Goal: Answer question/provide support: Share knowledge or assist other users

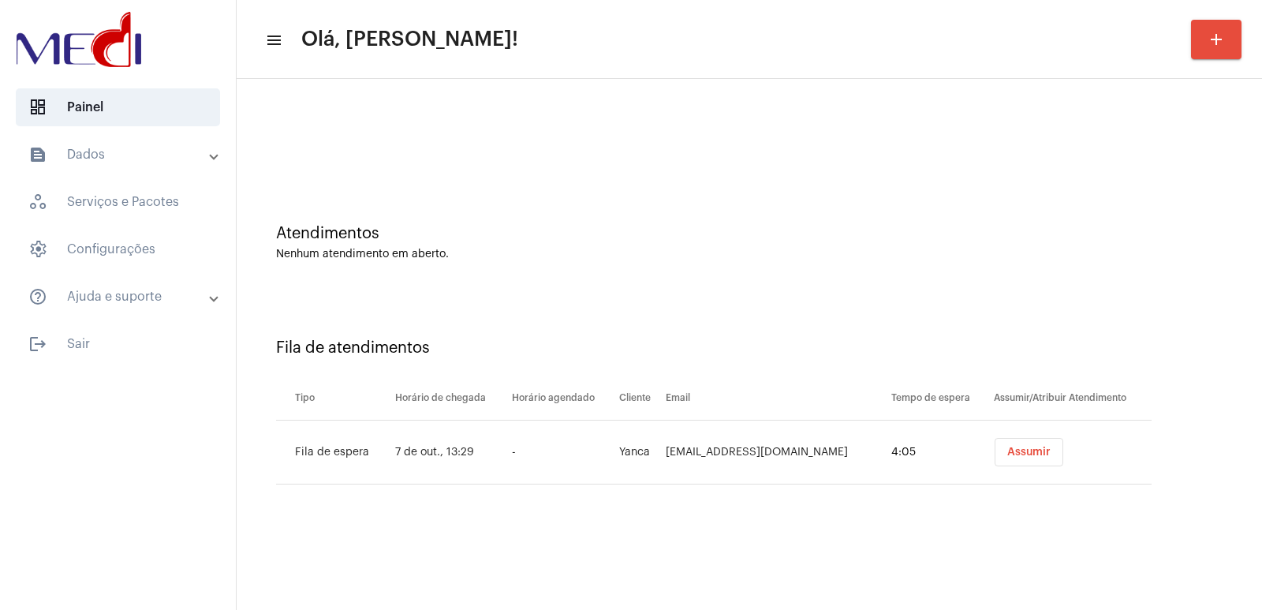
drag, startPoint x: 1022, startPoint y: 298, endPoint x: 717, endPoint y: 484, distance: 357.0
click at [1022, 297] on div "Fila de atendimentos Tipo Horário de chegada Horário agendado Cliente Email Tem…" at bounding box center [750, 405] width 1010 height 227
click at [722, 447] on td "Euyancasoares@icloud.com" at bounding box center [774, 453] width 225 height 64
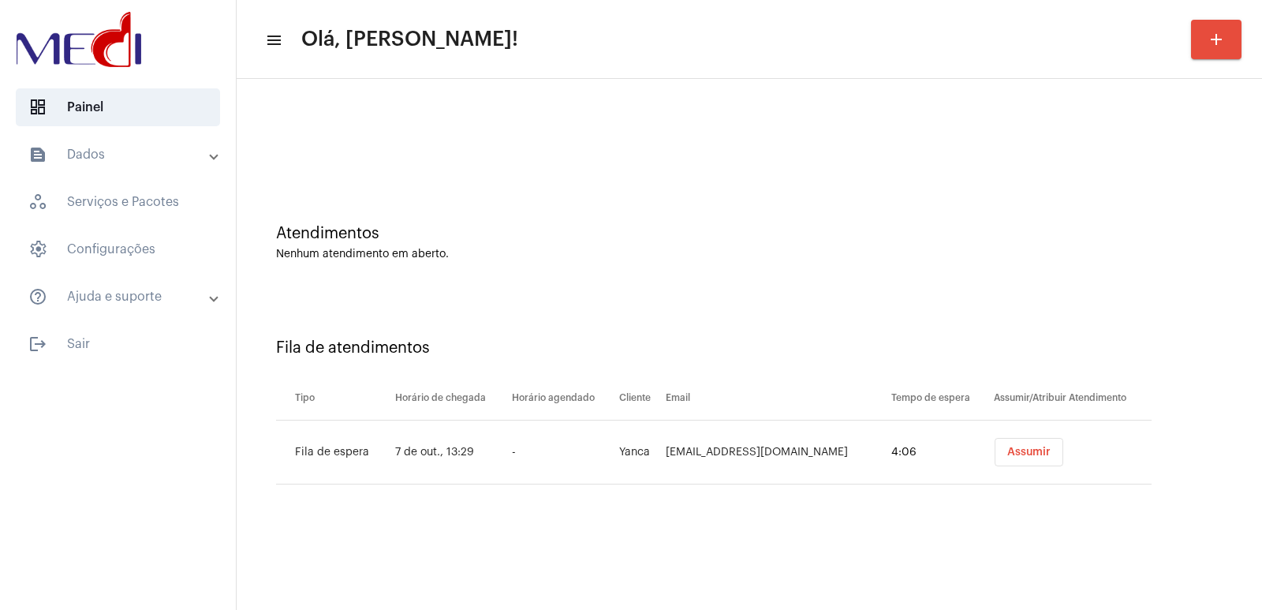
click at [722, 447] on td "Euyancasoares@icloud.com" at bounding box center [774, 453] width 225 height 64
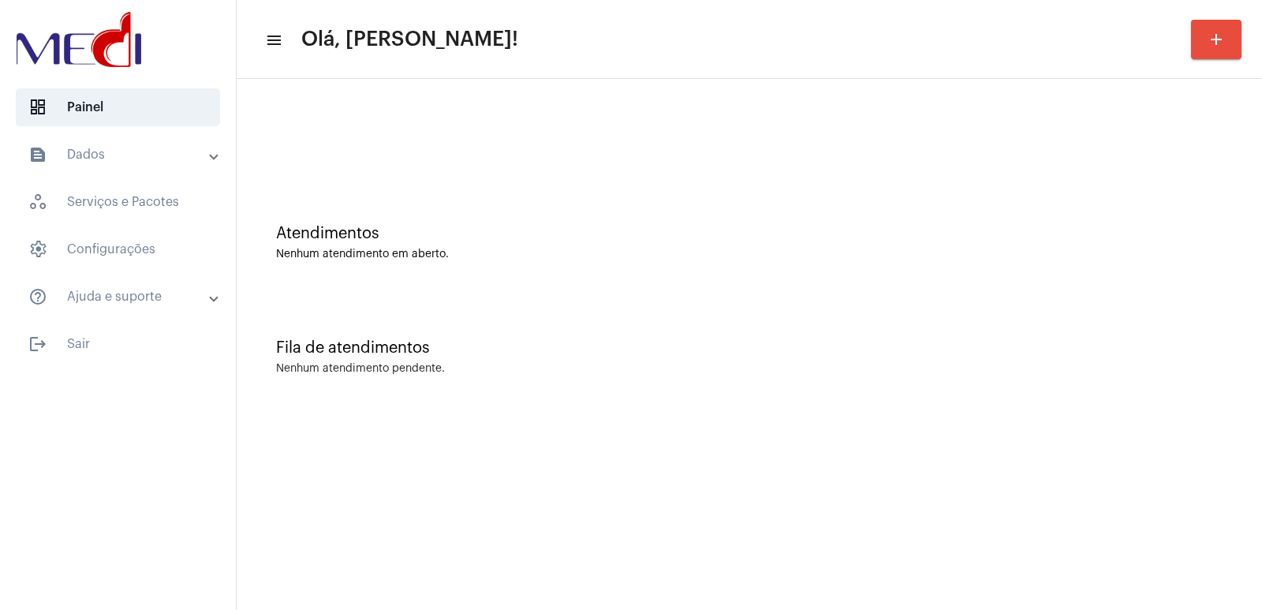
click at [449, 142] on div at bounding box center [749, 140] width 947 height 12
click at [438, 144] on div at bounding box center [749, 140] width 947 height 12
click at [144, 162] on mat-panel-title "text_snippet_outlined Dados" at bounding box center [119, 154] width 182 height 19
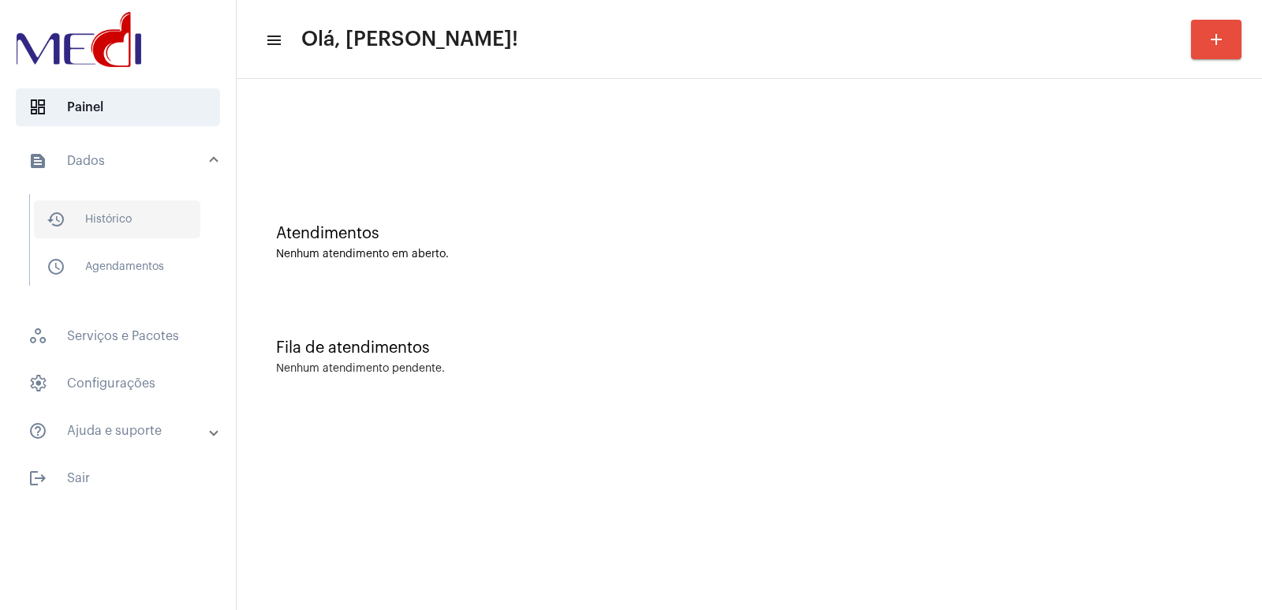
click at [135, 219] on span "history_outlined Histórico" at bounding box center [117, 219] width 166 height 38
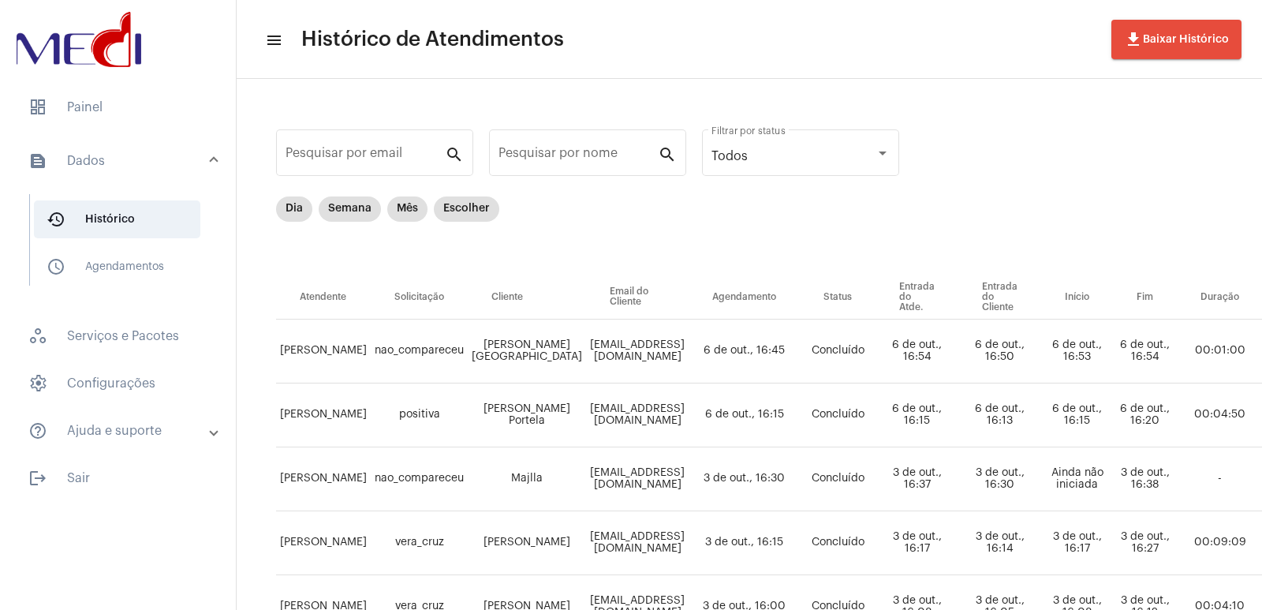
click at [540, 147] on div "Pesquisar por nome" at bounding box center [578, 151] width 159 height 50
click at [574, 155] on input "Pesquisar por nome" at bounding box center [578, 156] width 159 height 14
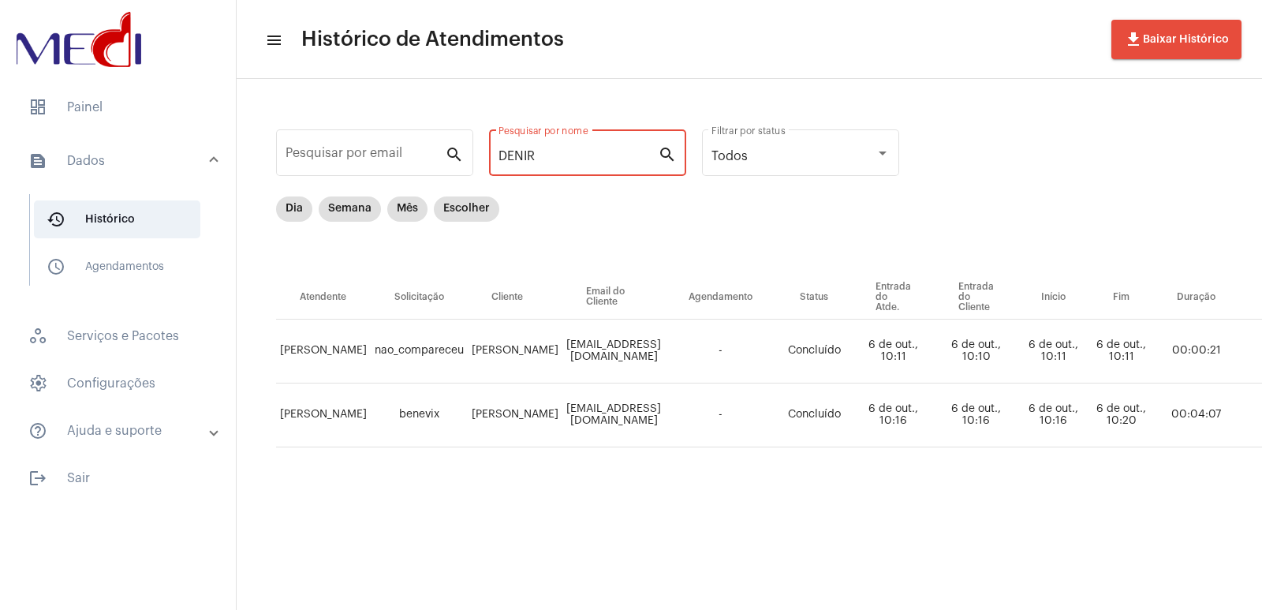
type input "DENIR"
drag, startPoint x: 664, startPoint y: 597, endPoint x: 691, endPoint y: 597, distance: 27.6
click at [691, 597] on mat-sidenav-content "menu Histórico de Atendimentos file_download Baixar Histórico Pesquisar por ema…" at bounding box center [750, 305] width 1026 height 610
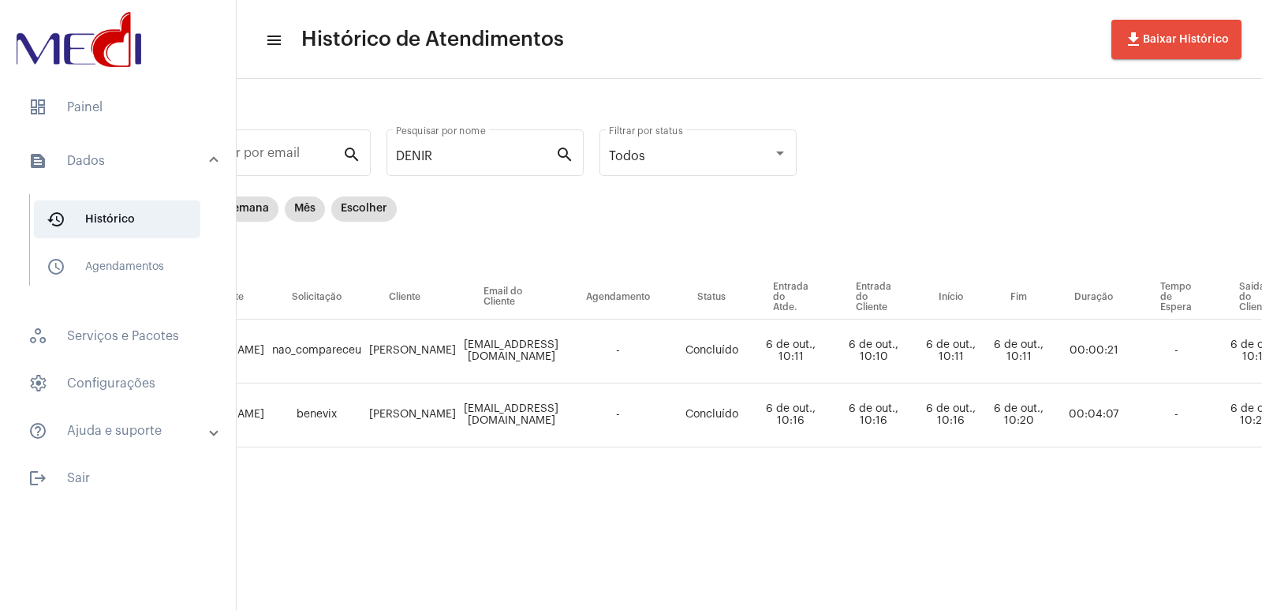
scroll to position [0, 113]
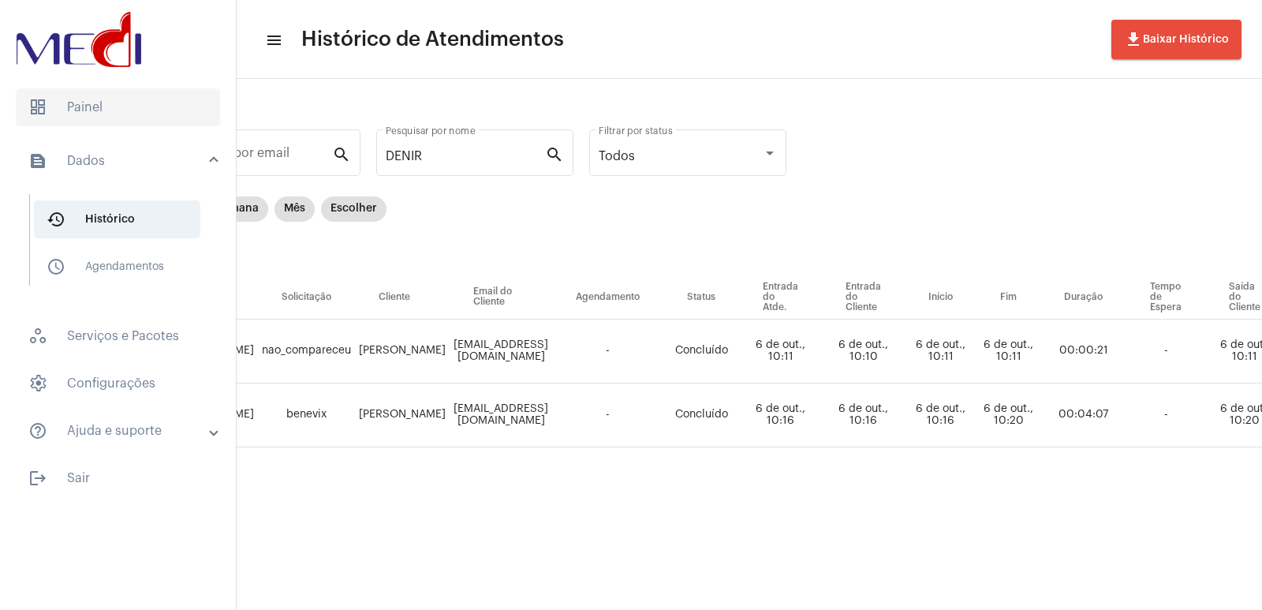
click at [122, 108] on span "dashboard Painel" at bounding box center [118, 107] width 204 height 38
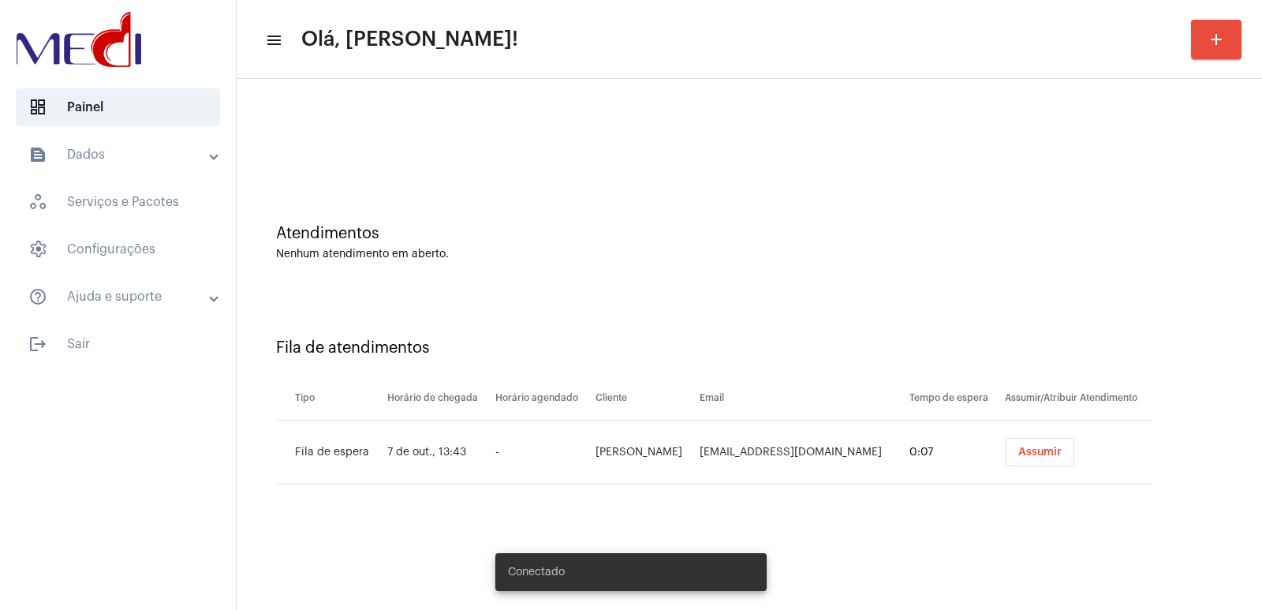
click at [592, 453] on td "Amanda Antunes de Souza" at bounding box center [644, 453] width 104 height 64
copy td "Amanda Antunes de Souza"
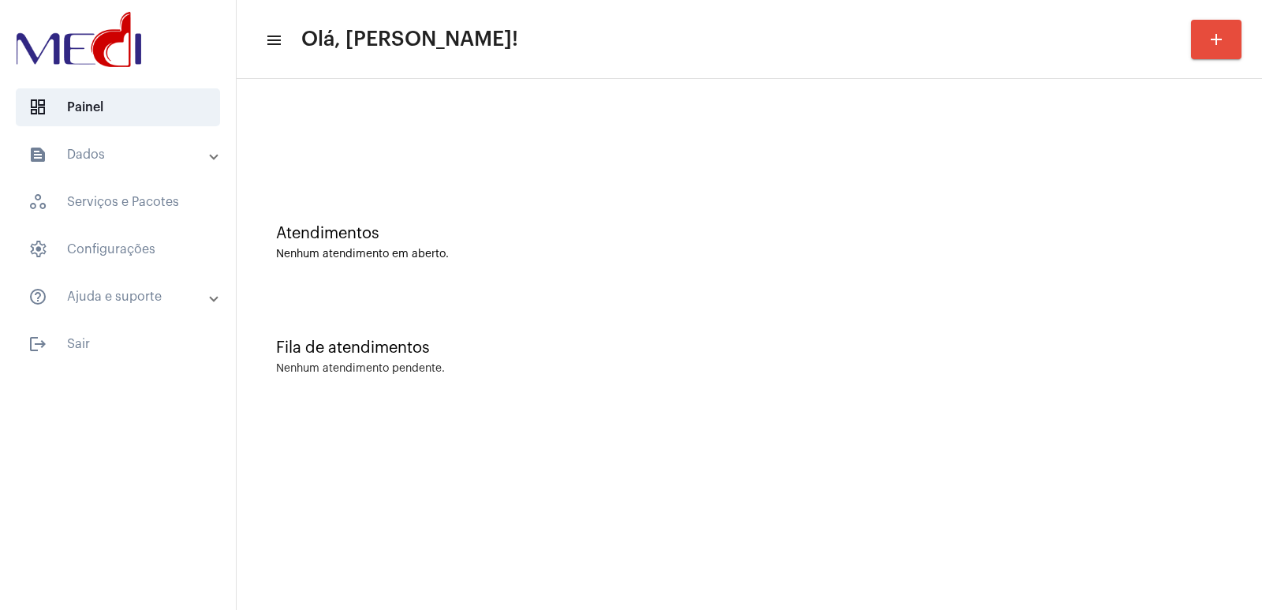
click at [821, 359] on div "Fila de atendimentos Nenhum atendimento pendente." at bounding box center [750, 349] width 1010 height 114
click at [439, 187] on div "Atendimentos Nenhum atendimento em aberto." at bounding box center [750, 235] width 1010 height 114
drag, startPoint x: 1038, startPoint y: 336, endPoint x: 1020, endPoint y: 338, distance: 17.4
click at [1038, 335] on div "Fila de atendimentos Nenhum atendimento pendente." at bounding box center [750, 349] width 1010 height 114
click at [922, 255] on div "Nenhum atendimento em aberto." at bounding box center [749, 255] width 947 height 12
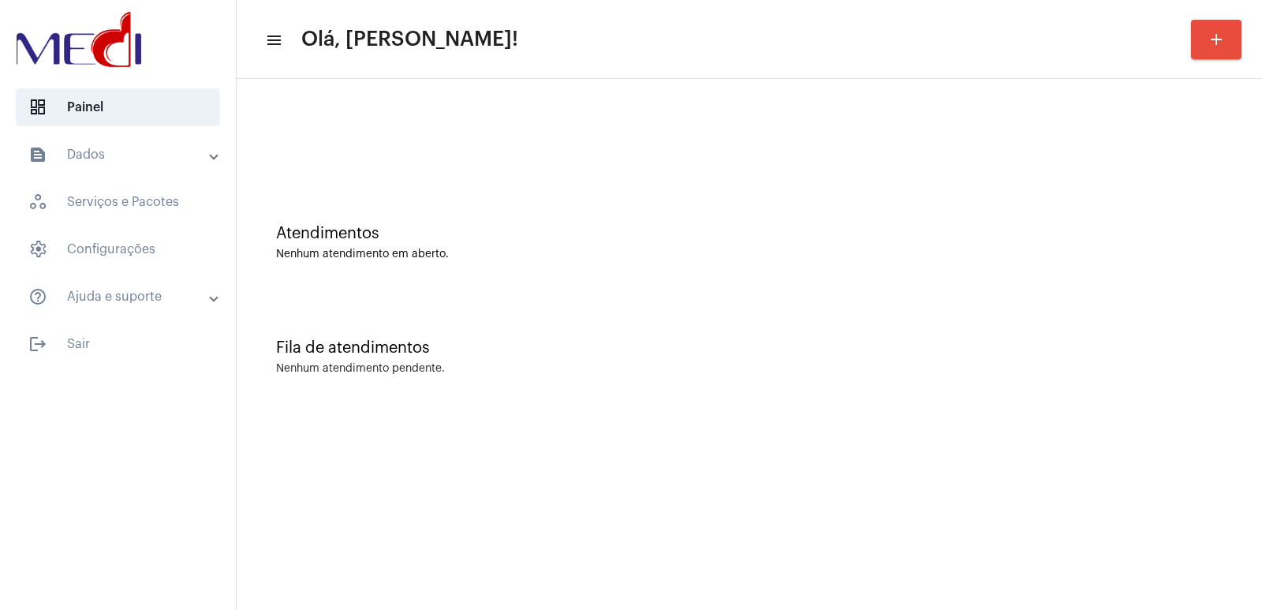
drag, startPoint x: 908, startPoint y: 350, endPoint x: 250, endPoint y: 242, distance: 666.8
click at [901, 353] on div "Fila de atendimentos" at bounding box center [749, 347] width 947 height 17
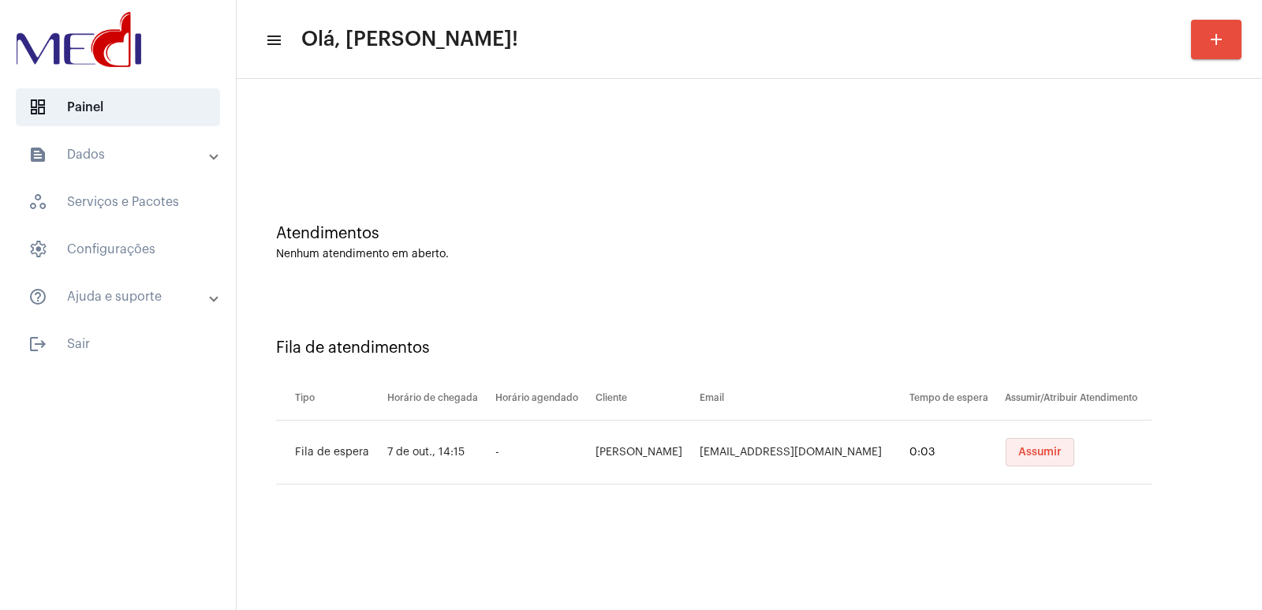
click at [1022, 442] on button "Assumir" at bounding box center [1040, 452] width 69 height 28
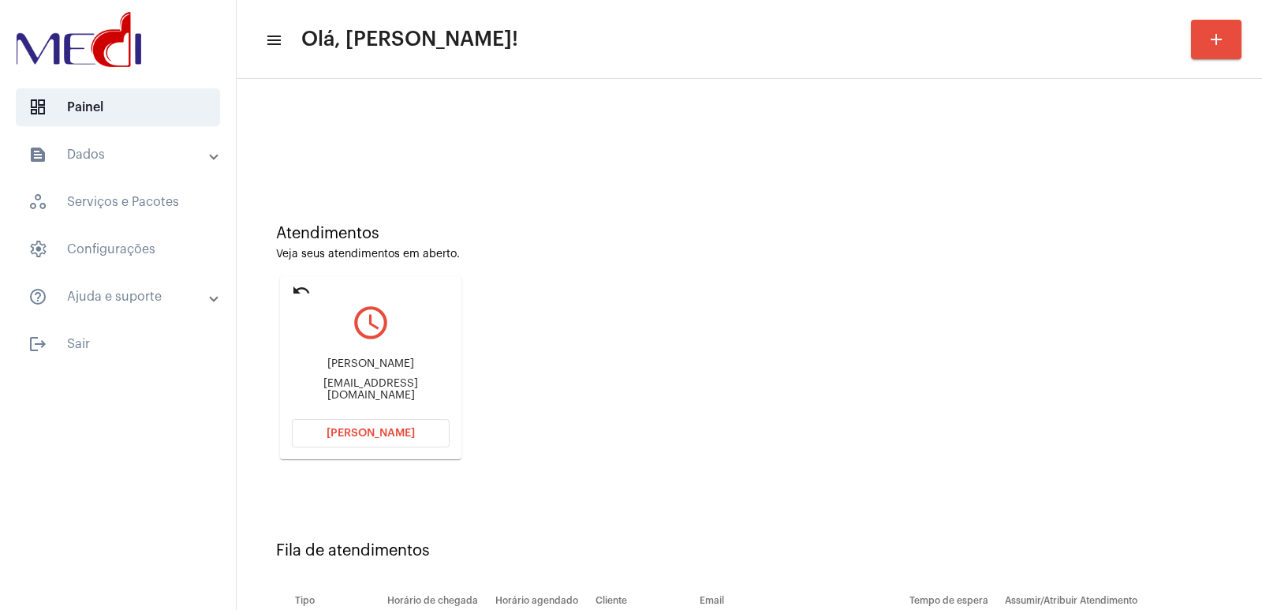
click at [397, 365] on div "Pauline Lopes" at bounding box center [371, 364] width 158 height 12
copy div "Pauline Lopes"
click at [368, 430] on span "Abrir Chamada" at bounding box center [371, 433] width 88 height 11
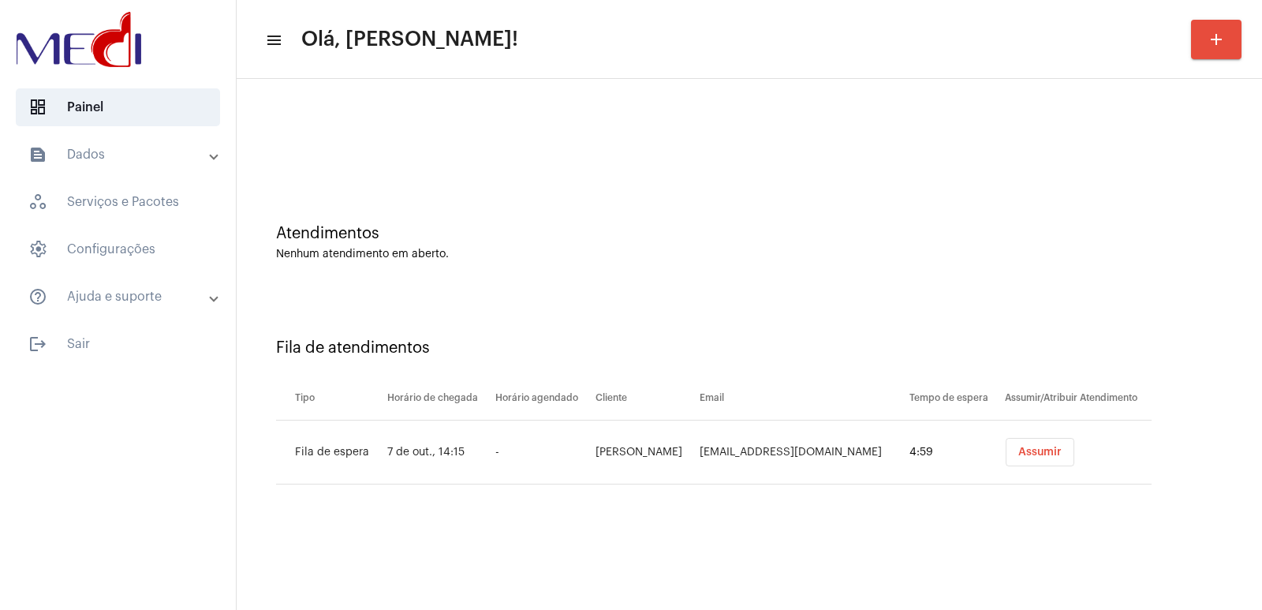
click at [1019, 448] on span "Assumir" at bounding box center [1040, 452] width 43 height 11
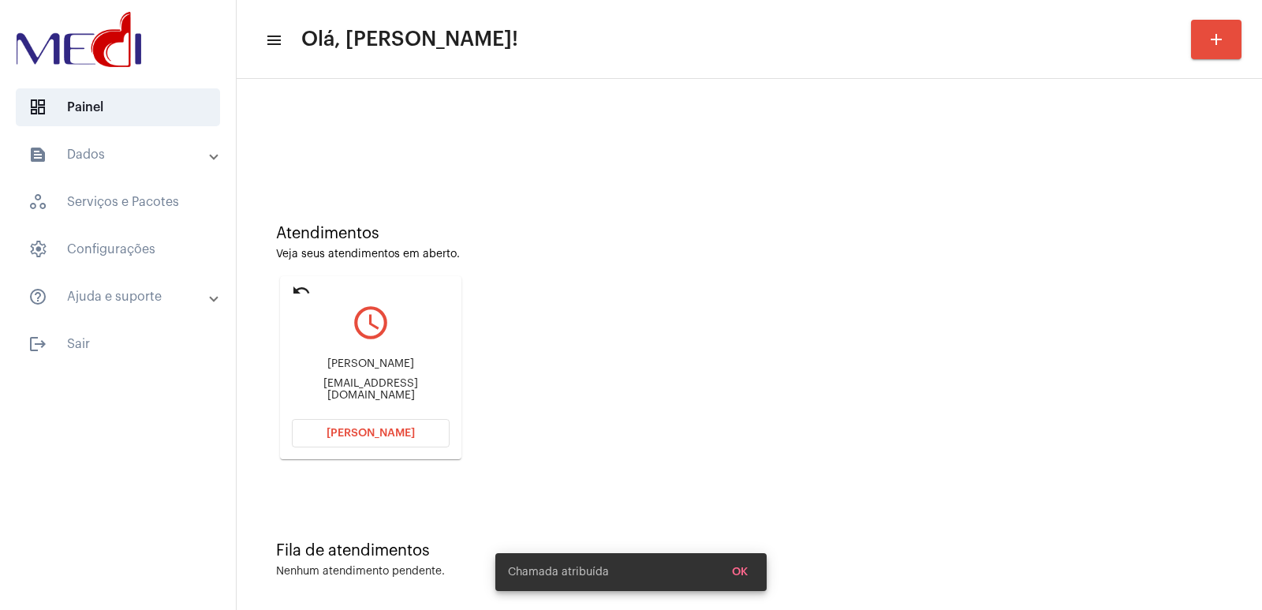
click at [346, 370] on div "Kleice Kelly" at bounding box center [371, 364] width 158 height 12
copy div "Kleice Kelly"
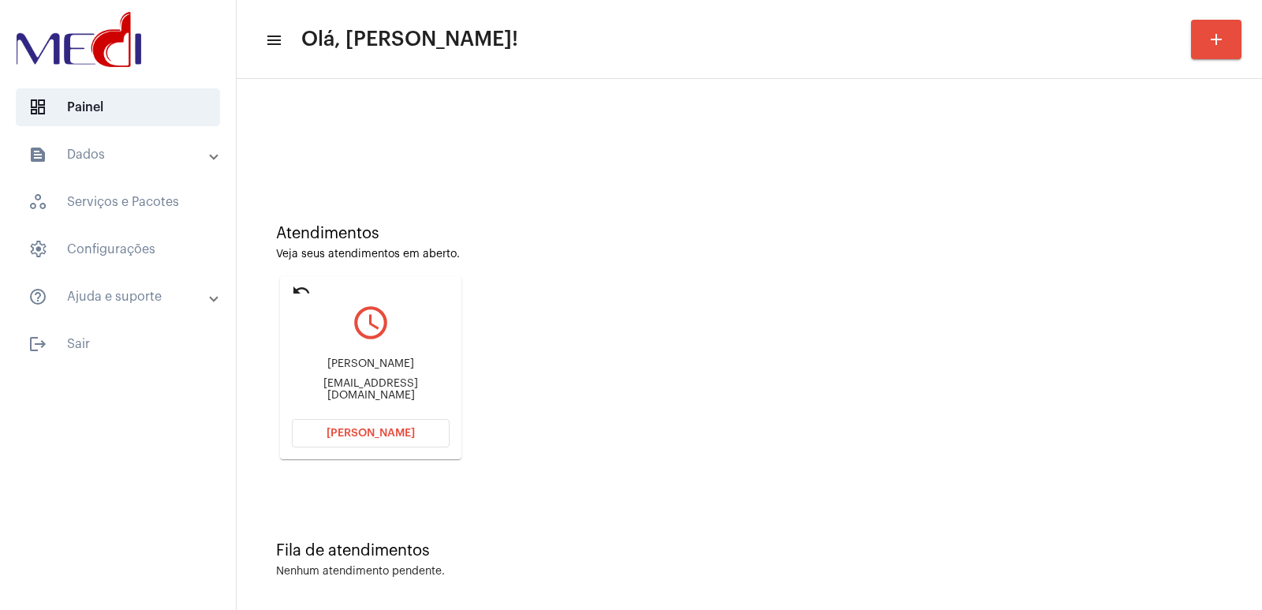
drag, startPoint x: 350, startPoint y: 447, endPoint x: 355, endPoint y: 428, distance: 19.5
click at [355, 428] on mat-card "undo query_builder Kleice Kelly kleicekellyf@icloud.com Abrir Chamada" at bounding box center [370, 367] width 181 height 183
click at [346, 435] on span "[PERSON_NAME]" at bounding box center [371, 433] width 88 height 11
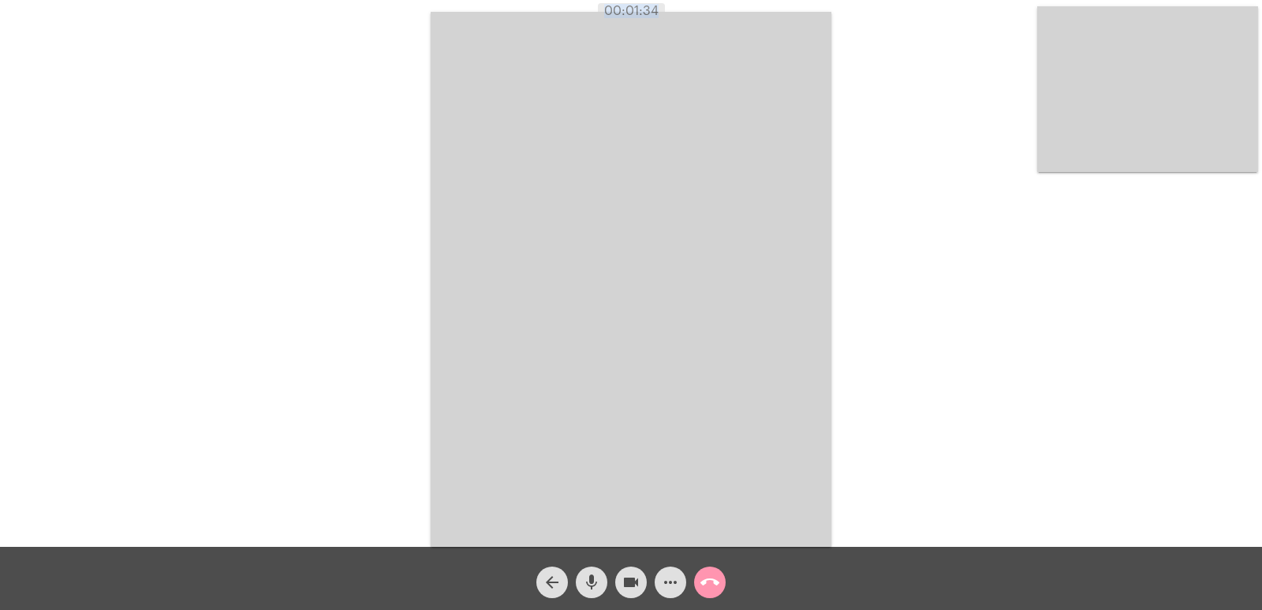
drag, startPoint x: 600, startPoint y: 13, endPoint x: 661, endPoint y: 6, distance: 62.0
click at [661, 6] on span "00:01:34" at bounding box center [631, 11] width 67 height 16
click at [858, 60] on div "Acessando Câmera e Microfone..." at bounding box center [631, 277] width 1259 height 547
click at [719, 594] on span "call_end" at bounding box center [710, 583] width 19 height 32
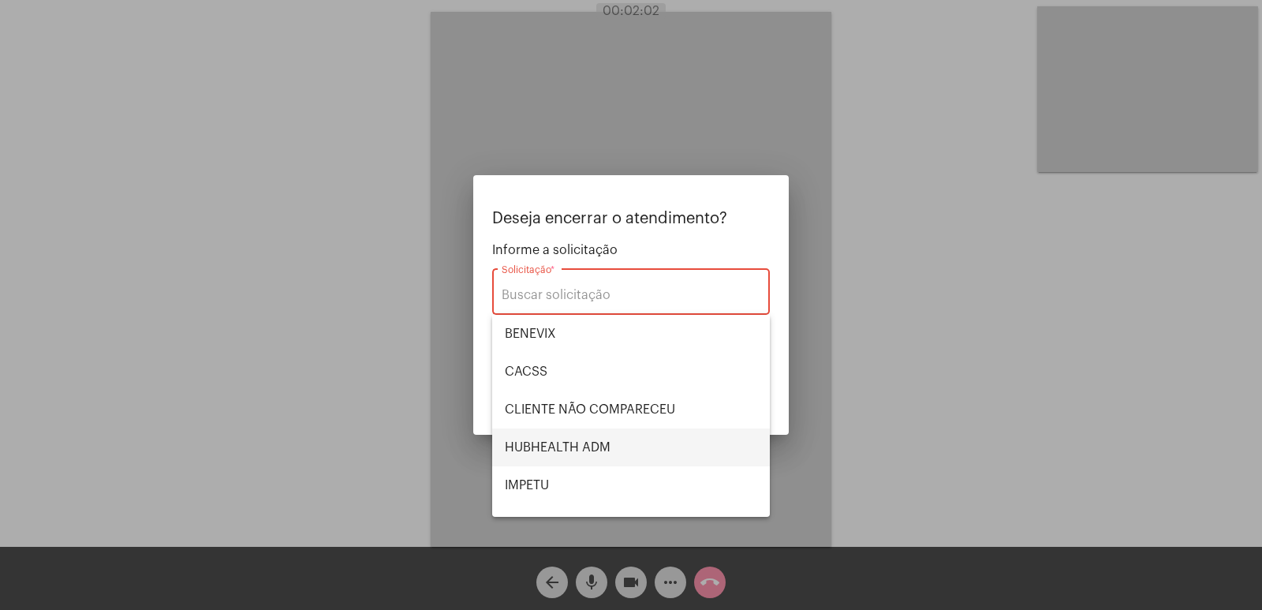
scroll to position [79, 0]
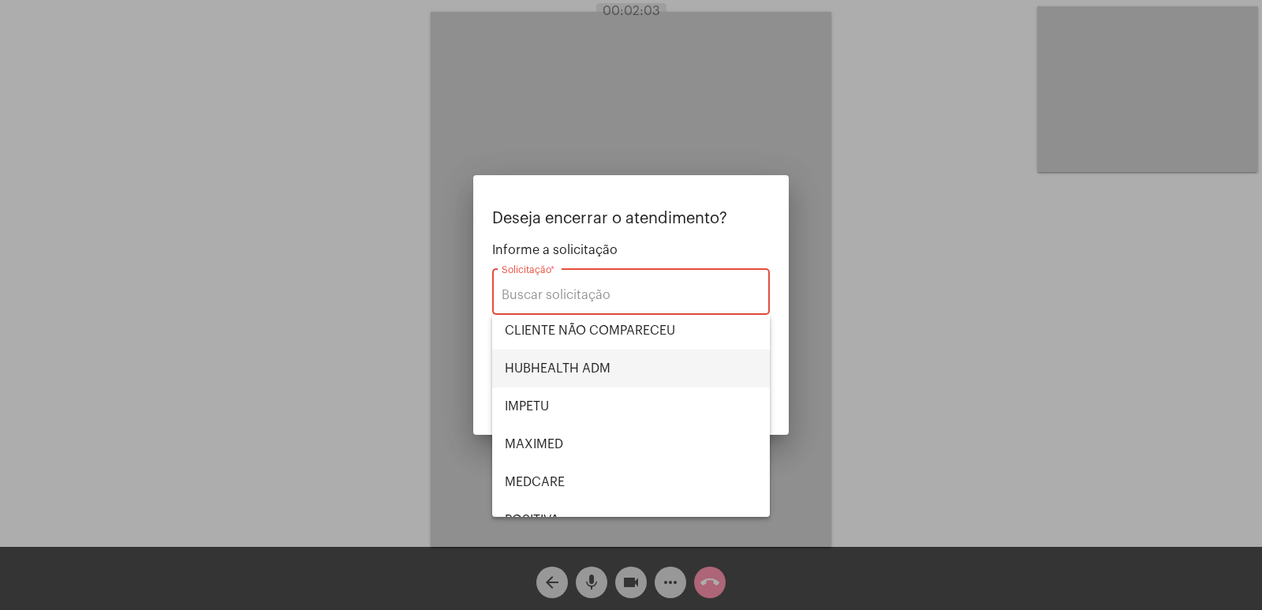
click at [614, 370] on span "HUBHEALTH ADM" at bounding box center [631, 369] width 252 height 38
type input "HUBHEALTH ADM"
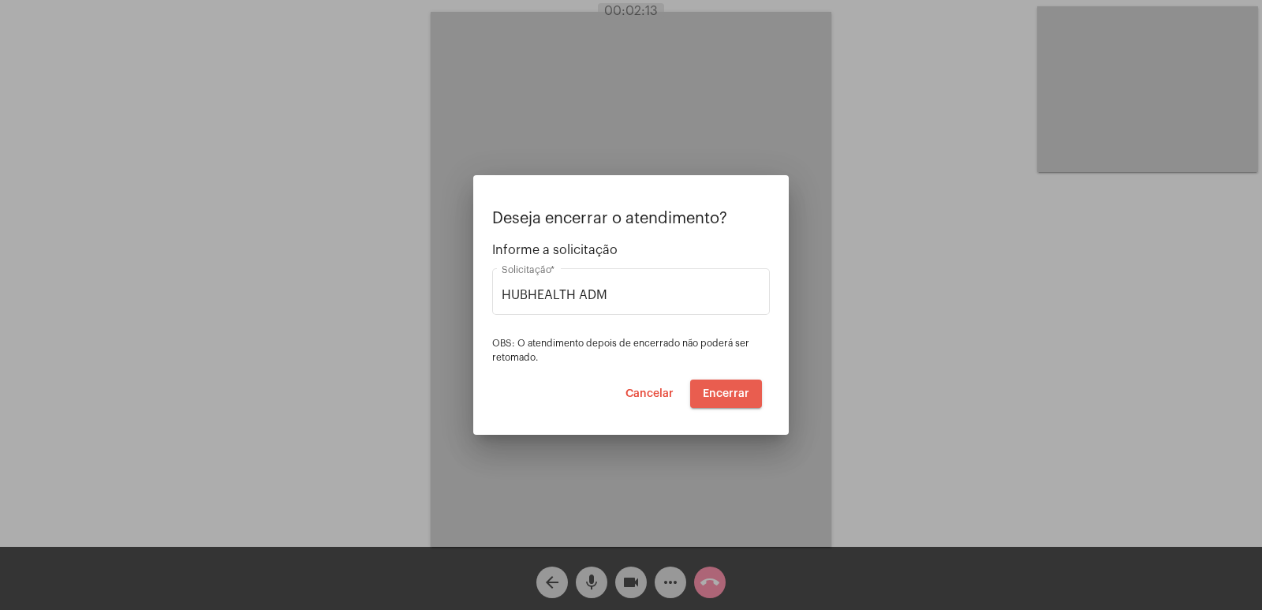
click at [728, 389] on span "Encerrar" at bounding box center [726, 393] width 47 height 11
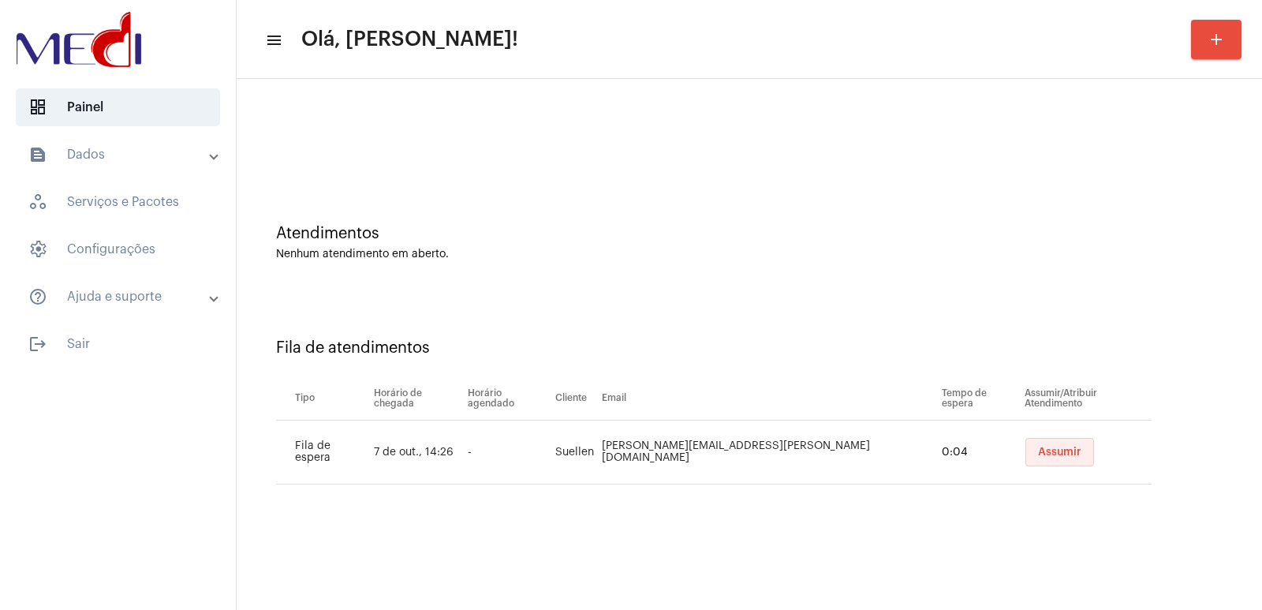
click at [1045, 454] on span "Assumir" at bounding box center [1059, 452] width 43 height 11
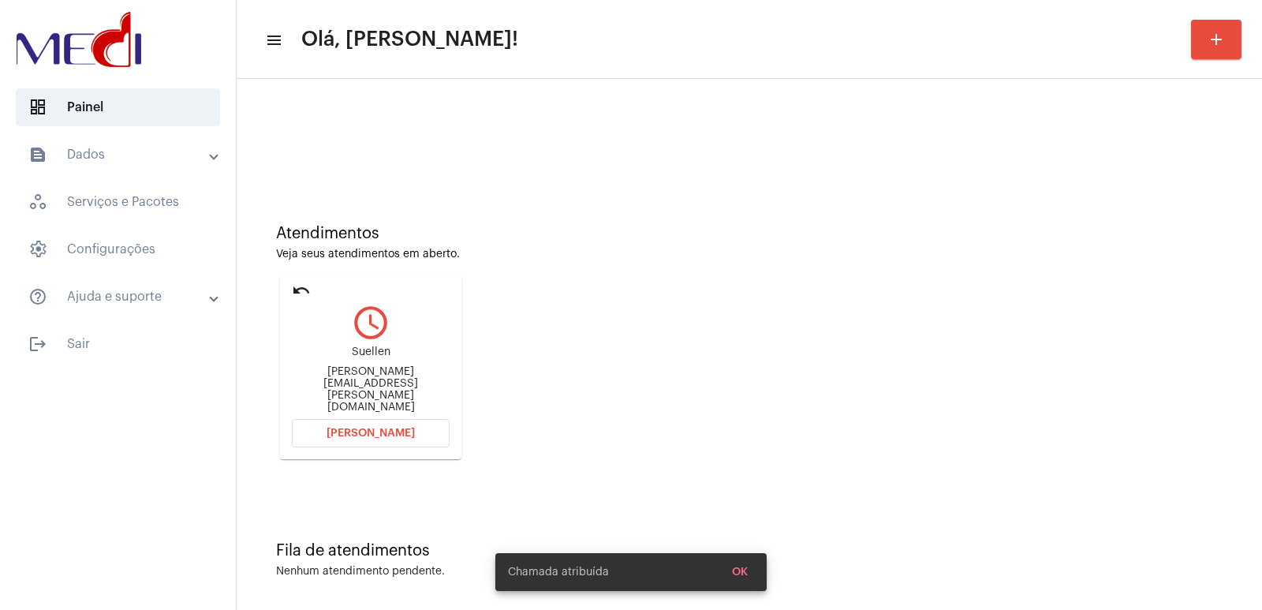
click at [372, 378] on div "[PERSON_NAME] [PERSON_NAME][EMAIL_ADDRESS][PERSON_NAME][DOMAIN_NAME]" at bounding box center [371, 379] width 158 height 71
click at [372, 378] on div "Suellen Suellen.oliveira@w2atransportes.com.br" at bounding box center [371, 379] width 158 height 71
copy div "Suellen"
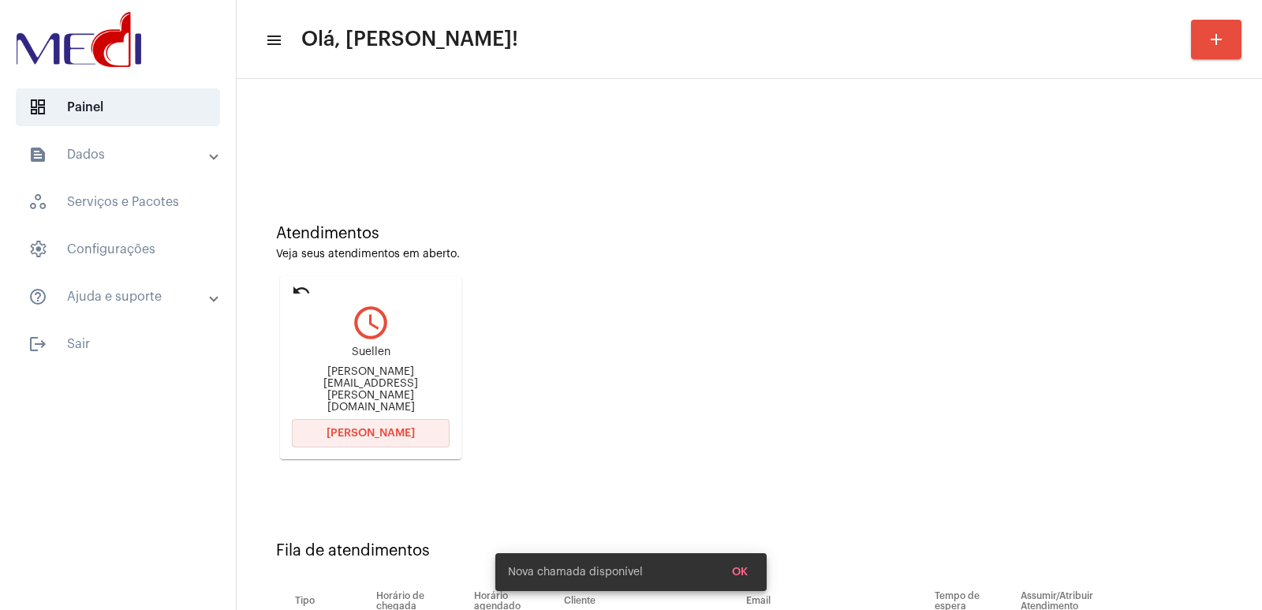
click at [338, 432] on span "Abrir Chamada" at bounding box center [371, 433] width 88 height 11
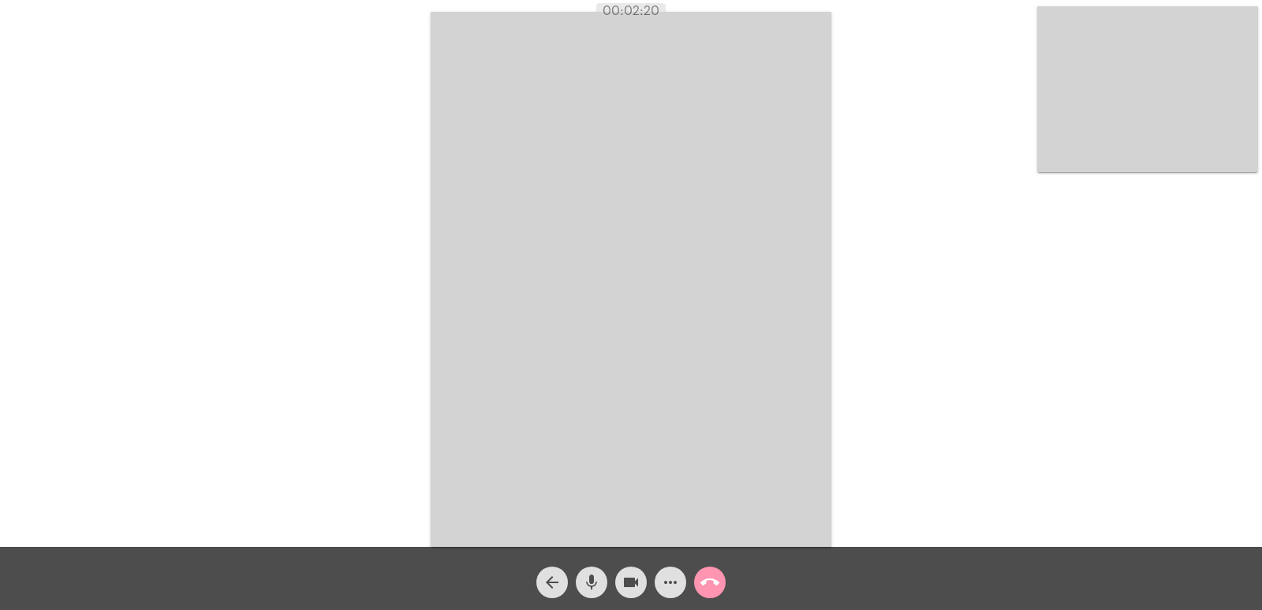
click at [1116, 125] on video at bounding box center [1148, 89] width 221 height 166
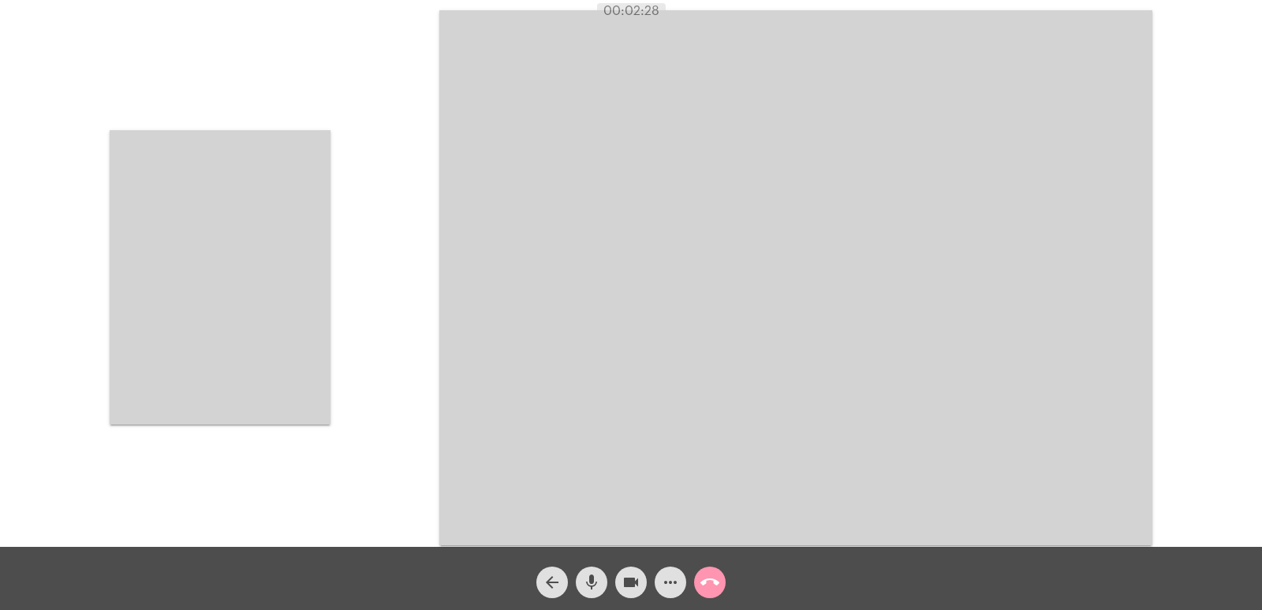
click at [251, 286] on video at bounding box center [220, 277] width 221 height 294
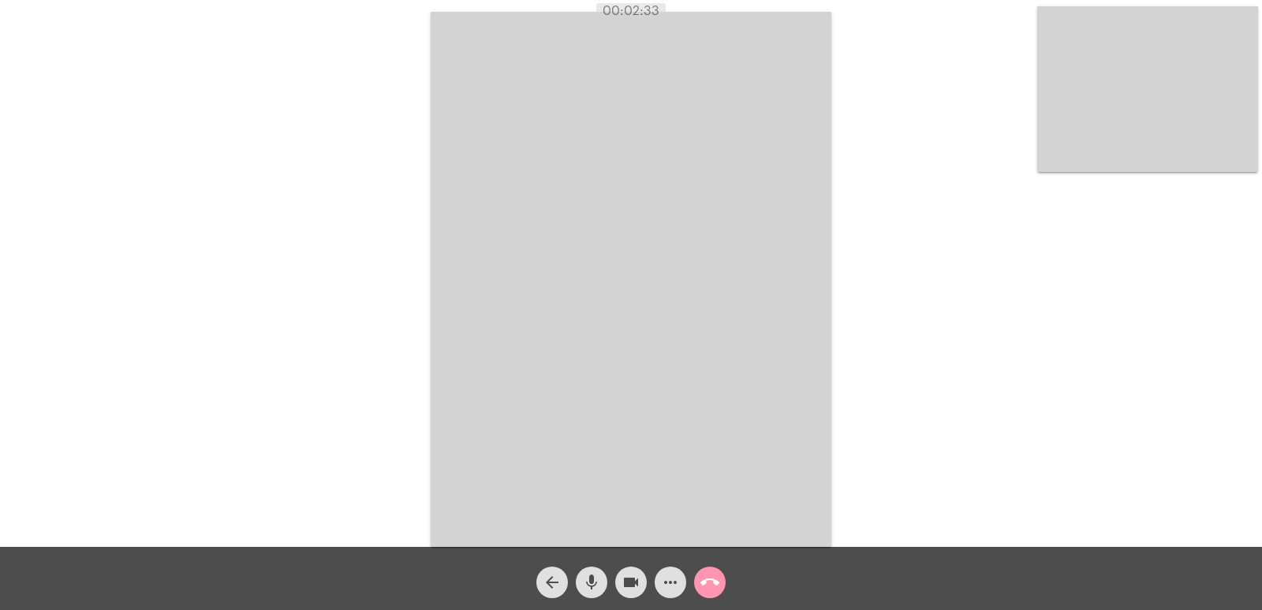
click at [699, 575] on button "call_end" at bounding box center [710, 583] width 32 height 32
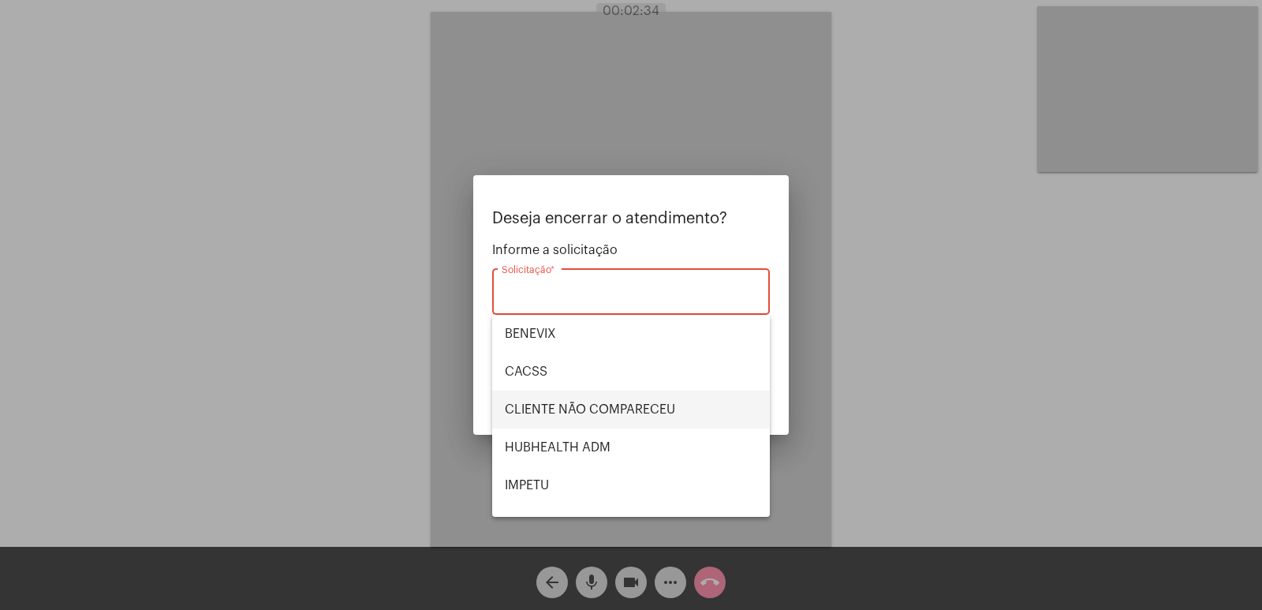
scroll to position [328, 0]
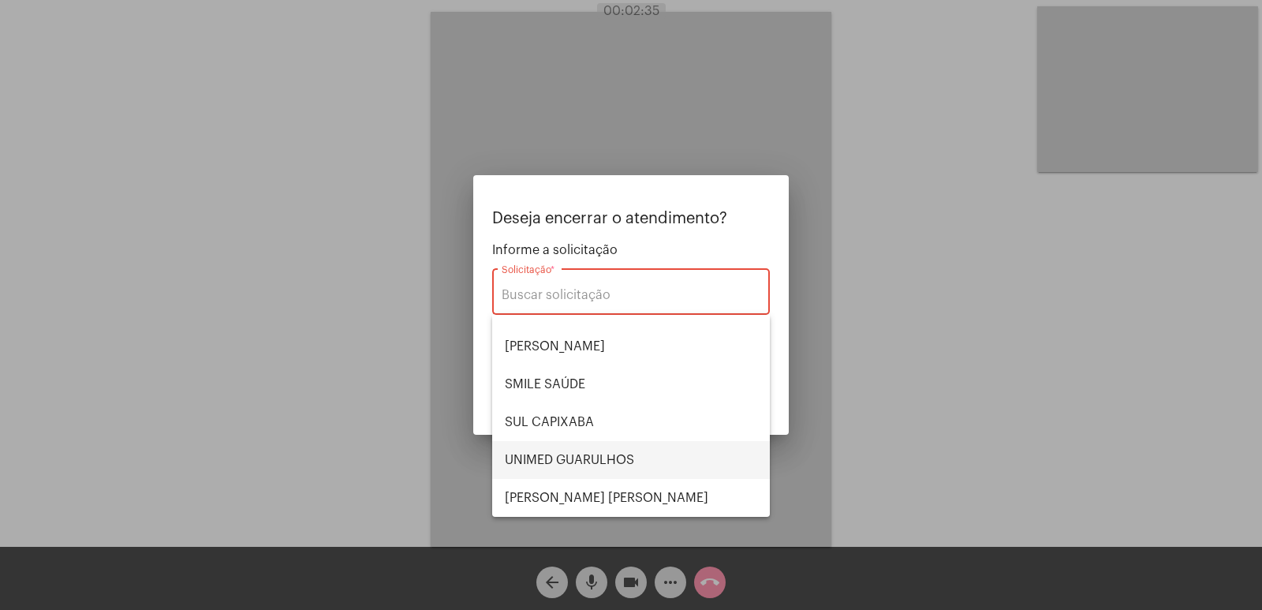
click at [624, 454] on span "UNIMED GUARULHOS" at bounding box center [631, 460] width 252 height 38
type input "UNIMED GUARULHOS"
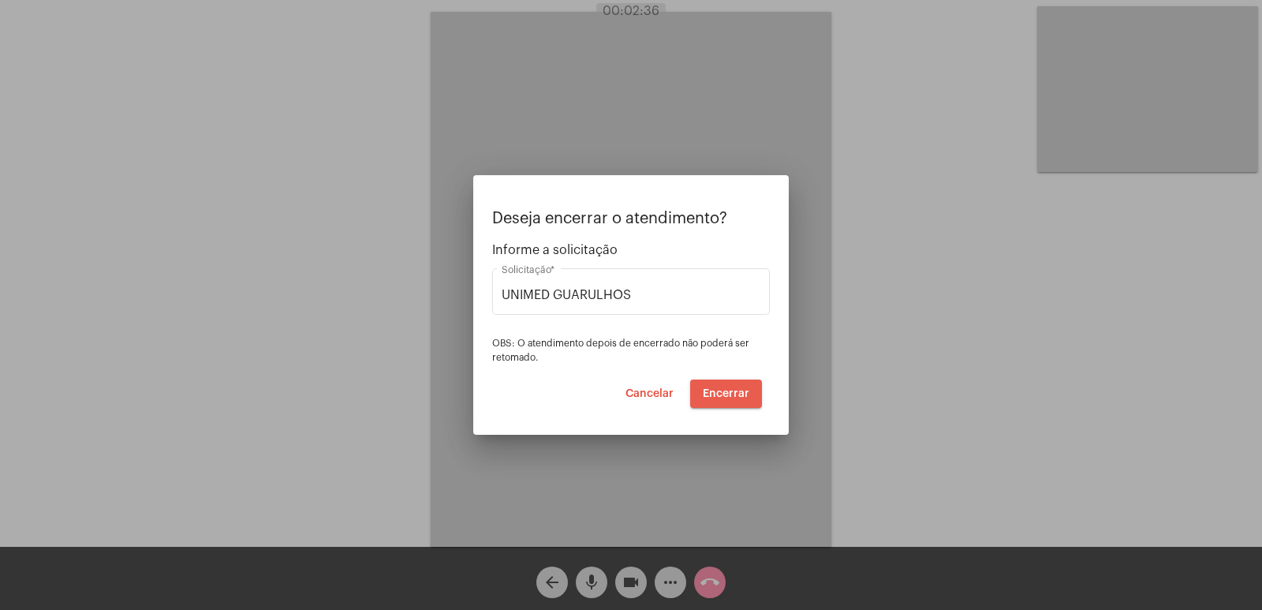
click at [731, 388] on span "Encerrar" at bounding box center [726, 393] width 47 height 11
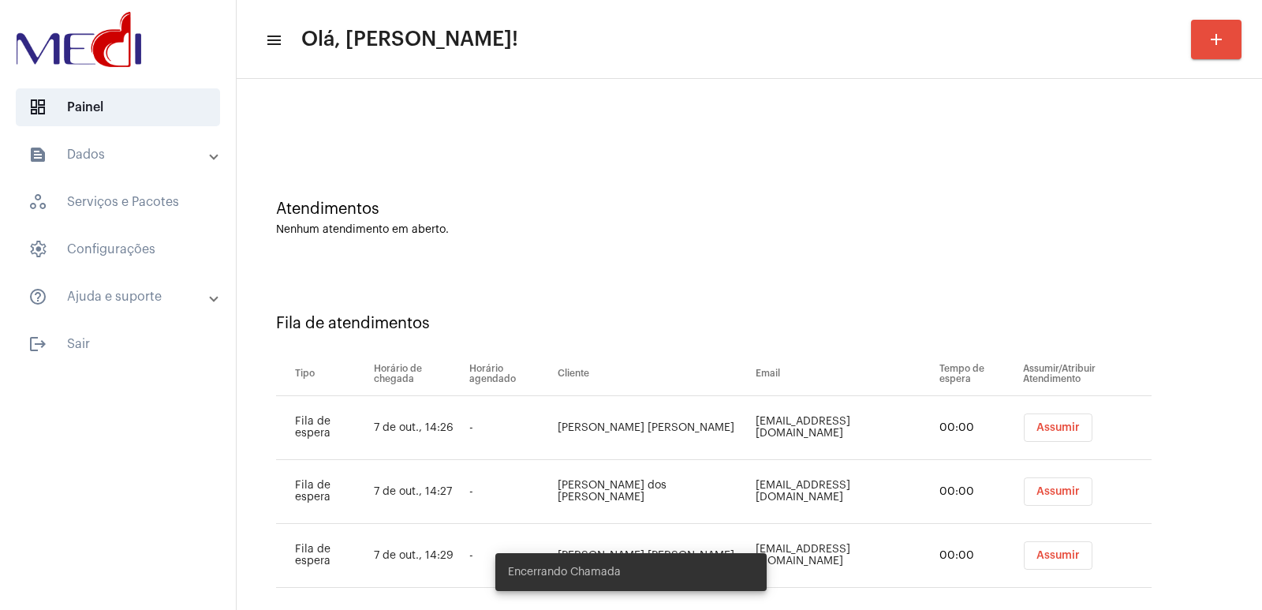
scroll to position [45, 0]
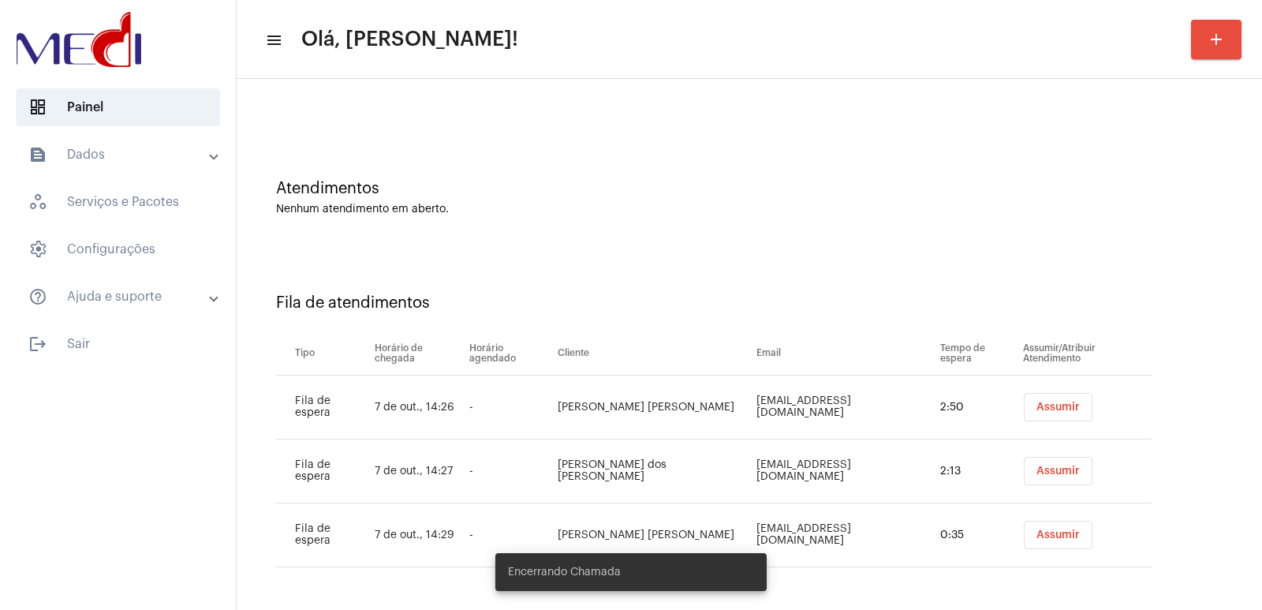
click at [1056, 412] on span "Assumir" at bounding box center [1058, 407] width 43 height 11
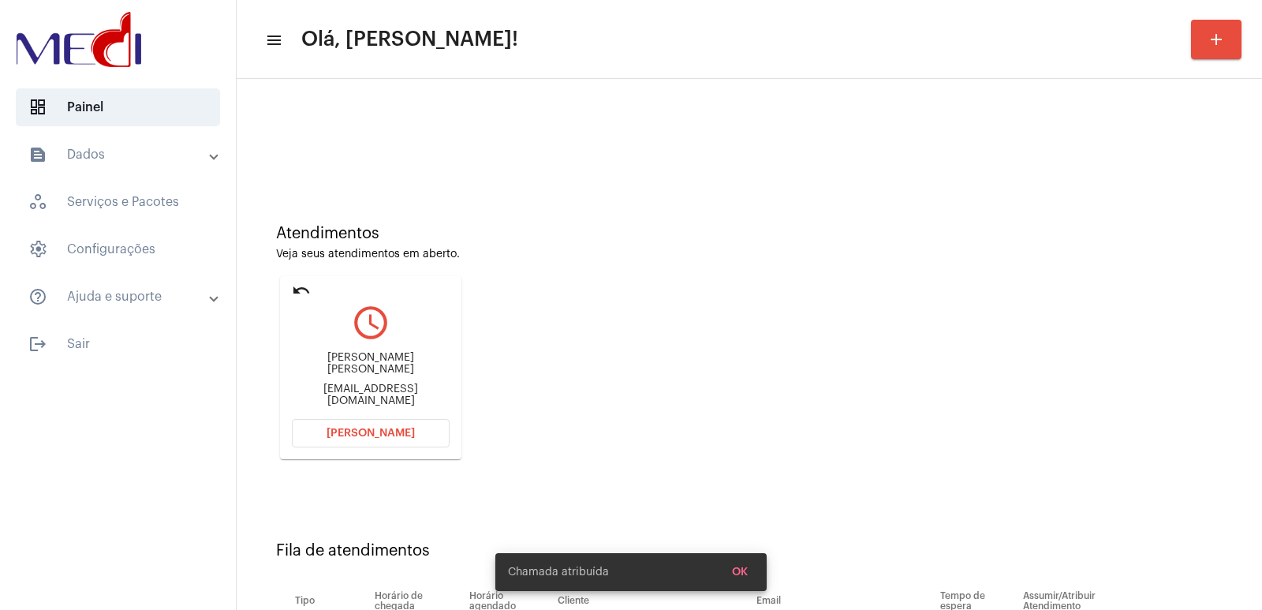
click at [342, 365] on div "[PERSON_NAME]" at bounding box center [371, 364] width 158 height 24
click at [342, 365] on div "Thiago Dias Marques" at bounding box center [371, 364] width 158 height 24
copy div "Thiago Dias Marques"
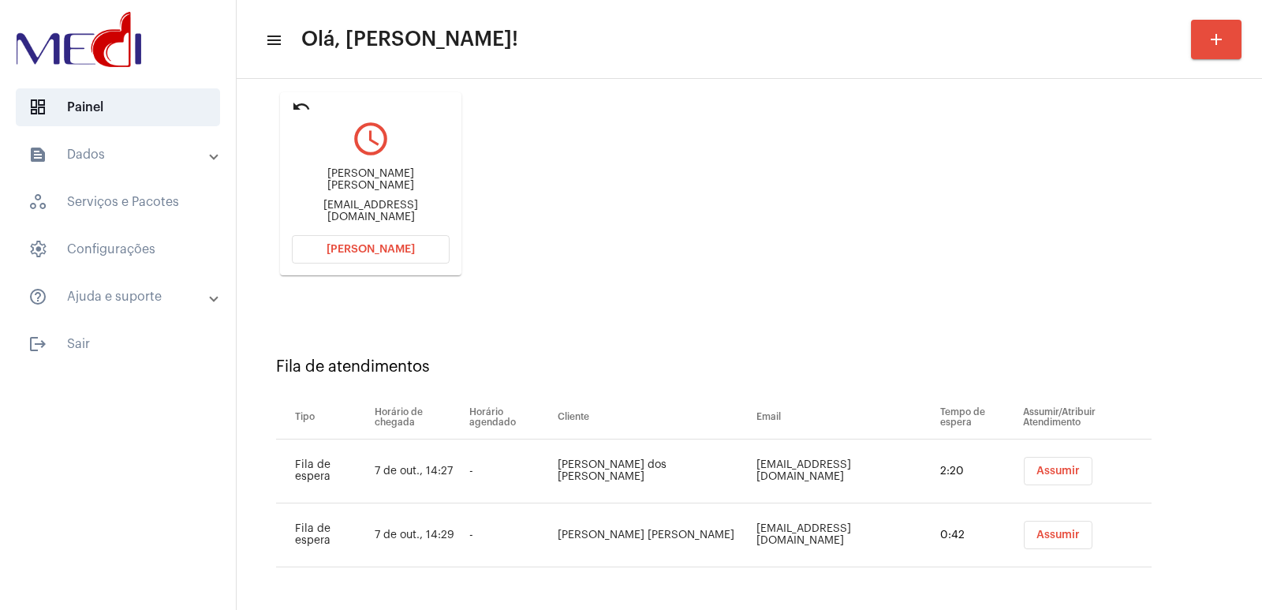
click at [1024, 459] on button "Assumir" at bounding box center [1058, 471] width 69 height 28
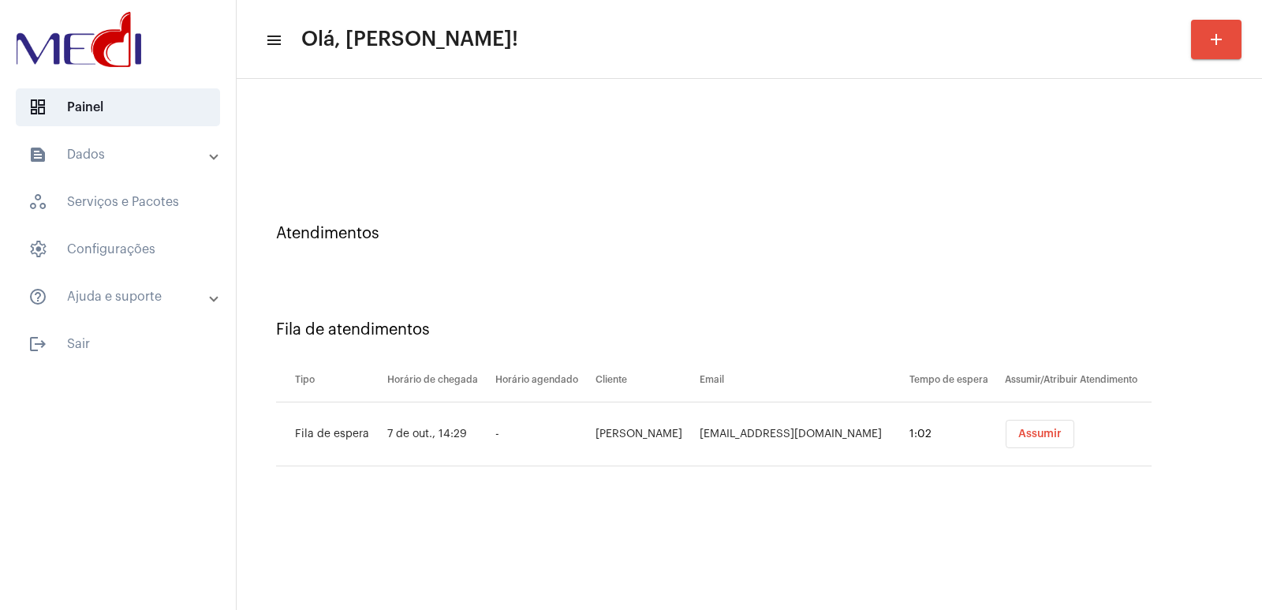
click at [893, 301] on div "Fila de atendimentos Tipo Horário de chegada Horário agendado Cliente Email Tem…" at bounding box center [750, 387] width 1010 height 227
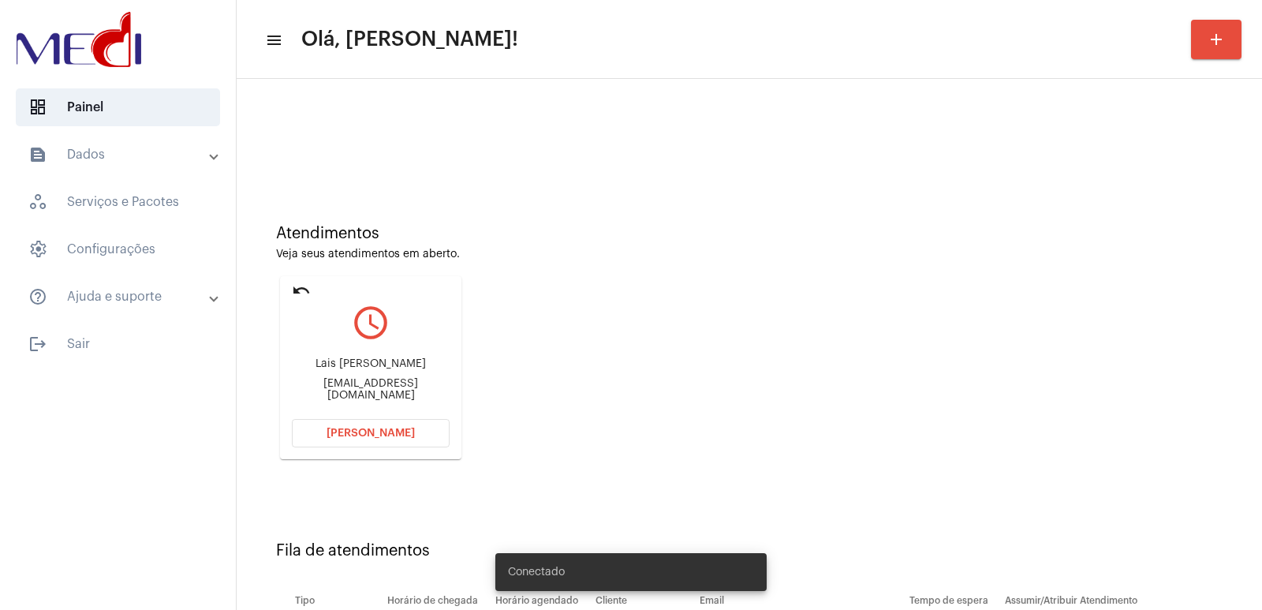
click at [337, 361] on div "Lais [PERSON_NAME] [EMAIL_ADDRESS][DOMAIN_NAME]" at bounding box center [371, 379] width 158 height 71
click at [337, 361] on div "Lais Karen dos Santos laiskarendossantos@gmail.com" at bounding box center [371, 379] width 158 height 71
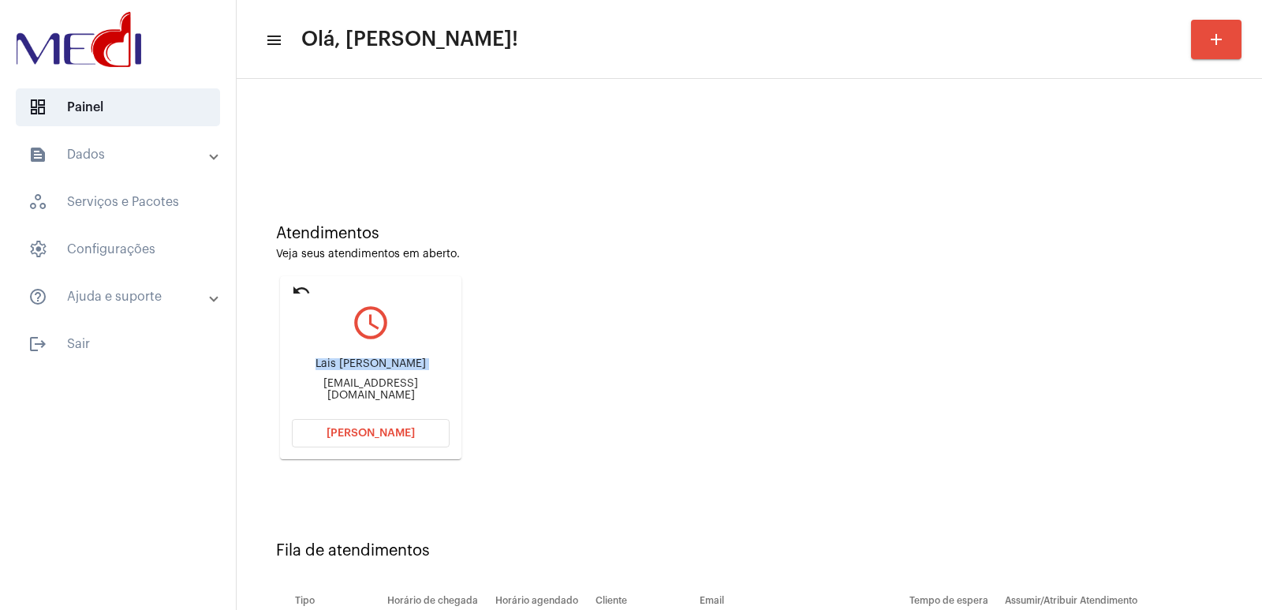
copy div "Lais Karen dos Santos"
click at [418, 445] on button "Abrir Chamada" at bounding box center [371, 433] width 158 height 28
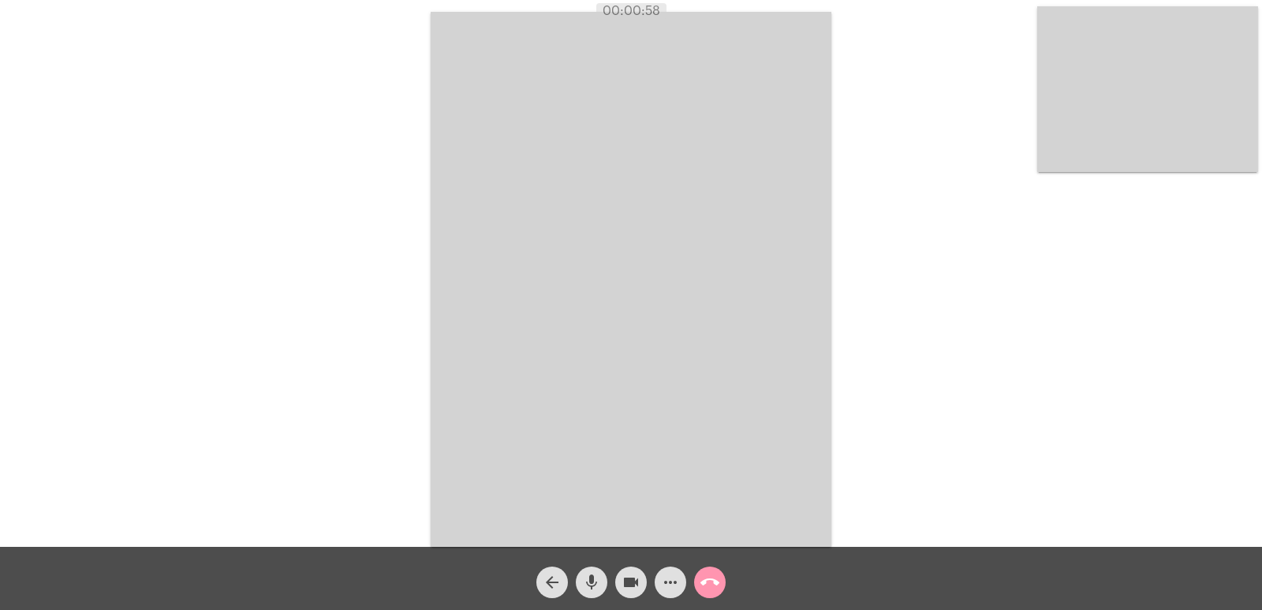
click at [1122, 160] on video at bounding box center [1148, 89] width 221 height 166
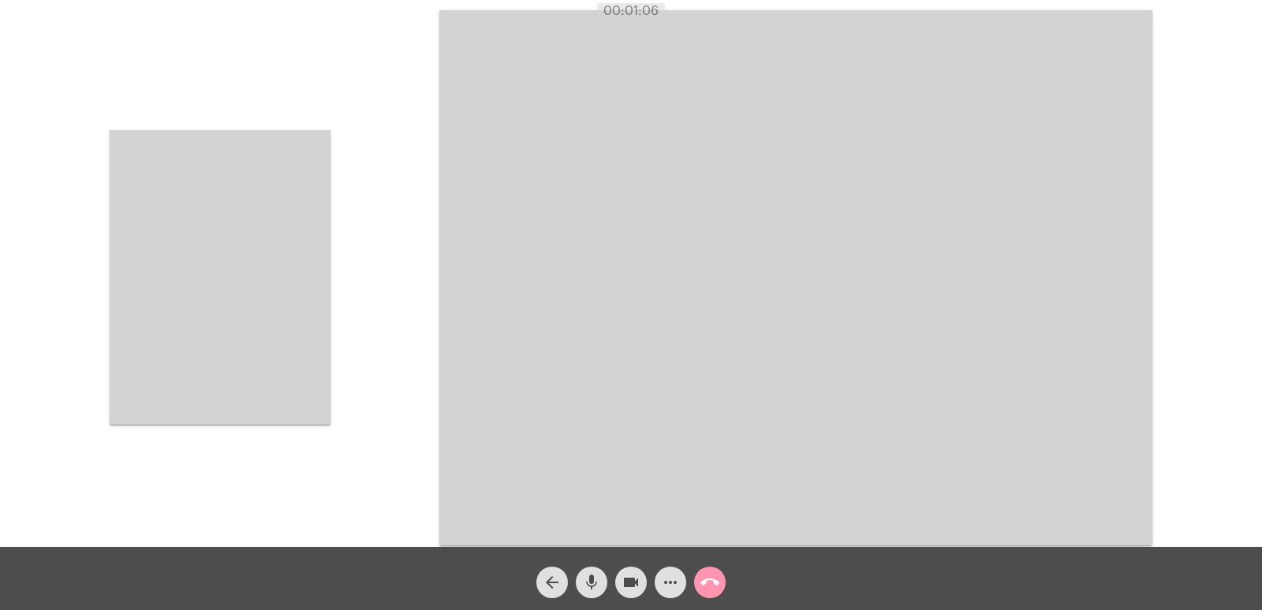
click at [308, 267] on video at bounding box center [220, 277] width 221 height 294
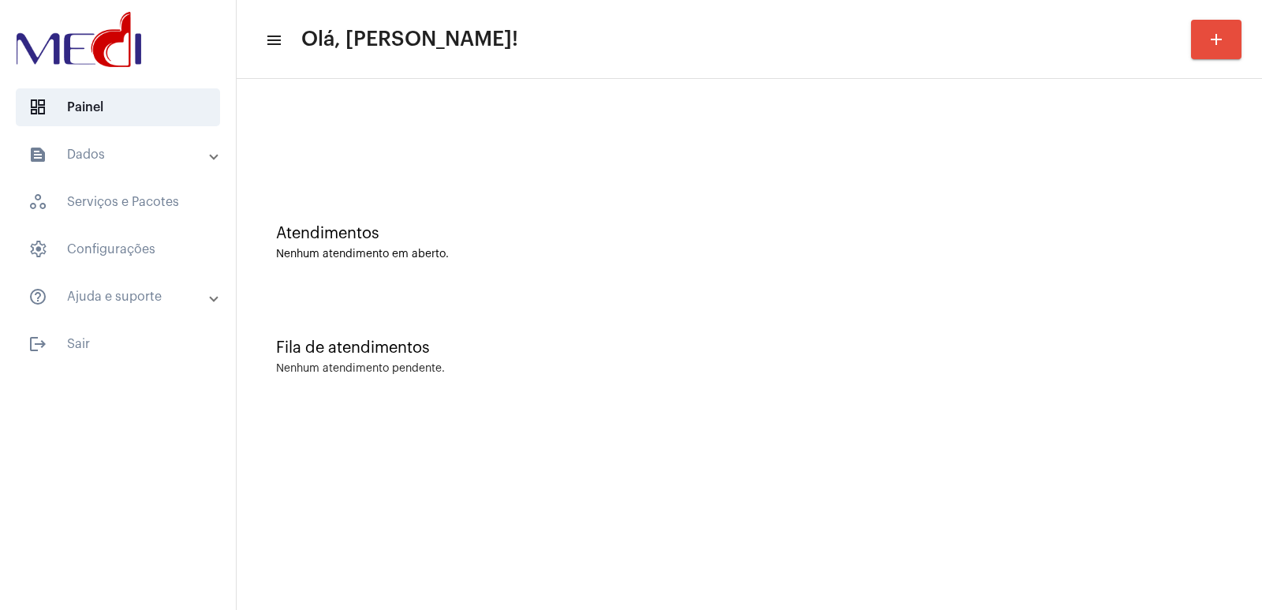
click at [848, 443] on mat-sidenav-content "menu Olá, [PERSON_NAME]! add Atendimentos Nenhum atendimento em aberto. Fila de…" at bounding box center [750, 305] width 1026 height 610
click at [931, 395] on div "Fila de atendimentos Nenhum atendimento pendente." at bounding box center [750, 349] width 1010 height 114
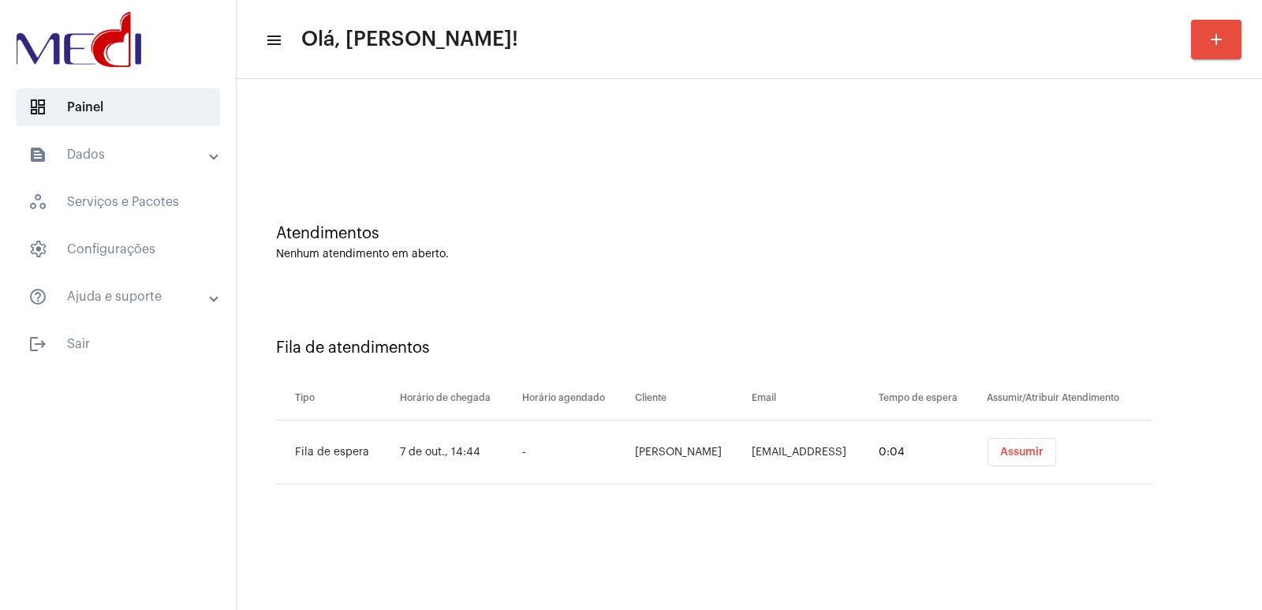
click at [1047, 467] on td "Assumir" at bounding box center [1067, 453] width 169 height 64
click at [1044, 464] on button "Assumir" at bounding box center [1022, 452] width 69 height 28
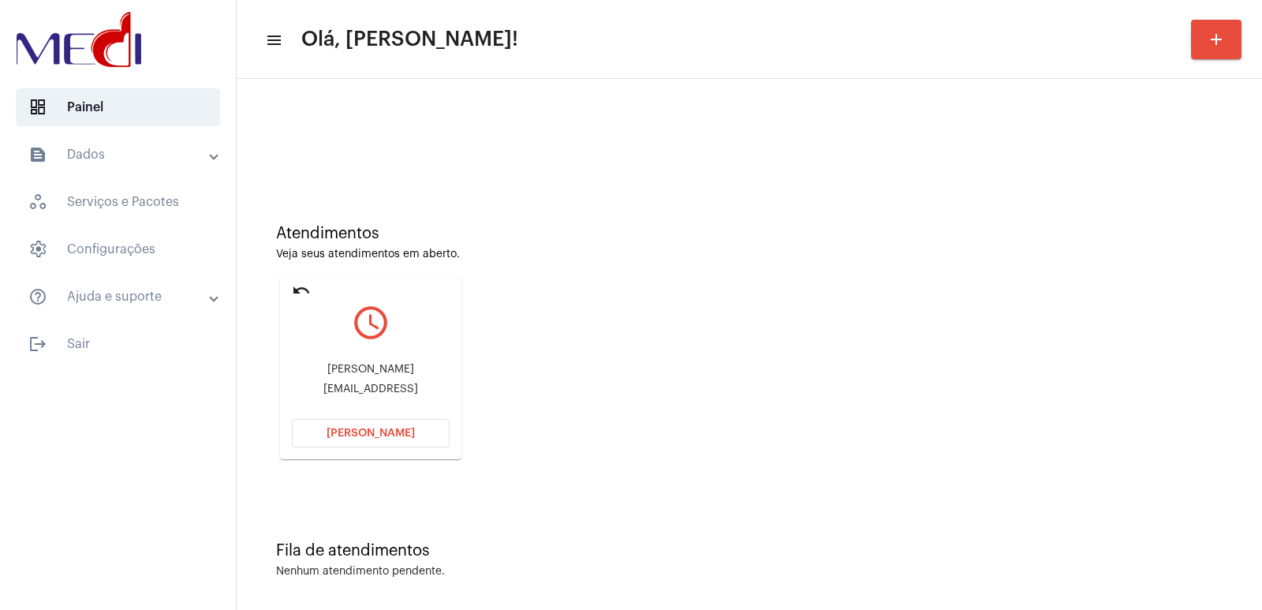
click at [395, 364] on div "Luiz carlos de souza" at bounding box center [371, 370] width 158 height 12
copy div "Luiz carlos de souza"
click at [361, 428] on span "[PERSON_NAME]" at bounding box center [371, 433] width 88 height 11
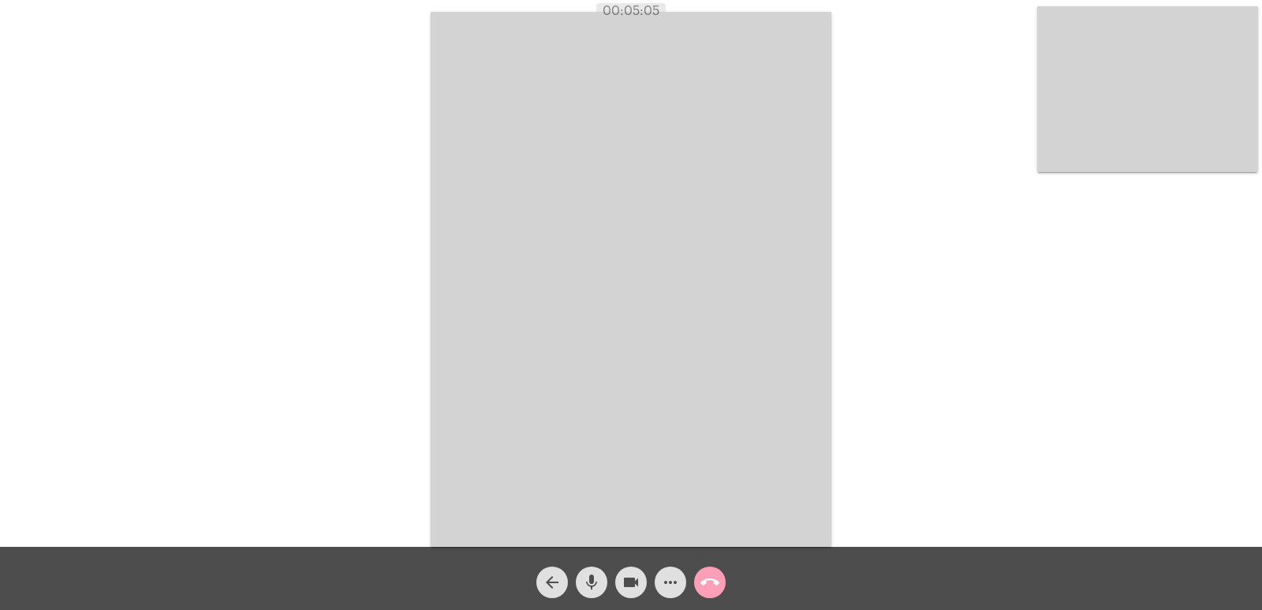
click at [714, 590] on mat-icon "call_end" at bounding box center [710, 582] width 19 height 19
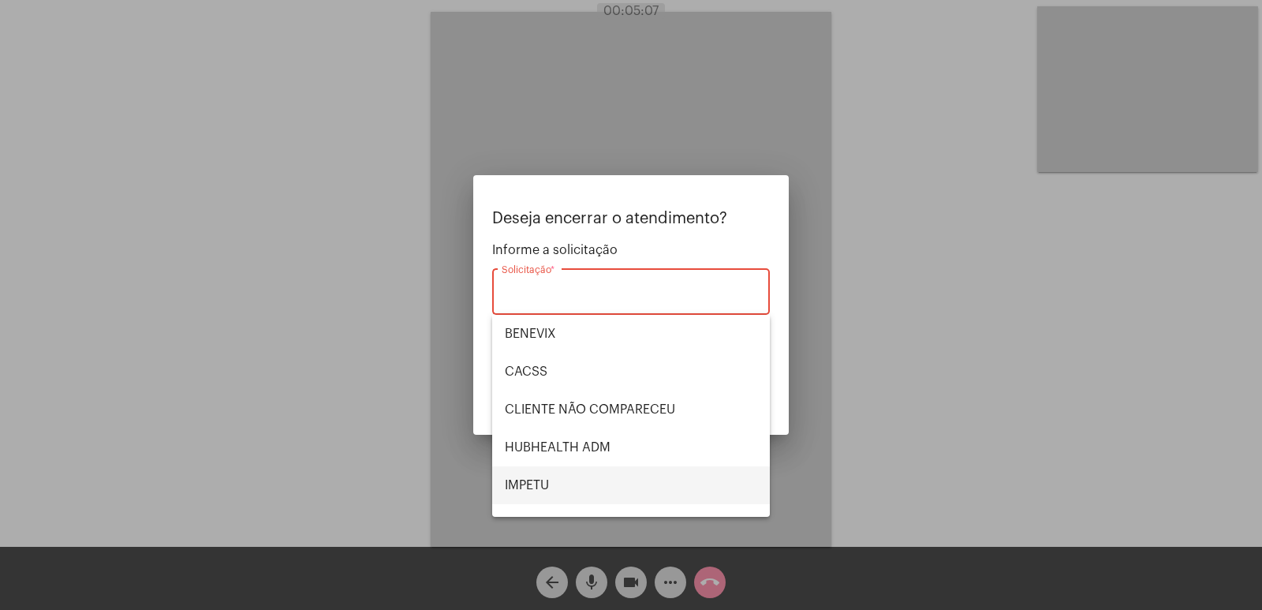
scroll to position [328, 0]
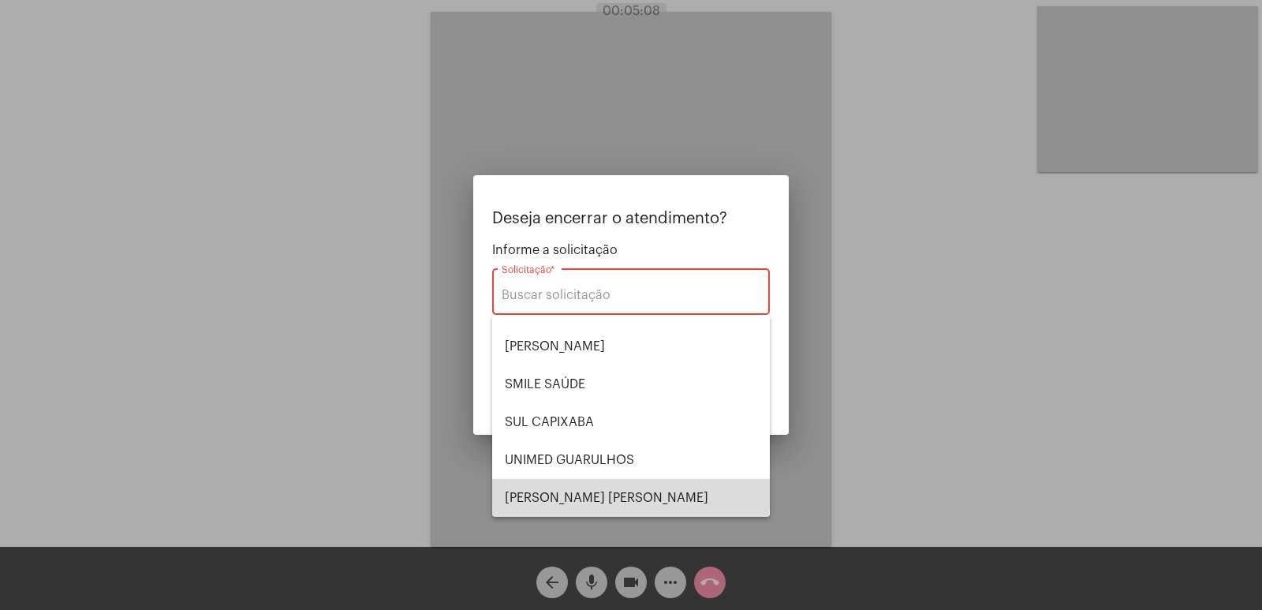
click at [630, 488] on span "[PERSON_NAME] [PERSON_NAME]" at bounding box center [631, 498] width 252 height 38
type input "[PERSON_NAME] [PERSON_NAME]"
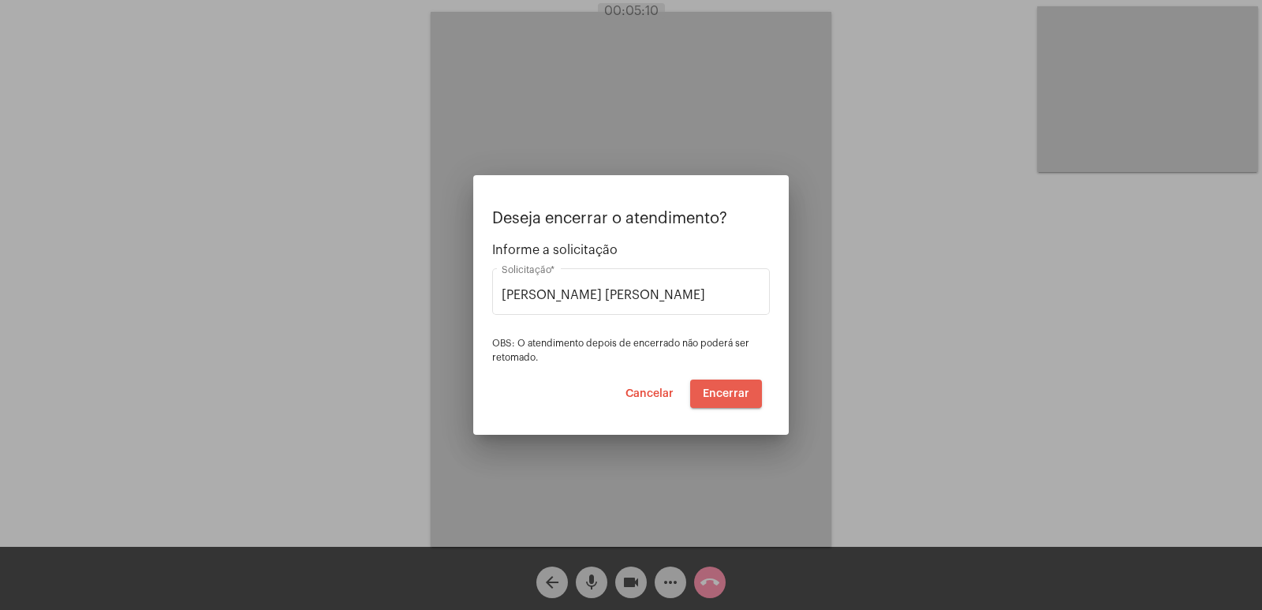
click at [727, 388] on span "Encerrar" at bounding box center [726, 393] width 47 height 11
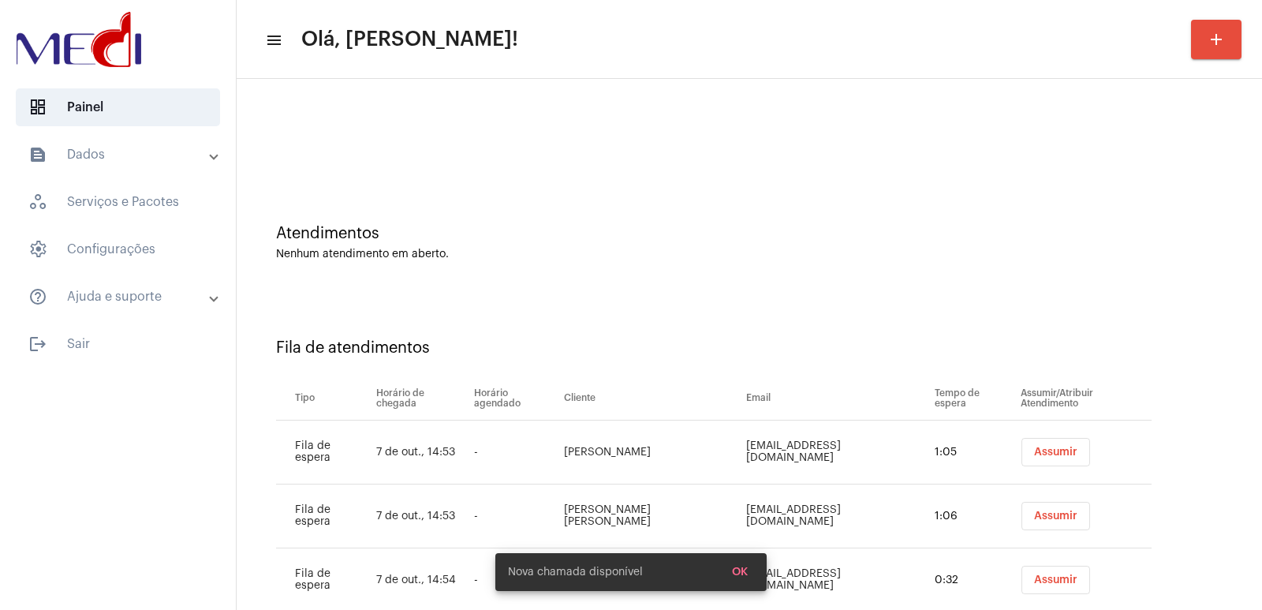
scroll to position [32, 0]
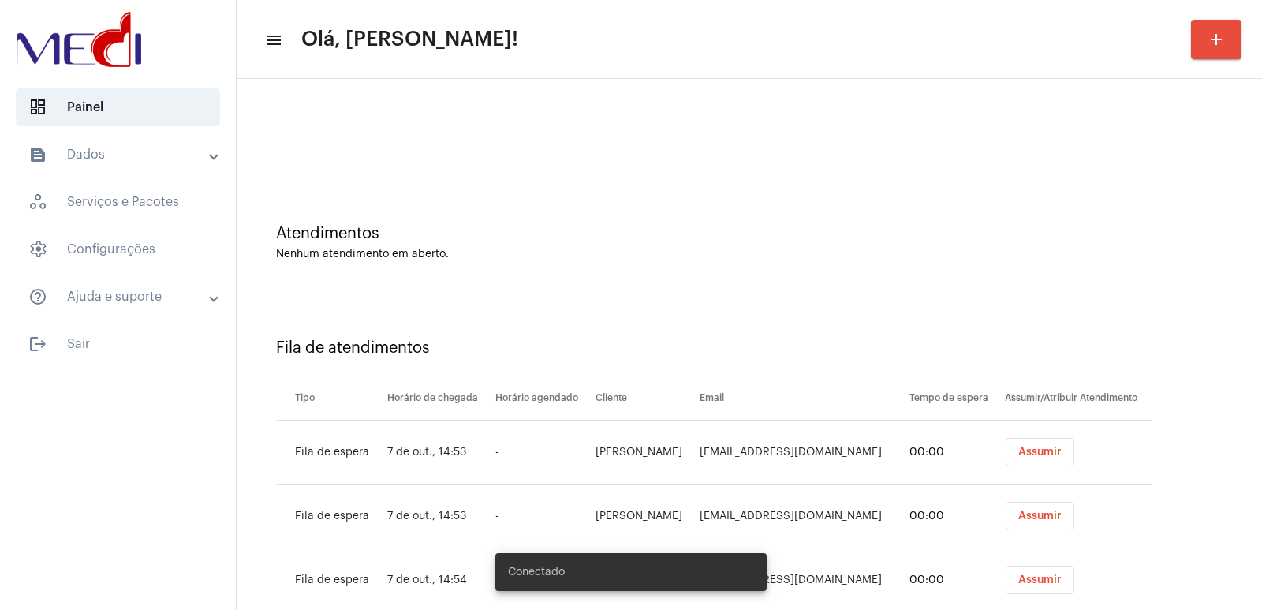
click at [1049, 448] on button "Assumir" at bounding box center [1040, 452] width 69 height 28
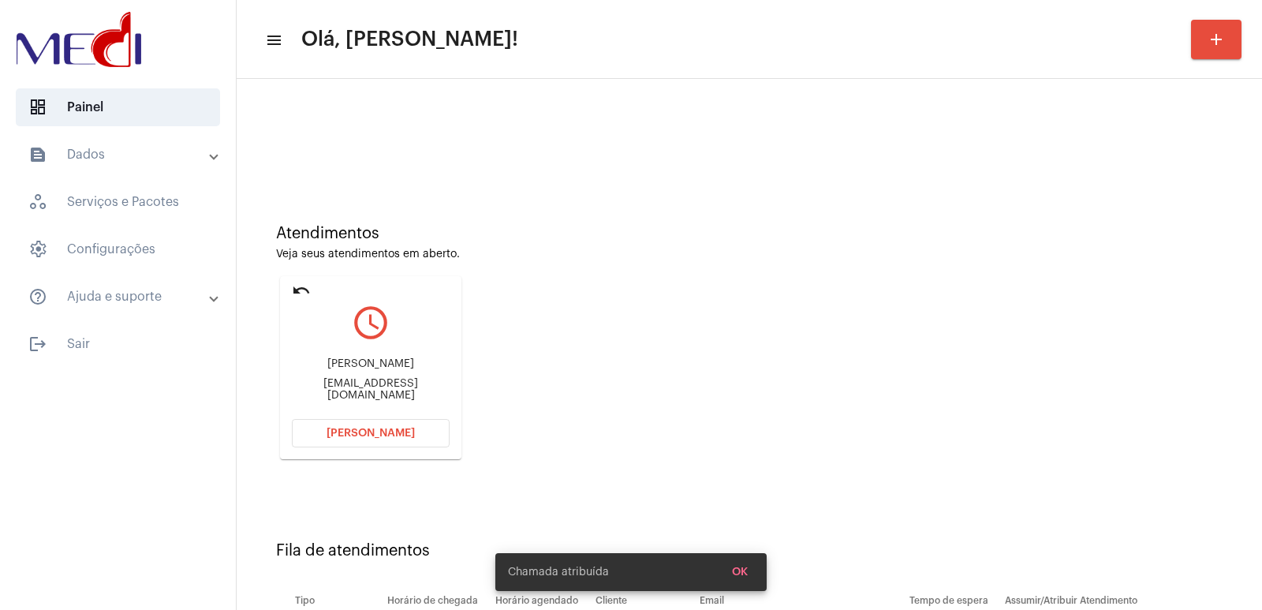
click at [364, 369] on div "Marcelo Morales" at bounding box center [371, 364] width 158 height 12
copy div "Marcelo Morales"
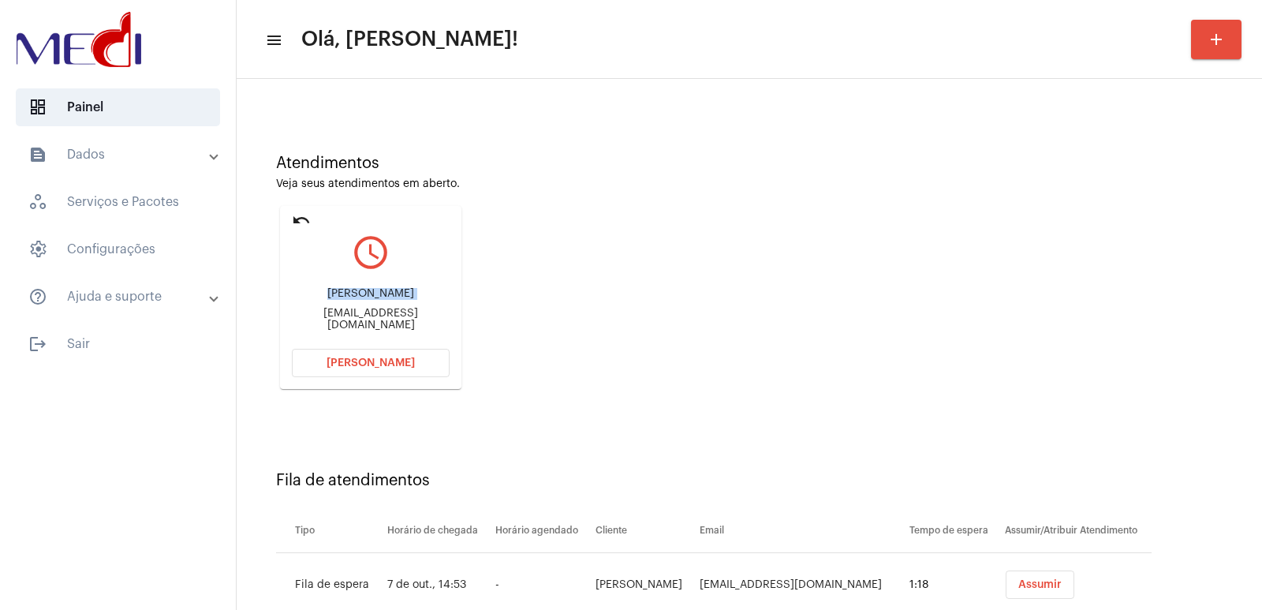
scroll to position [184, 0]
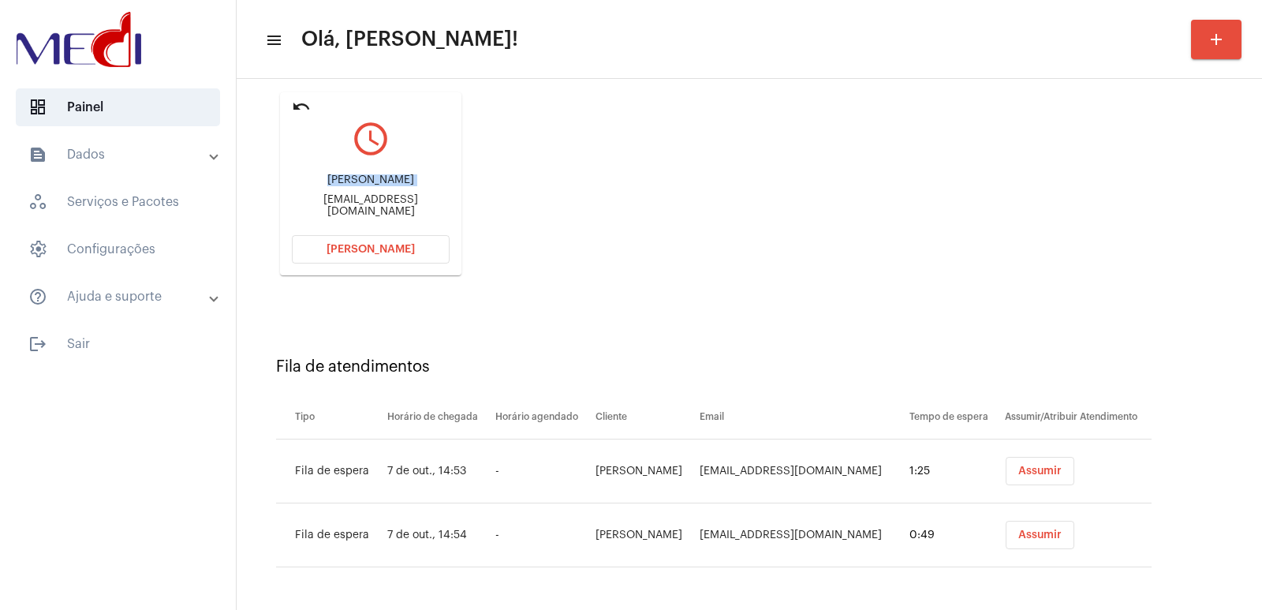
drag, startPoint x: 366, startPoint y: 244, endPoint x: 360, endPoint y: 228, distance: 17.0
click at [366, 243] on button "[PERSON_NAME]" at bounding box center [371, 249] width 158 height 28
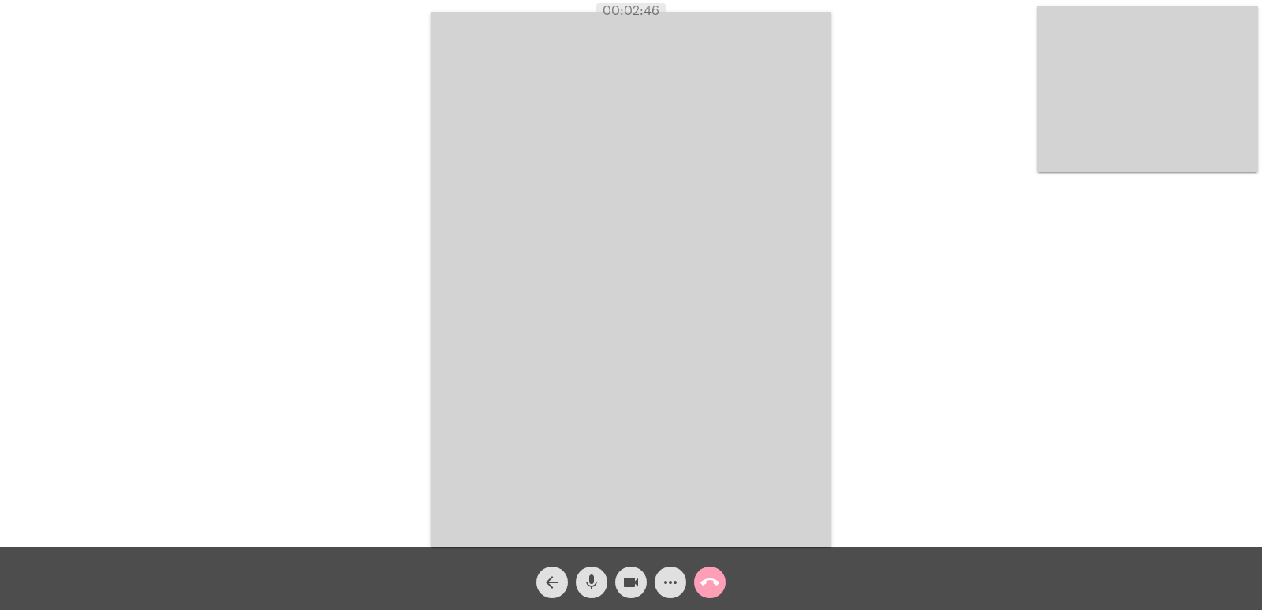
click at [708, 583] on mat-icon "call_end" at bounding box center [710, 582] width 19 height 19
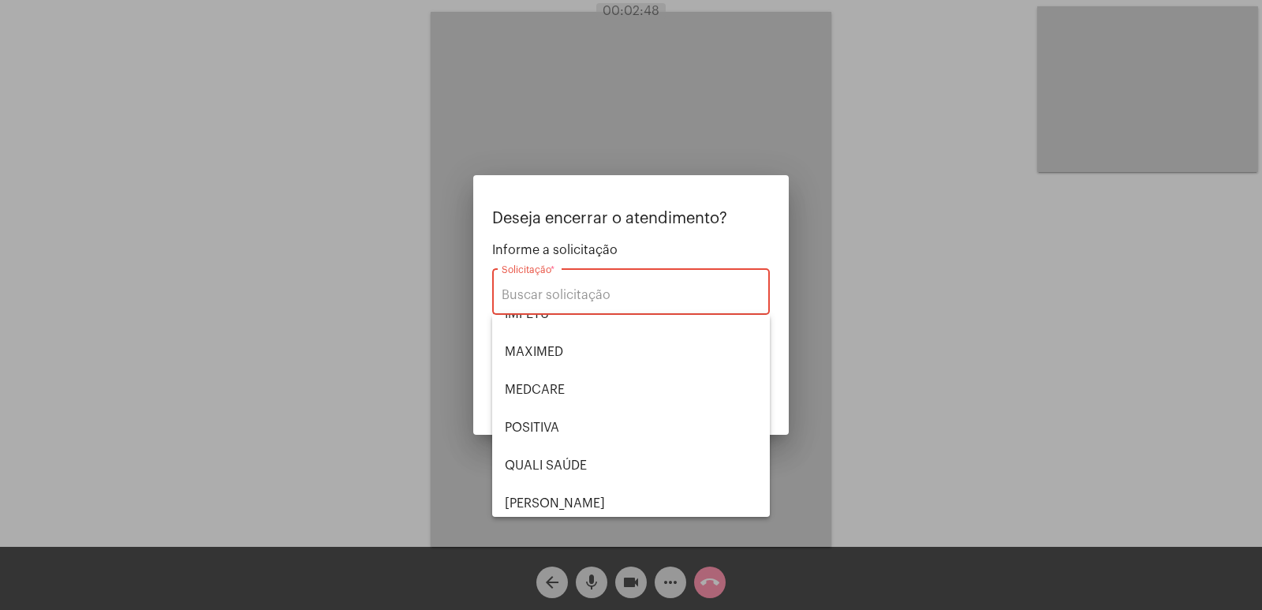
scroll to position [170, 0]
click at [560, 421] on span "POSITIVA" at bounding box center [631, 429] width 252 height 38
type input "POSITIVA"
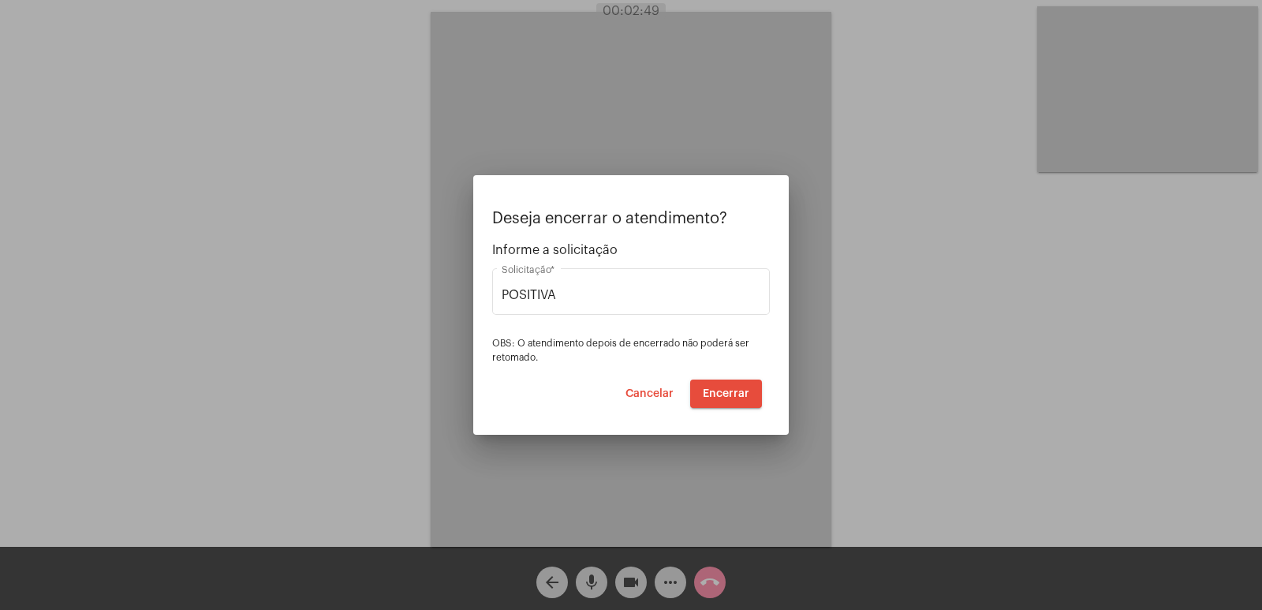
drag, startPoint x: 560, startPoint y: 426, endPoint x: 775, endPoint y: 468, distance: 218.7
click at [775, 468] on div "Deseja encerrar o atendimento? Informe a solicitação POSITIVA Solicitação * OBS…" at bounding box center [631, 305] width 1262 height 610
click at [720, 390] on span "Encerrar" at bounding box center [726, 393] width 47 height 11
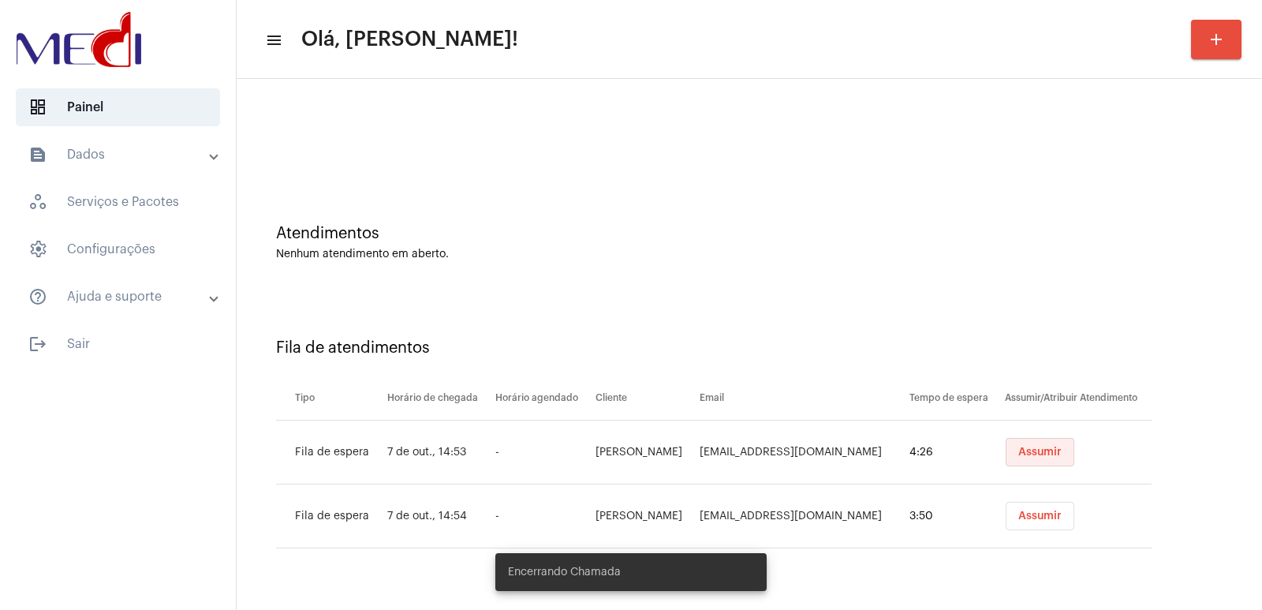
click at [1042, 452] on span "Assumir" at bounding box center [1040, 452] width 43 height 11
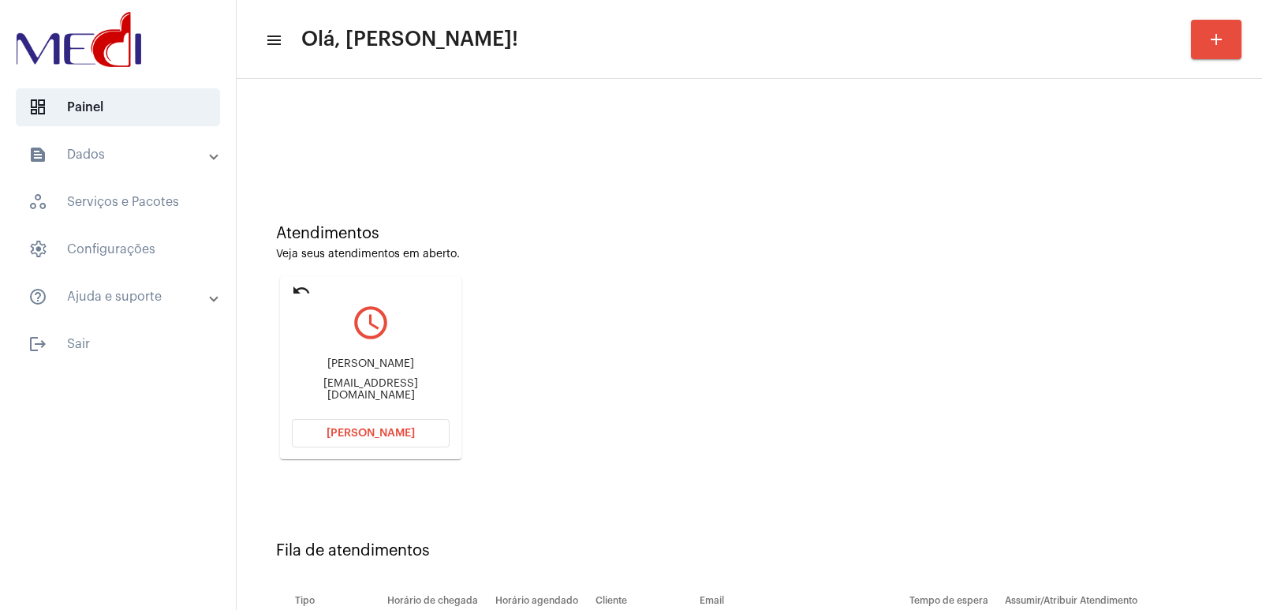
click at [357, 367] on div "Maria Claudia" at bounding box center [371, 364] width 158 height 12
copy div "Maria Claudia"
click at [418, 432] on button "Abrir Chamada" at bounding box center [371, 433] width 158 height 28
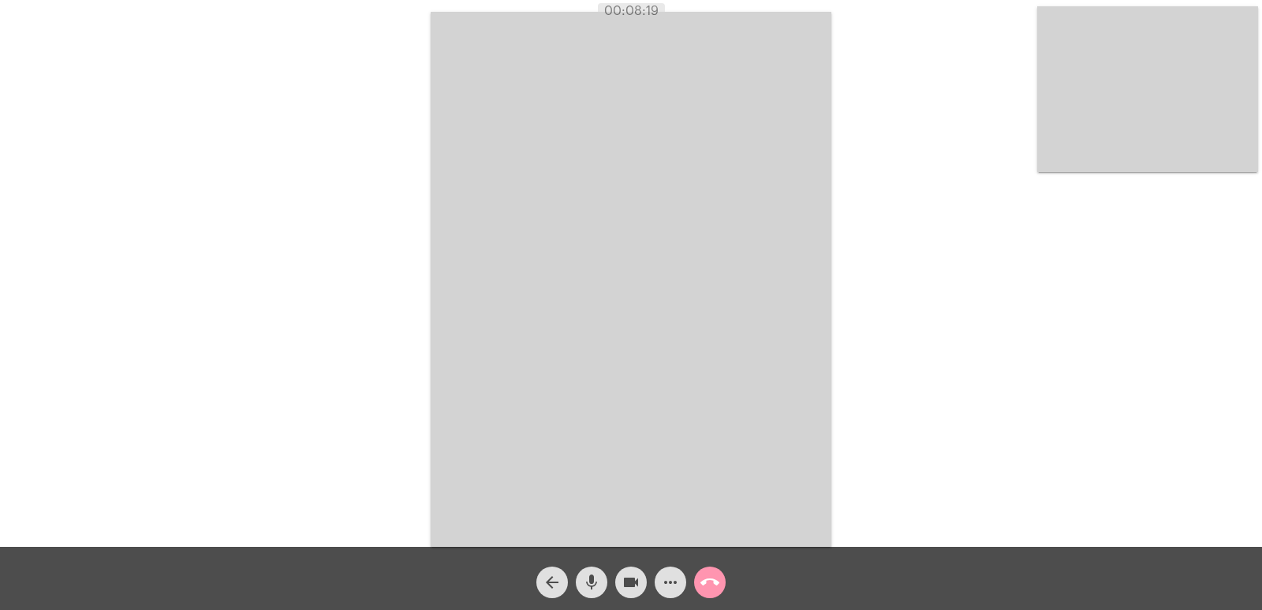
click at [716, 583] on mat-icon "call_end" at bounding box center [710, 582] width 19 height 19
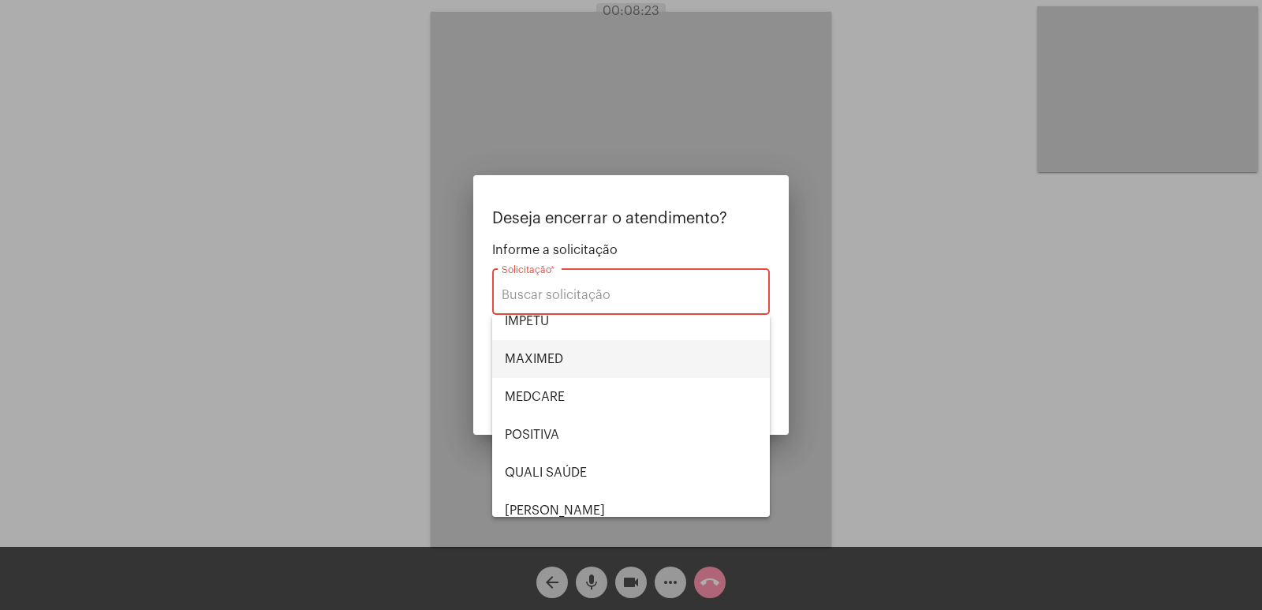
scroll to position [170, 0]
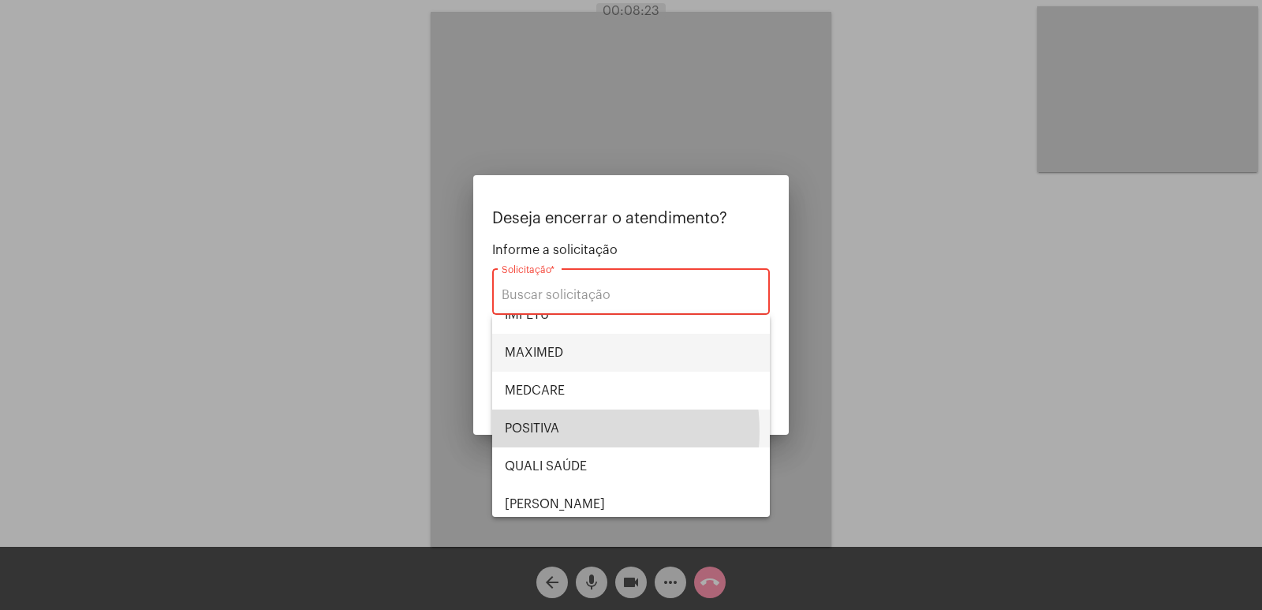
click at [570, 431] on span "POSITIVA" at bounding box center [631, 429] width 252 height 38
type input "POSITIVA"
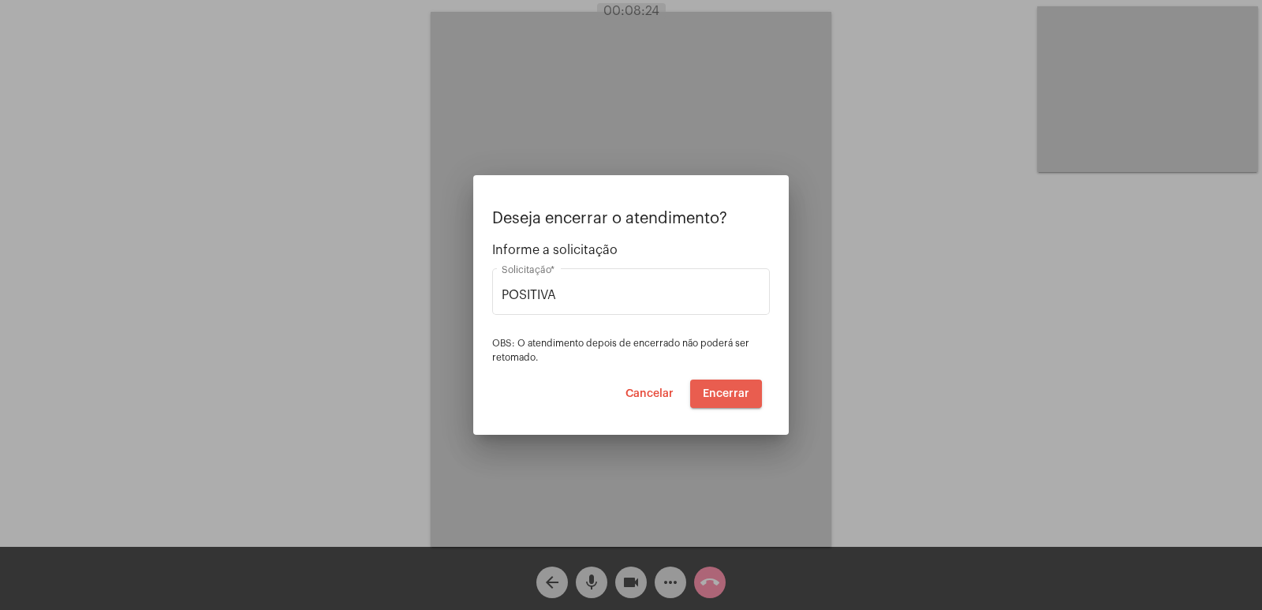
click at [705, 406] on button "Encerrar" at bounding box center [726, 394] width 72 height 28
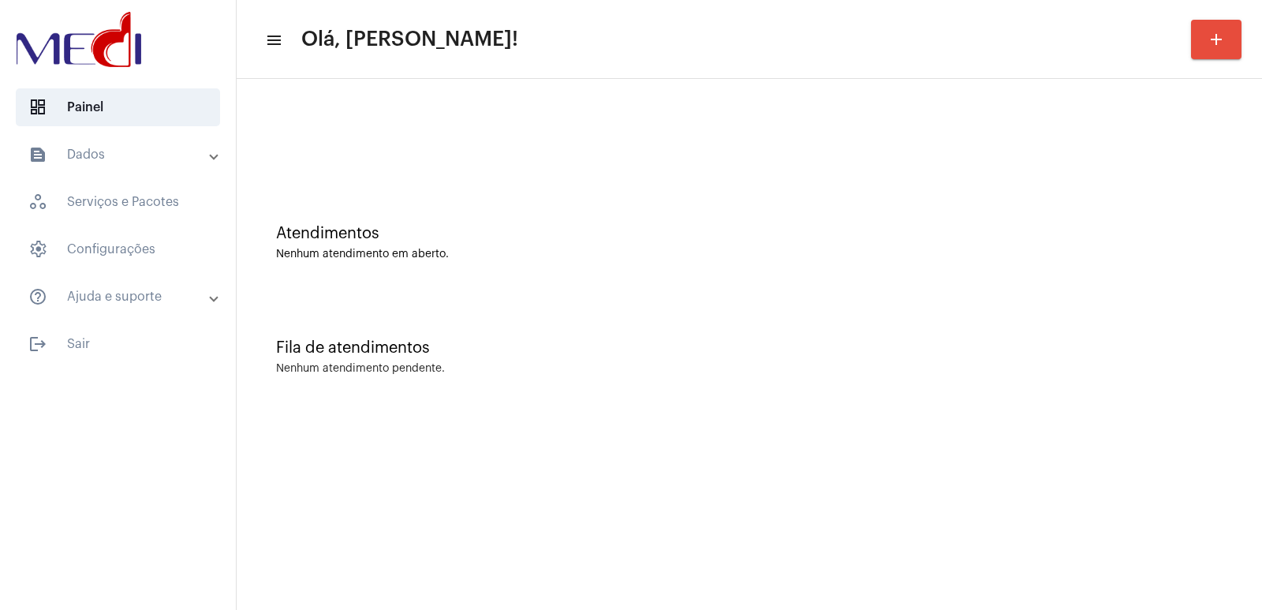
click at [989, 410] on div "Atendimentos Nenhum atendimento em aberto. Fila de atendimentos Nenhum atendime…" at bounding box center [750, 246] width 1026 height 335
drag, startPoint x: 776, startPoint y: 450, endPoint x: 750, endPoint y: 447, distance: 25.4
click at [767, 449] on mat-sidenav-content "menu Olá, Vivian! add Atendimentos Nenhum atendimento em aberto. Fila de atendi…" at bounding box center [750, 305] width 1026 height 610
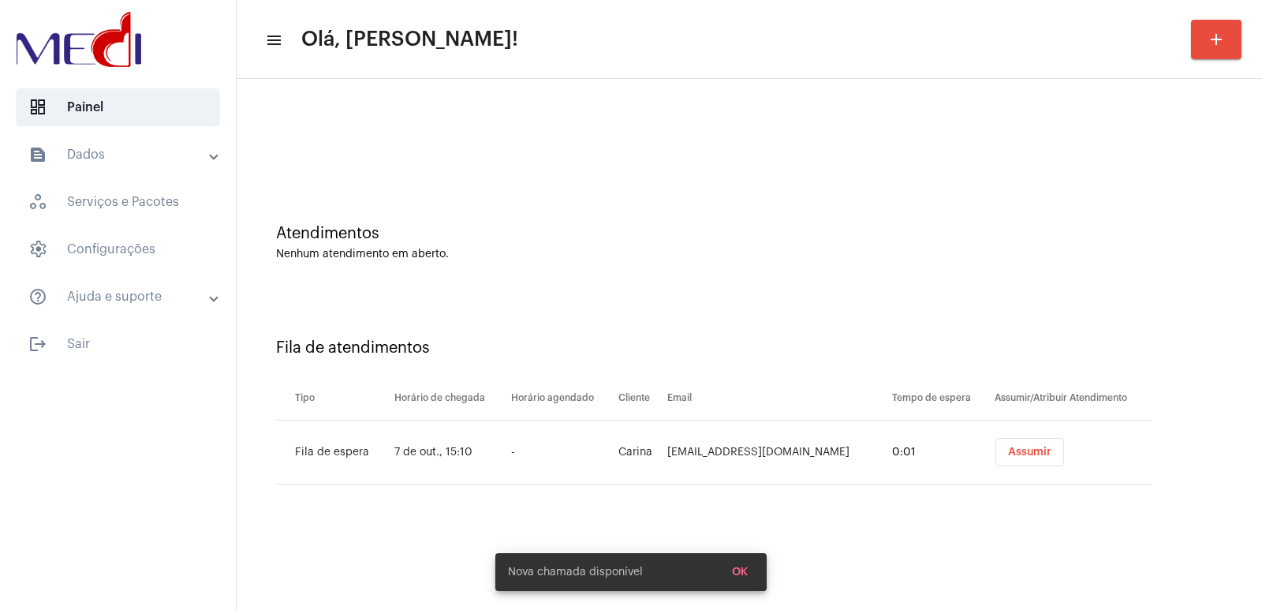
click at [1002, 428] on td "Assumir" at bounding box center [1071, 453] width 161 height 64
click at [1012, 473] on td "Assumir" at bounding box center [1071, 453] width 161 height 64
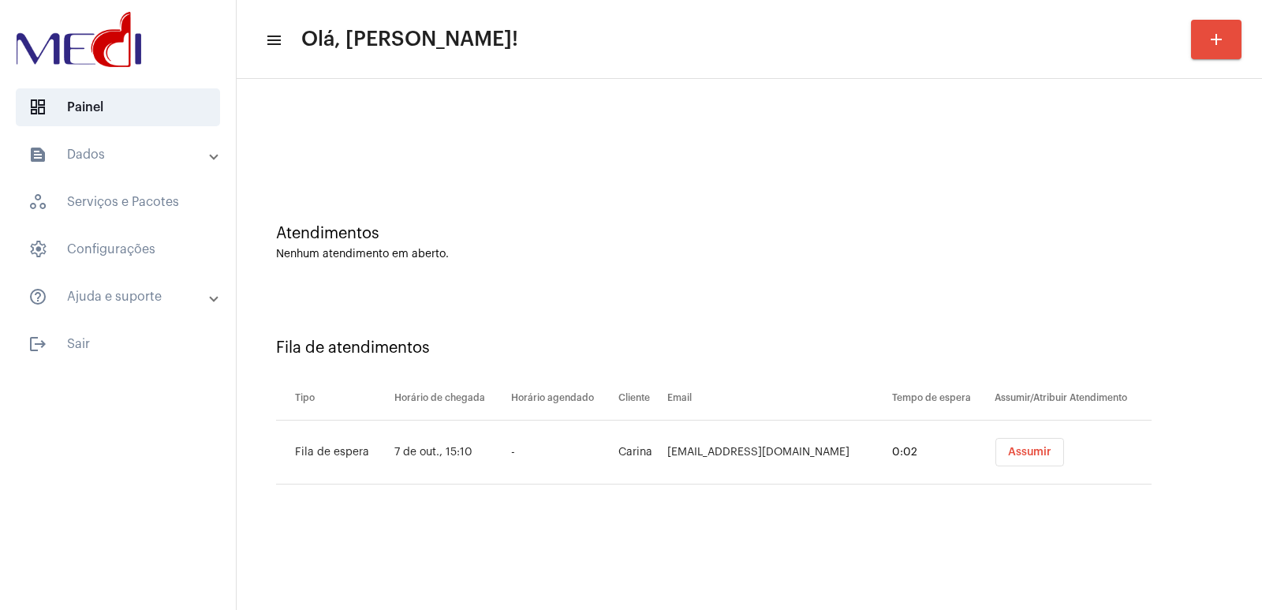
click at [1023, 451] on span "Assumir" at bounding box center [1029, 452] width 43 height 11
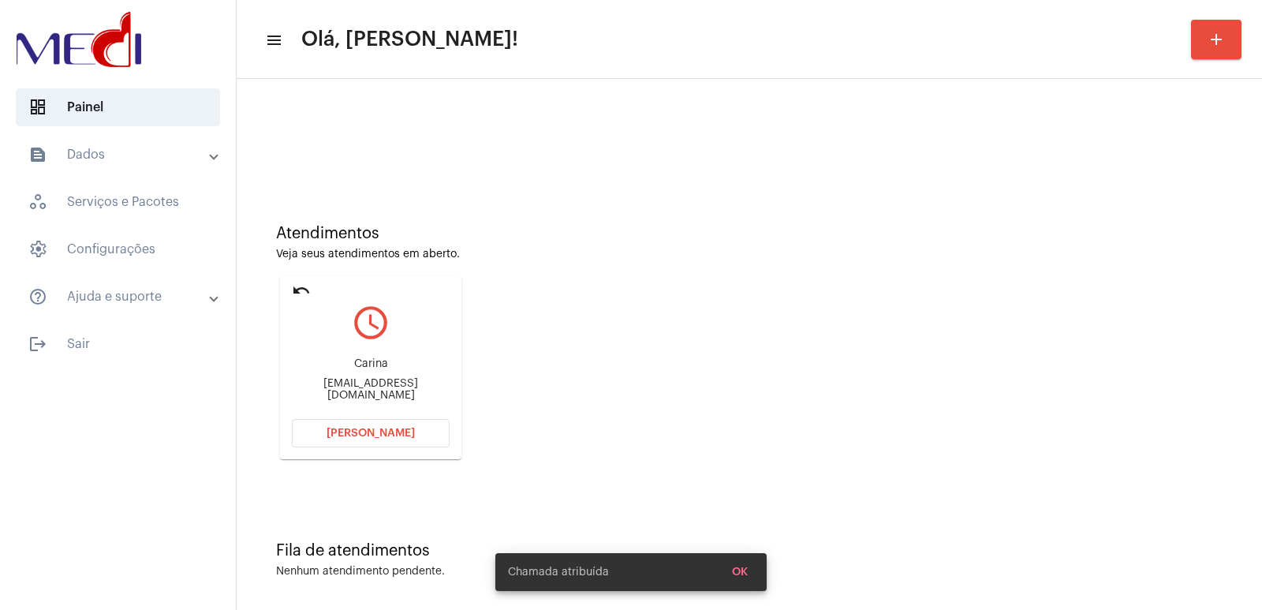
click at [368, 369] on div "Carina" at bounding box center [371, 364] width 158 height 12
copy div "Carina"
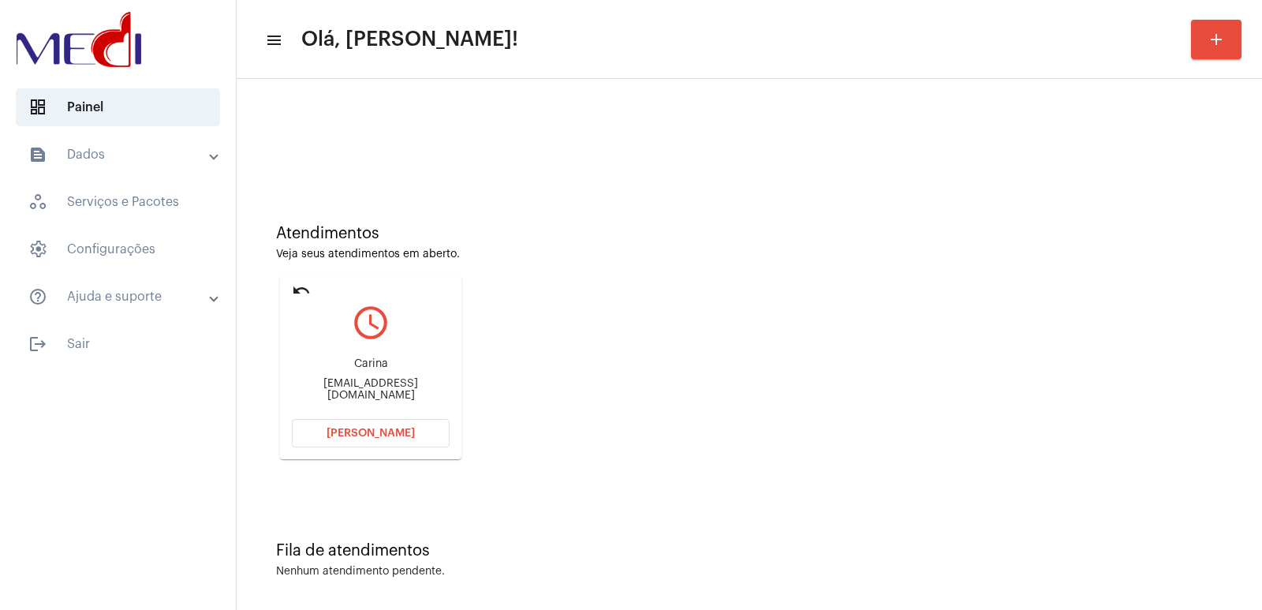
click at [398, 396] on div "Carina [EMAIL_ADDRESS][DOMAIN_NAME]" at bounding box center [371, 379] width 158 height 71
copy mat-card-content "[EMAIL_ADDRESS][DOMAIN_NAME] [PERSON_NAME]"
click at [354, 370] on div "Carina" at bounding box center [371, 364] width 158 height 12
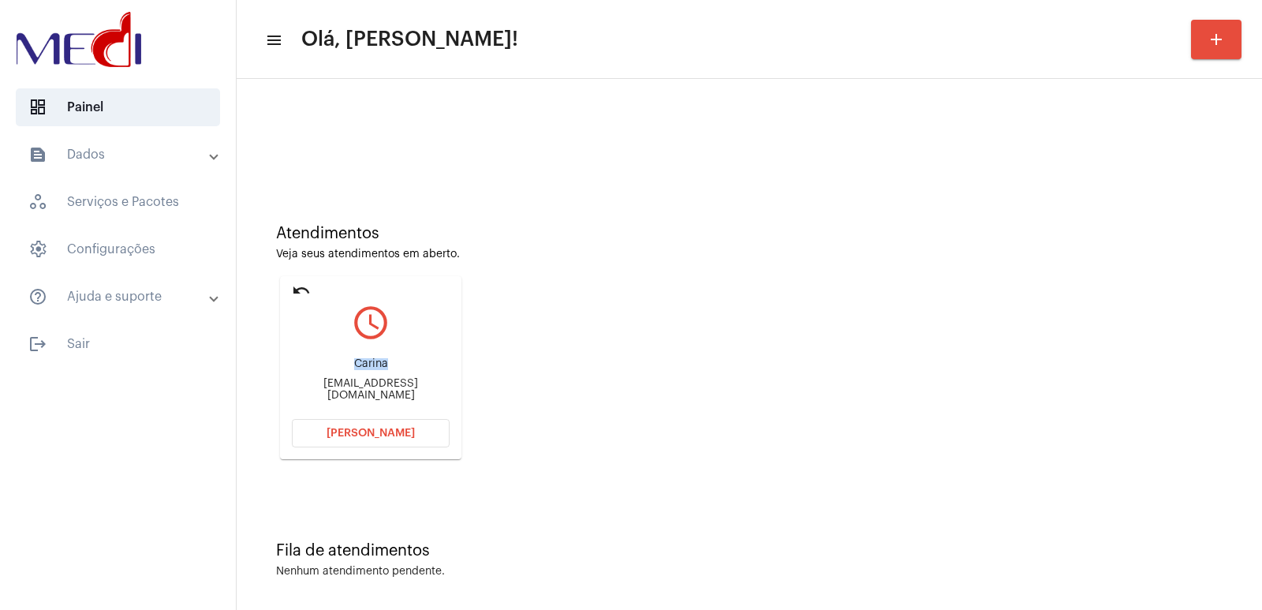
click at [355, 370] on div "Carina" at bounding box center [371, 364] width 158 height 12
copy div "Carina"
click at [338, 420] on button "[PERSON_NAME]" at bounding box center [371, 433] width 158 height 28
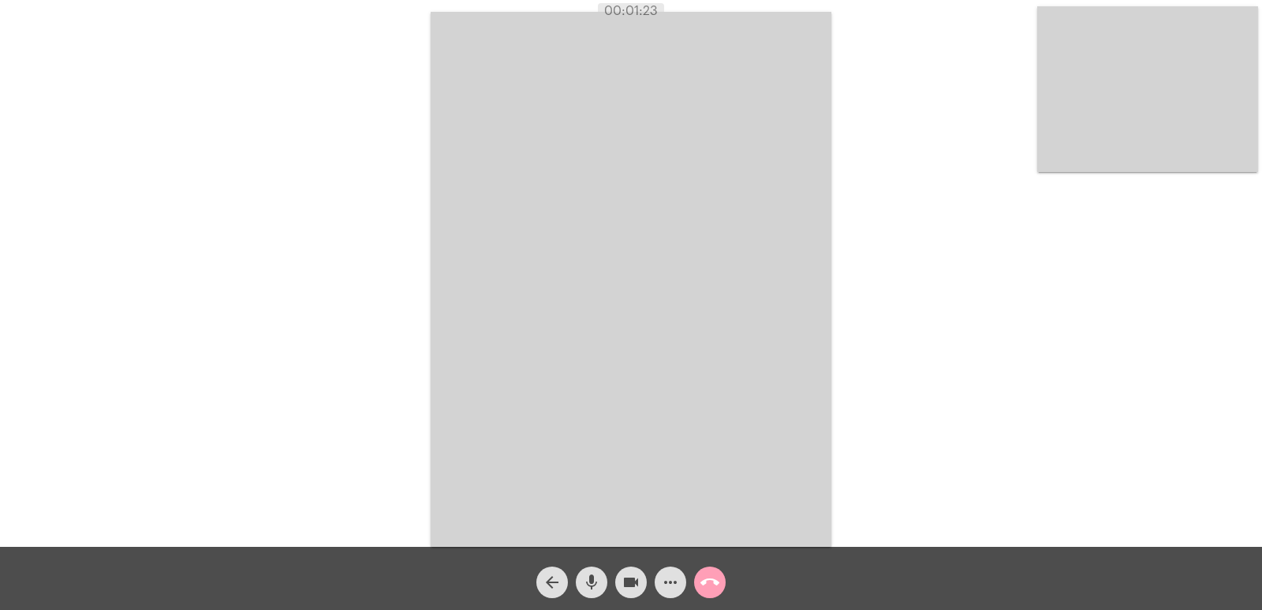
click at [715, 578] on mat-icon "call_end" at bounding box center [710, 582] width 19 height 19
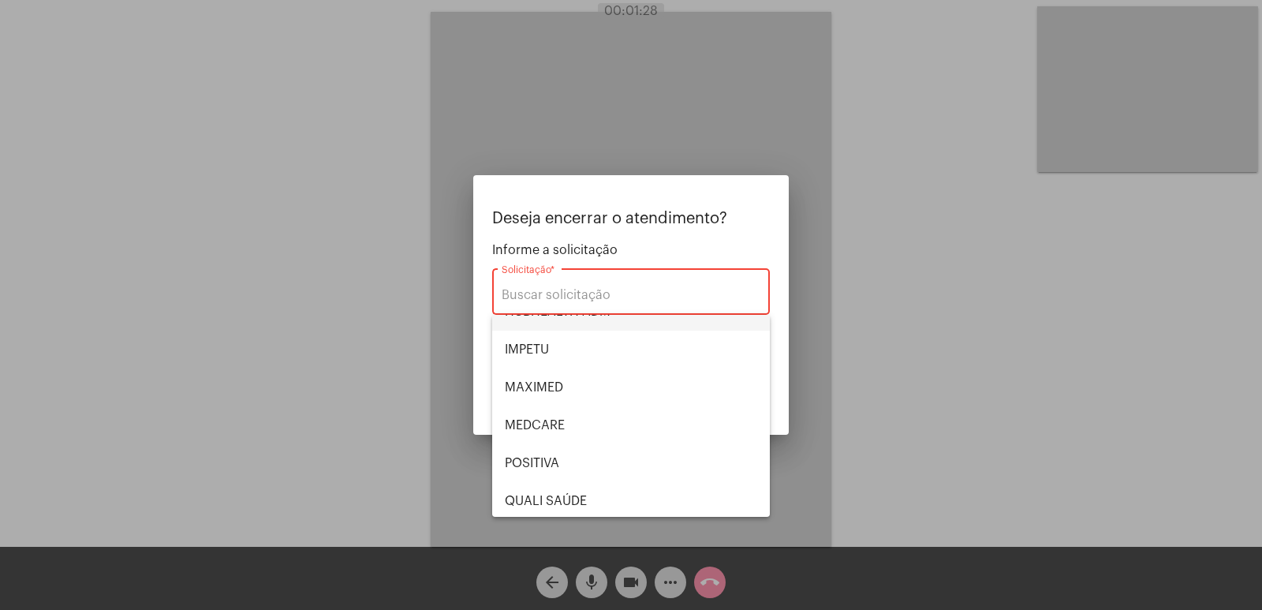
scroll to position [328, 0]
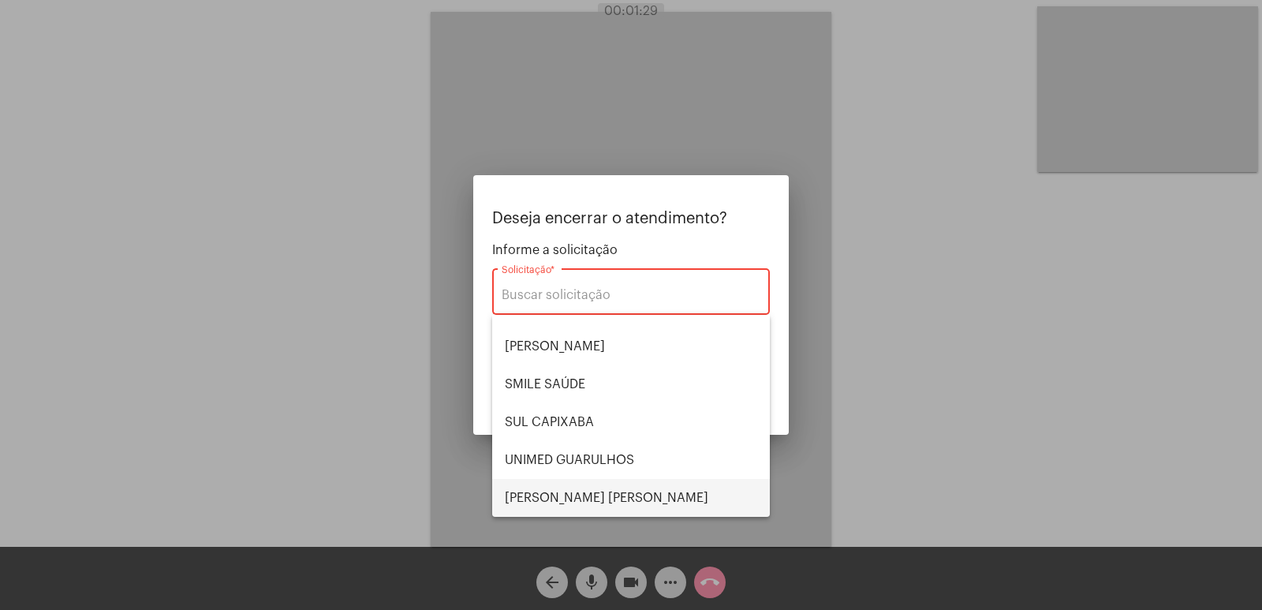
click at [574, 496] on span "[PERSON_NAME] [PERSON_NAME]" at bounding box center [631, 498] width 252 height 38
type input "[PERSON_NAME] [PERSON_NAME]"
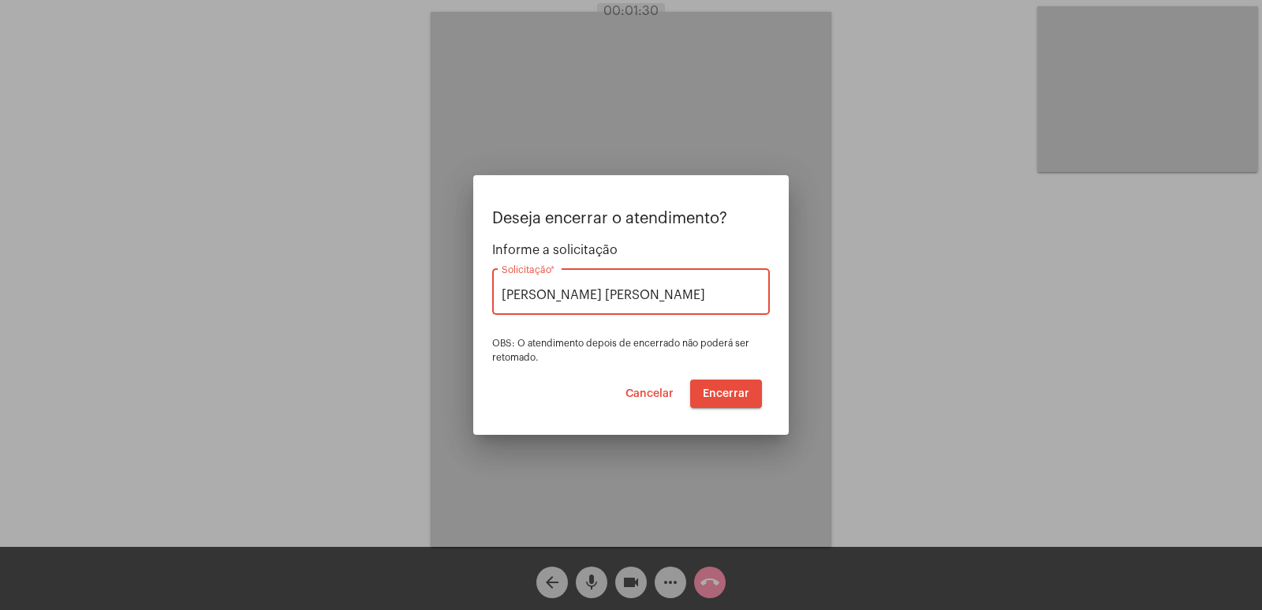
click at [736, 393] on span "Encerrar" at bounding box center [726, 393] width 47 height 11
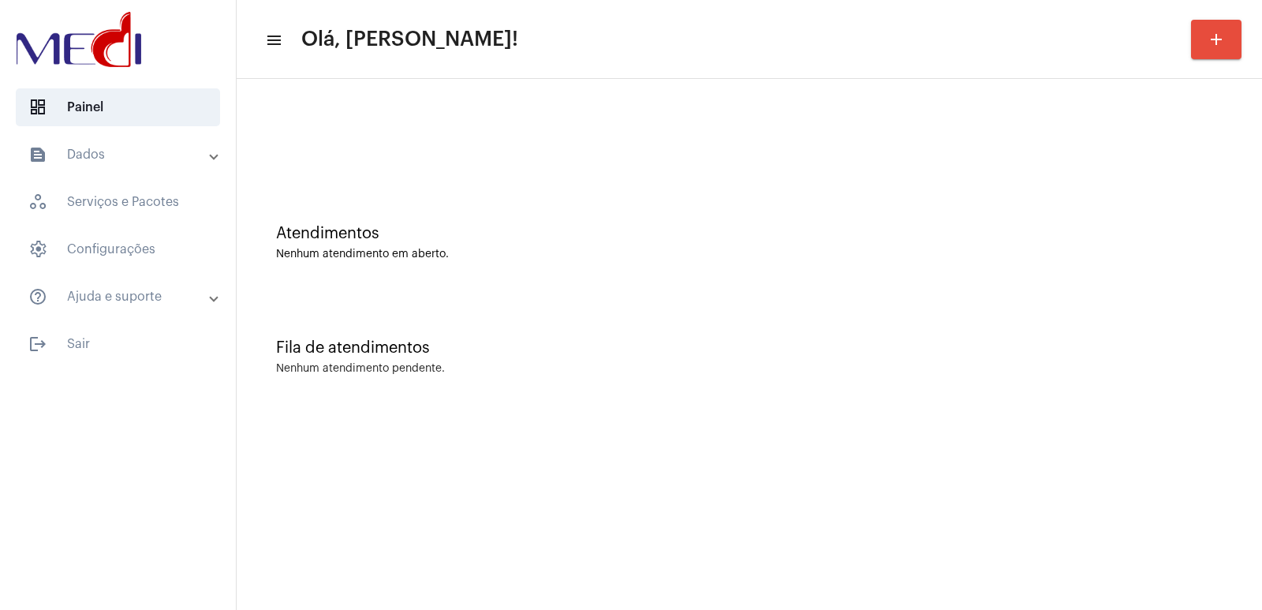
drag, startPoint x: 567, startPoint y: 387, endPoint x: 505, endPoint y: 389, distance: 61.6
click at [564, 389] on div "Fila de atendimentos Nenhum atendimento pendente." at bounding box center [750, 349] width 1010 height 114
drag, startPoint x: 867, startPoint y: 421, endPoint x: 676, endPoint y: 307, distance: 222.2
click at [787, 371] on mat-sidenav-content "menu Olá, Vivian! add Atendimentos Nenhum atendimento em aberto. Fila de atendi…" at bounding box center [750, 305] width 1026 height 610
click at [73, 6] on div at bounding box center [118, 41] width 236 height 82
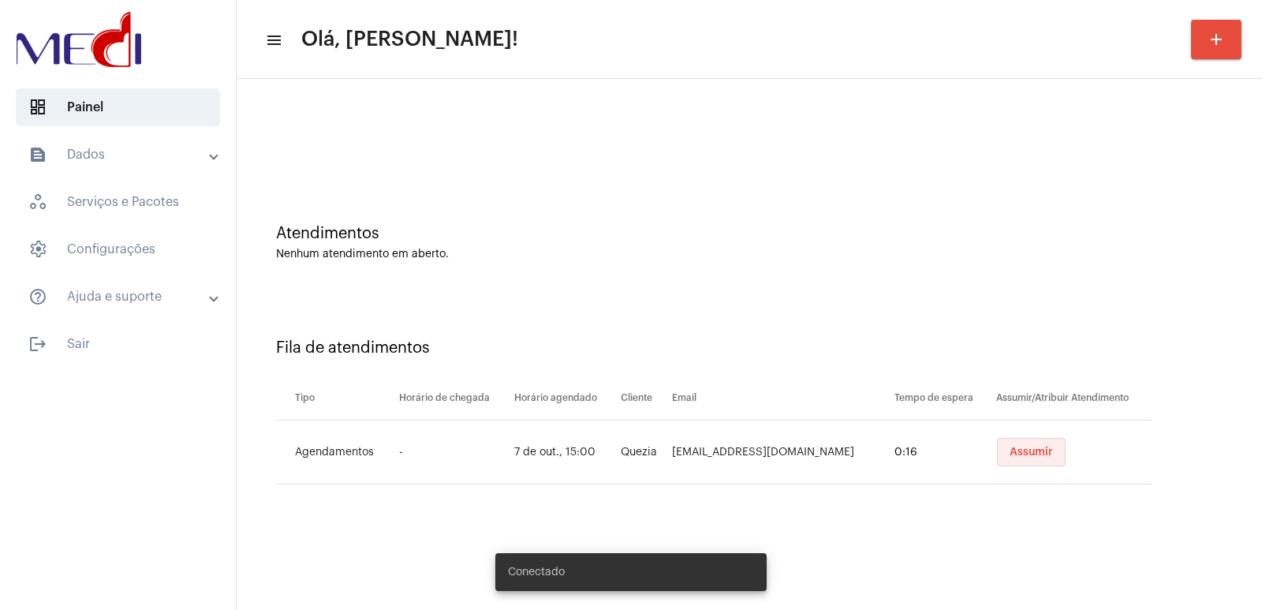
click at [1009, 446] on button "Assumir" at bounding box center [1031, 452] width 69 height 28
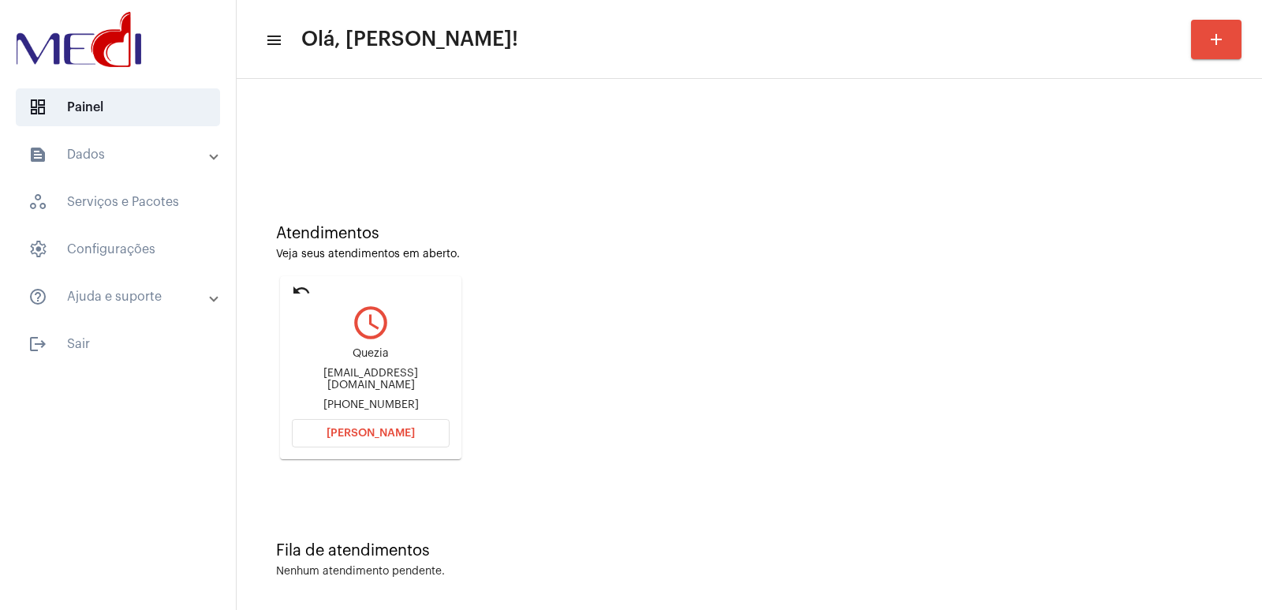
click at [372, 353] on div "Quezia" at bounding box center [371, 354] width 158 height 12
copy div "Quezia"
click at [385, 432] on span "Abrir Chamada" at bounding box center [371, 433] width 88 height 11
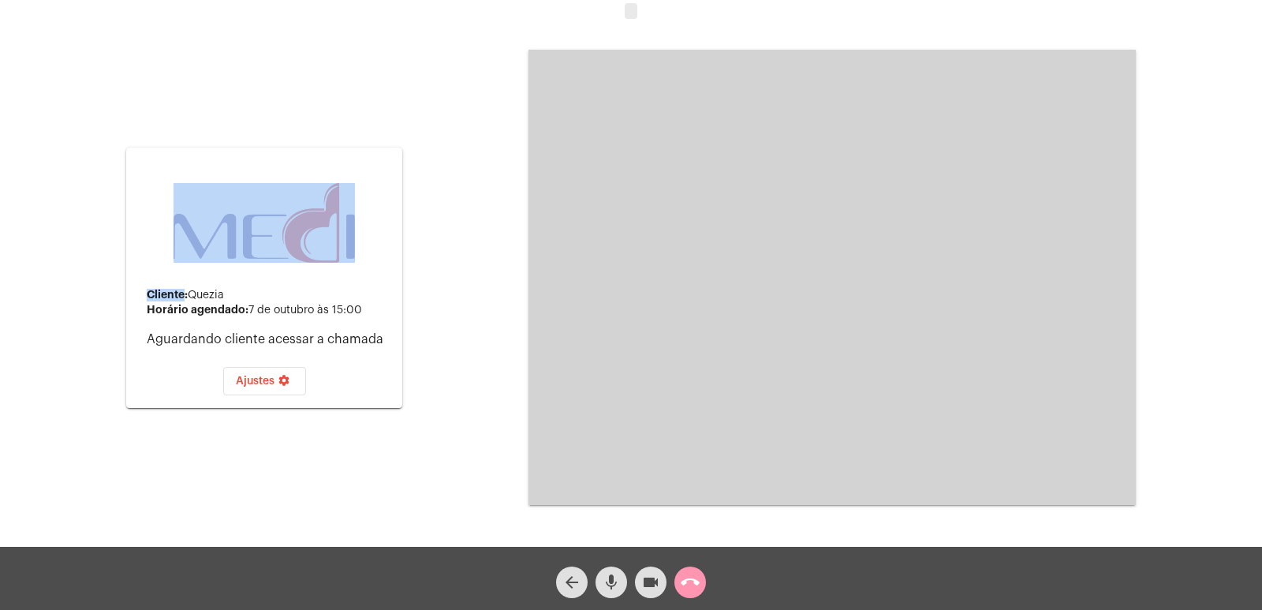
drag, startPoint x: 80, startPoint y: 0, endPoint x: 80, endPoint y: -12, distance: 11.8
click at [80, 0] on html "Cliente: Quezia Horário agendado: 7 de outubro às 15:00 Aguardando cliente aces…" at bounding box center [631, 305] width 1262 height 610
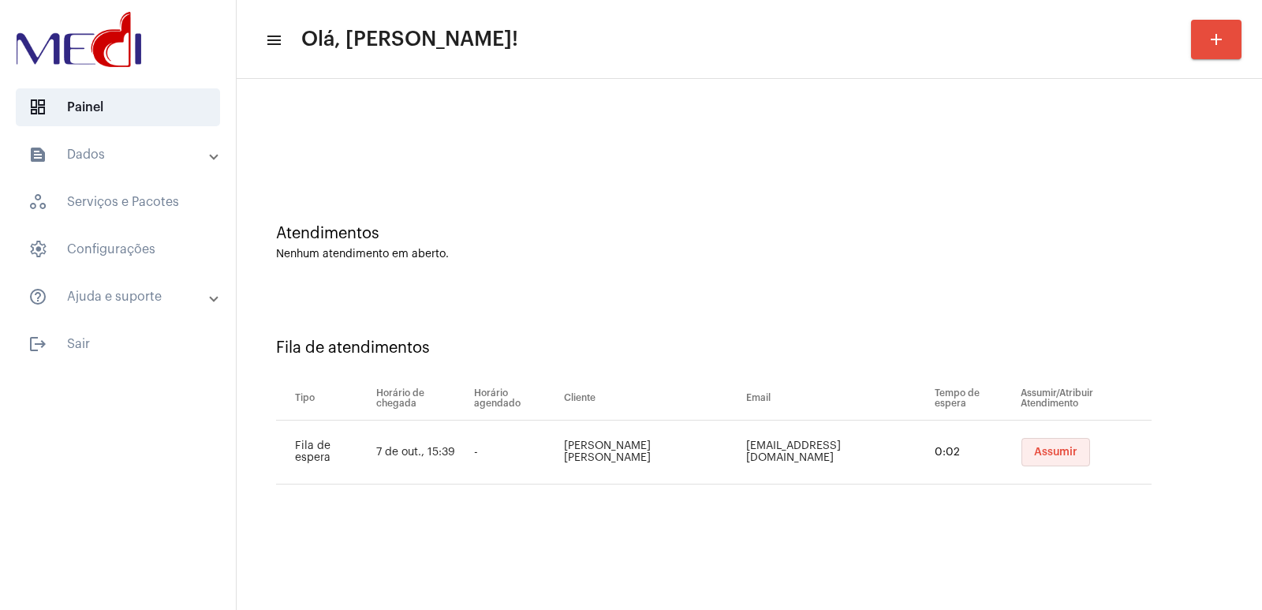
click at [1049, 447] on span "Assumir" at bounding box center [1055, 452] width 43 height 11
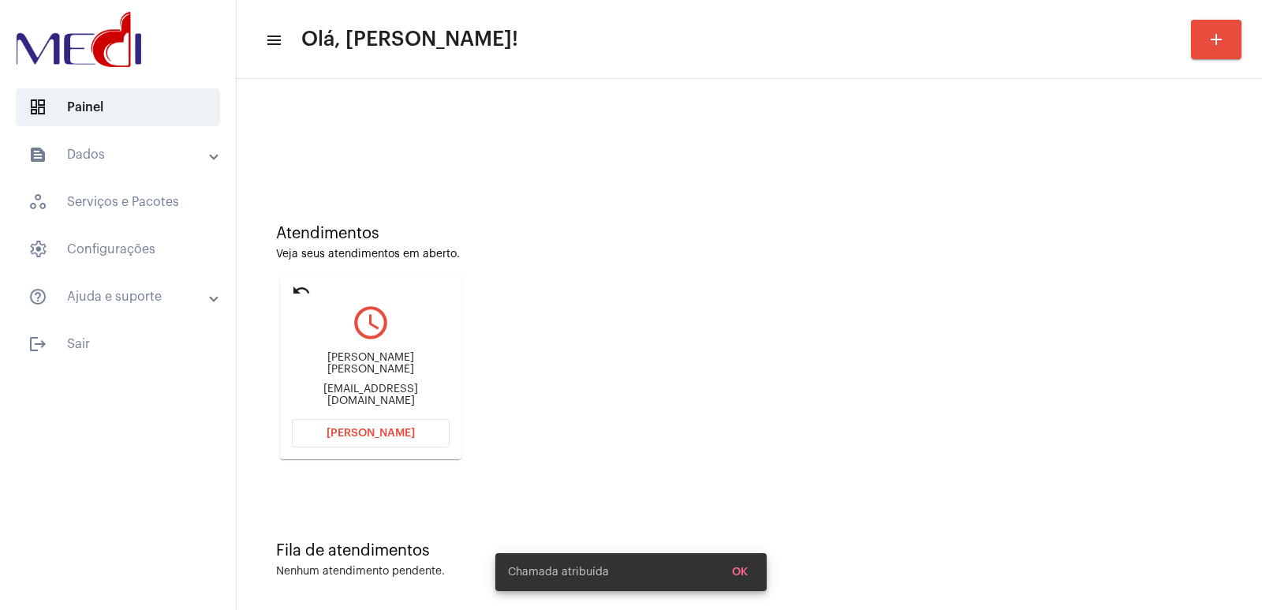
click at [380, 430] on span "Abrir Chamada" at bounding box center [371, 433] width 88 height 11
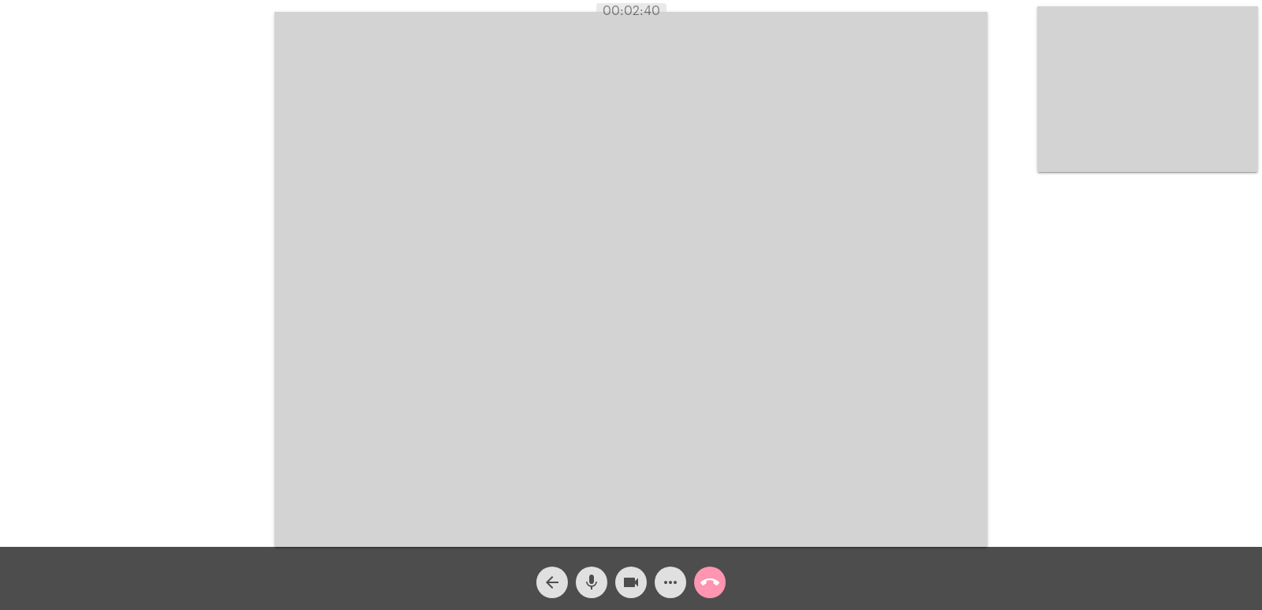
click at [464, 242] on video at bounding box center [631, 279] width 713 height 535
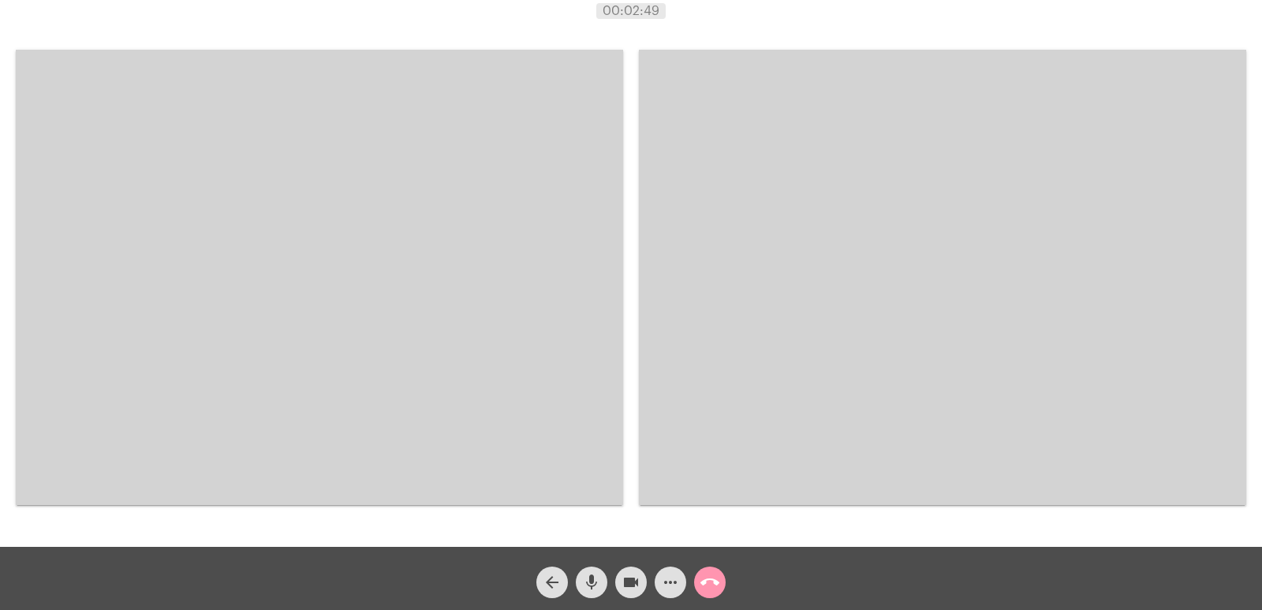
click at [486, 381] on video at bounding box center [320, 277] width 608 height 455
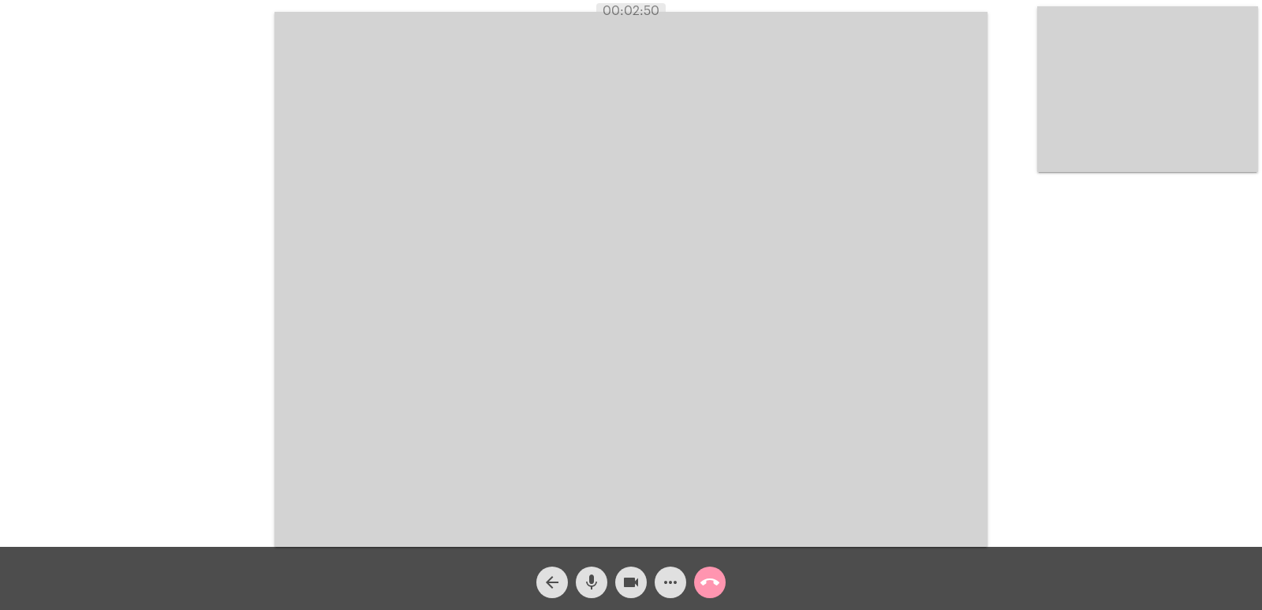
click at [847, 463] on video at bounding box center [631, 279] width 713 height 535
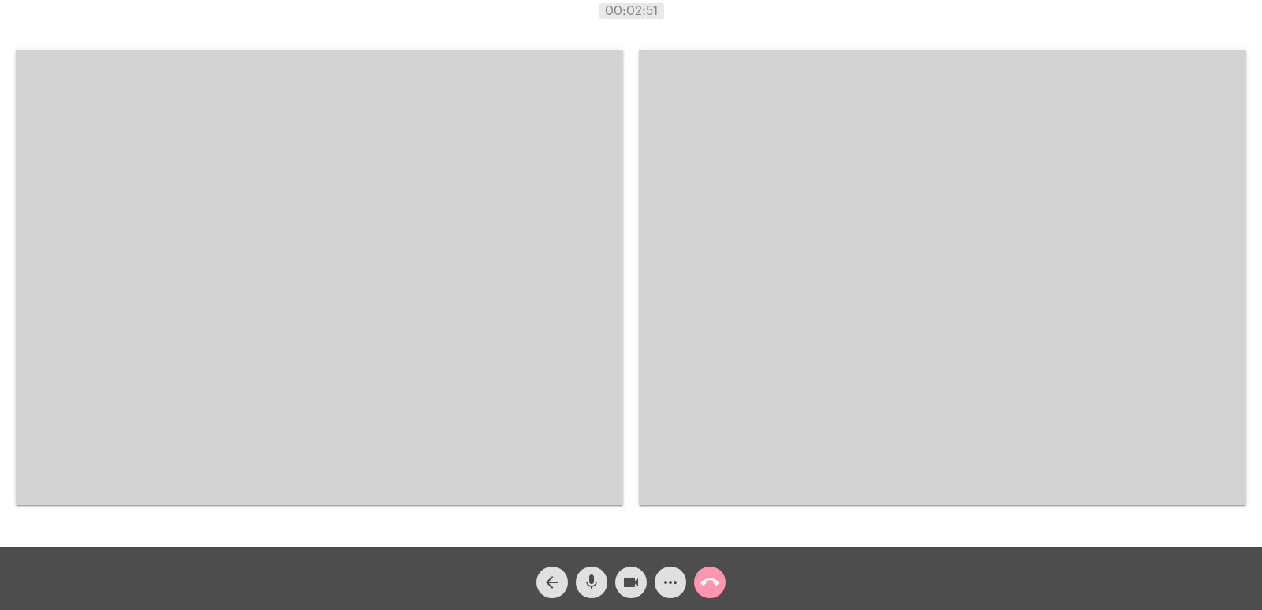
click at [580, 443] on video at bounding box center [320, 277] width 608 height 455
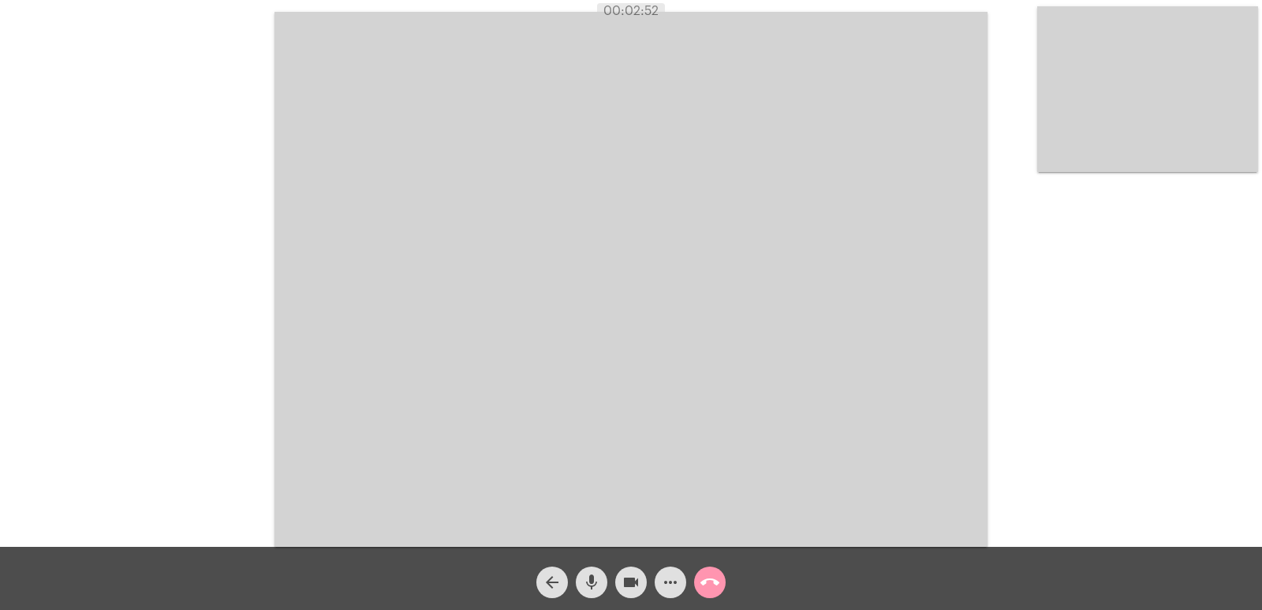
click at [703, 574] on mat-icon "call_end" at bounding box center [710, 582] width 19 height 19
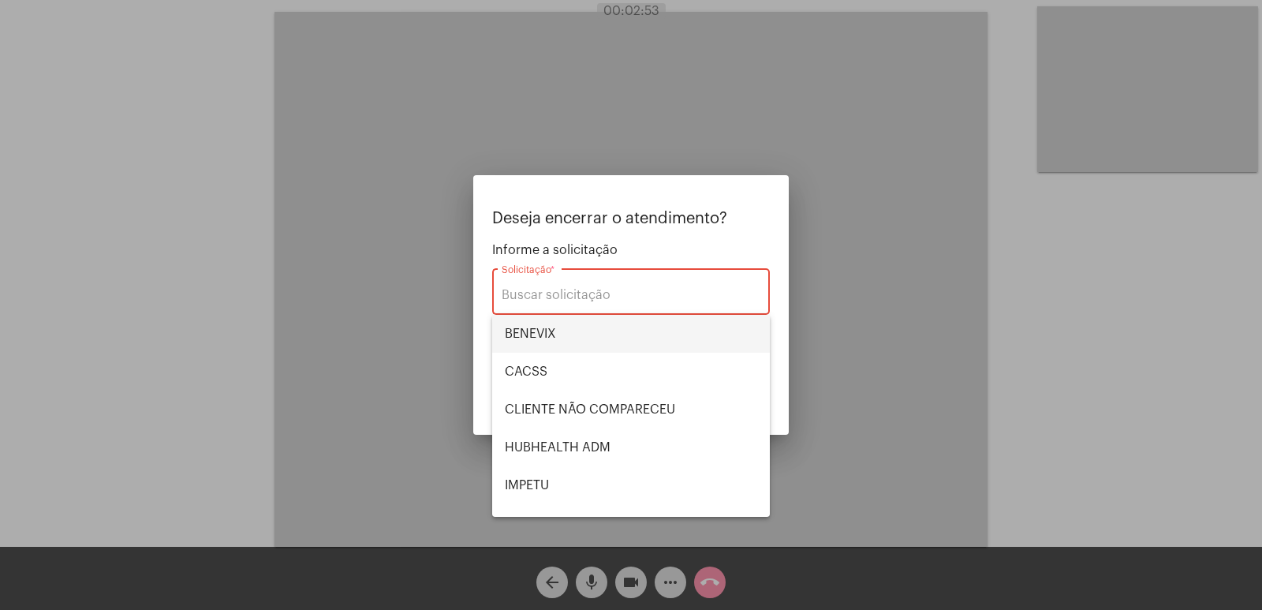
click at [558, 327] on span "BENEVIX" at bounding box center [631, 334] width 252 height 38
type input "BENEVIX"
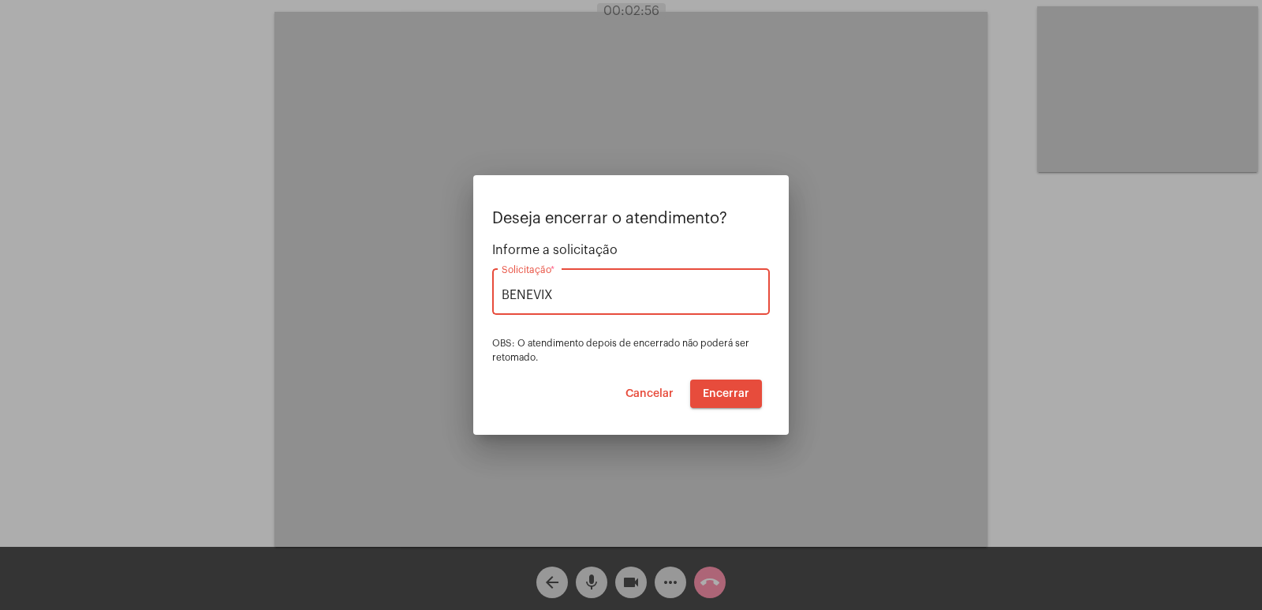
click at [726, 392] on span "Encerrar" at bounding box center [726, 393] width 47 height 11
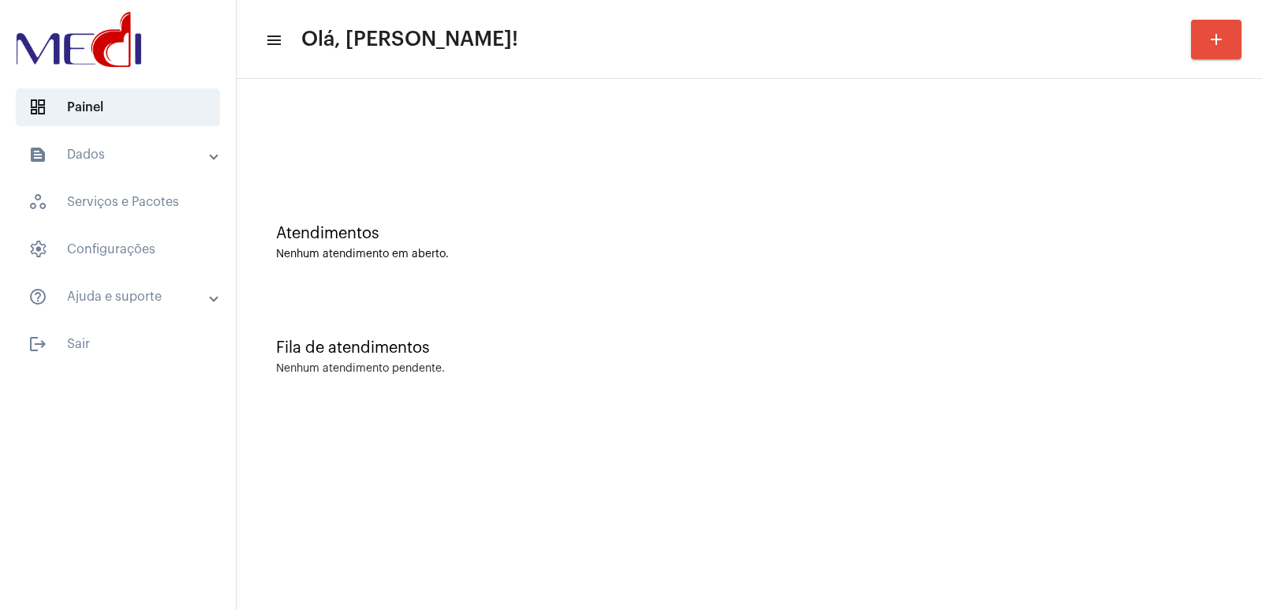
click at [1053, 402] on div "Fila de atendimentos Nenhum atendimento pendente." at bounding box center [750, 349] width 1010 height 114
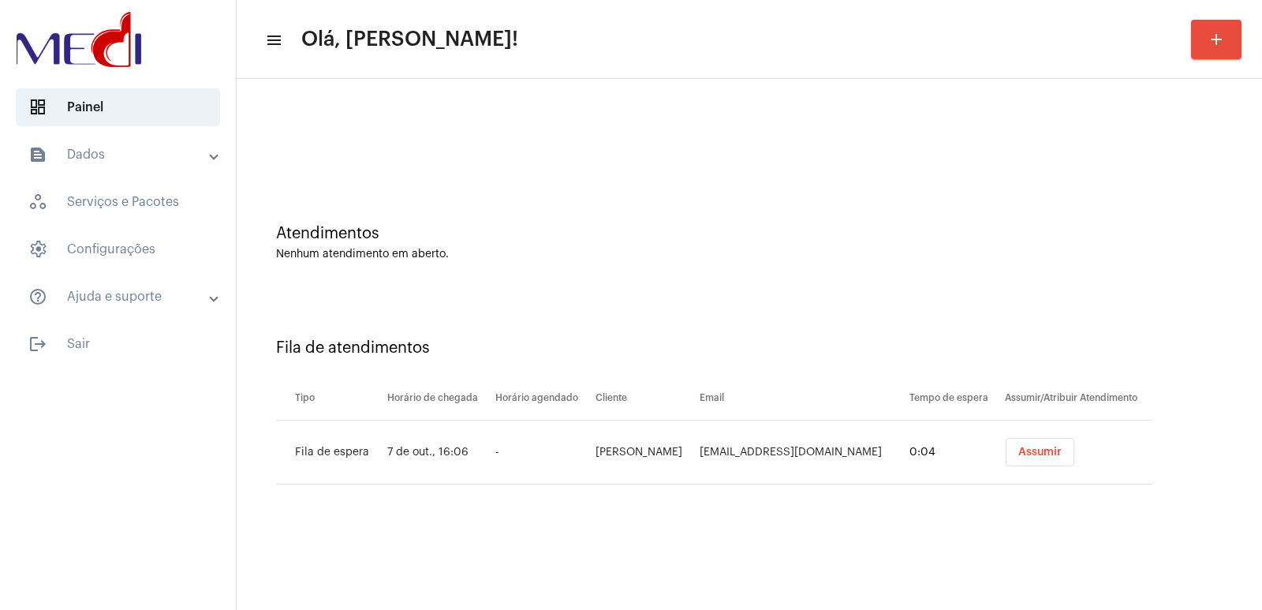
click at [1012, 458] on button "Assumir" at bounding box center [1040, 452] width 69 height 28
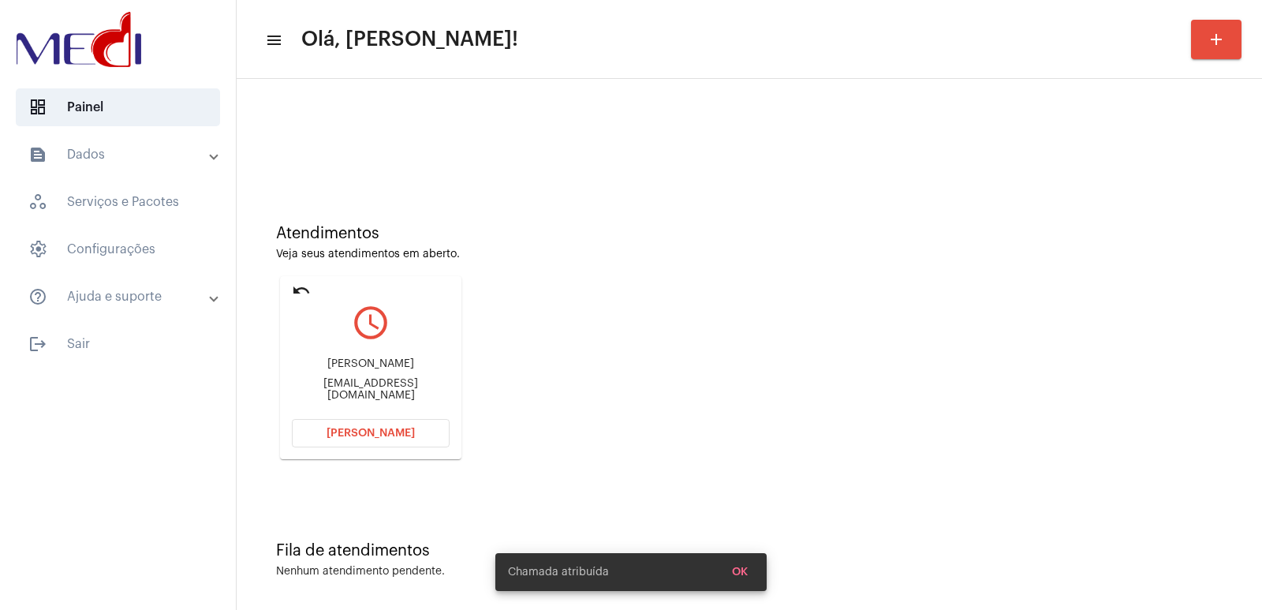
click at [342, 355] on div "Ronaldo Martins rona_martins@yahoo.com.br" at bounding box center [371, 379] width 158 height 71
copy div "Ronaldo Martins"
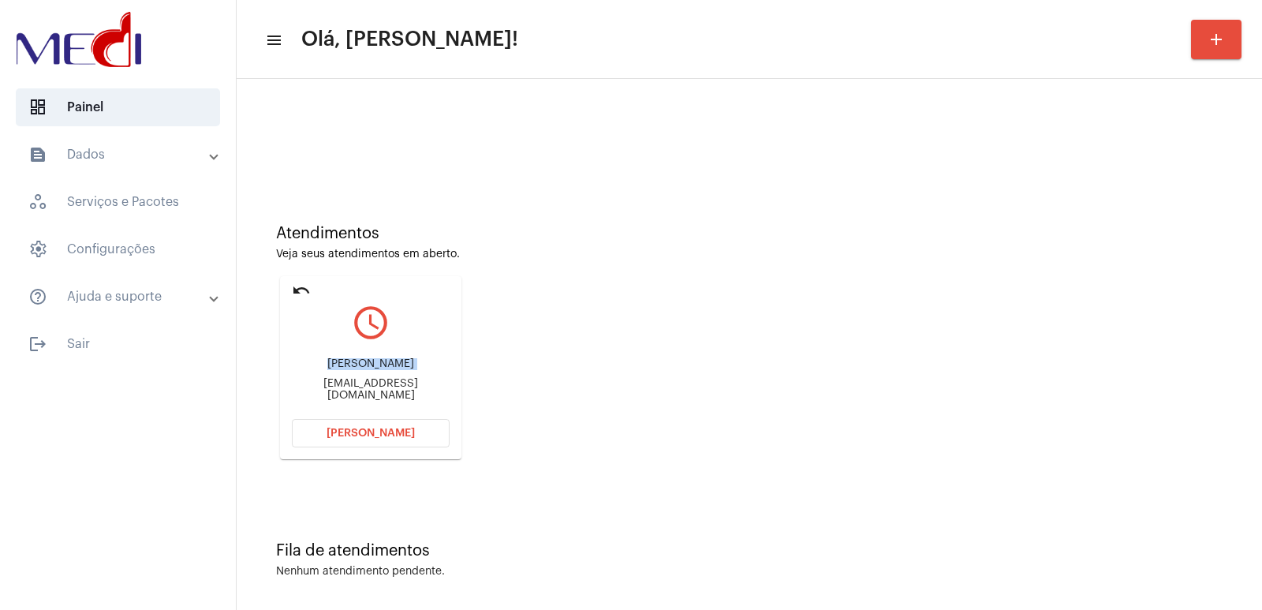
click at [357, 432] on span "Abrir Chamada" at bounding box center [371, 433] width 88 height 11
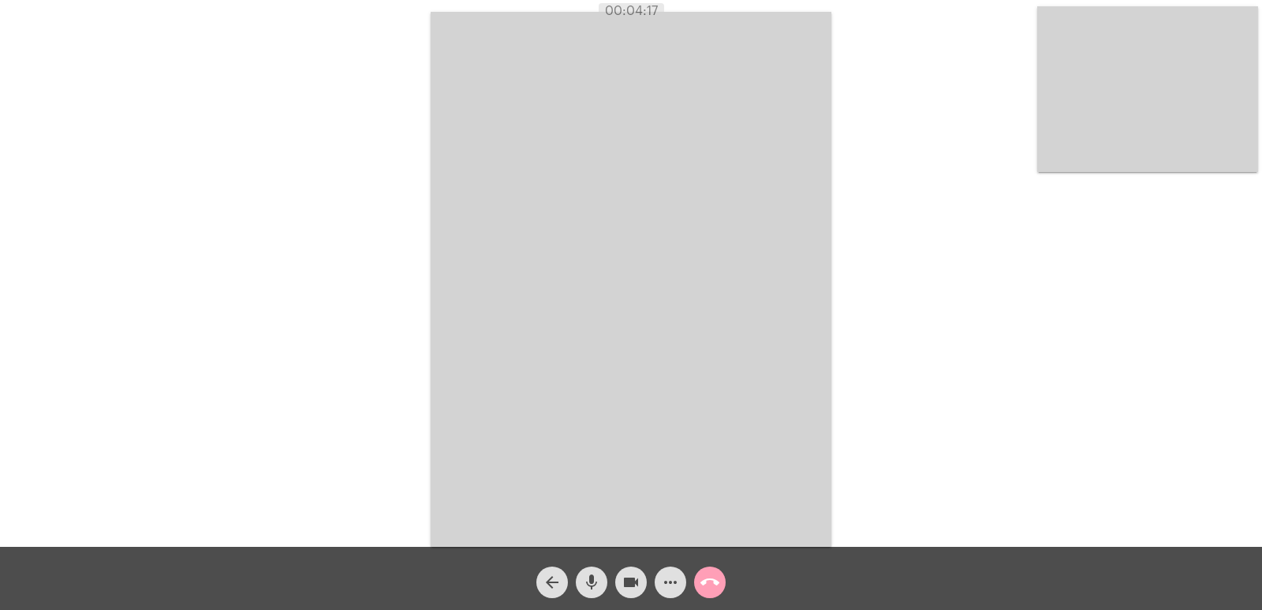
click at [704, 581] on mat-icon "call_end" at bounding box center [710, 582] width 19 height 19
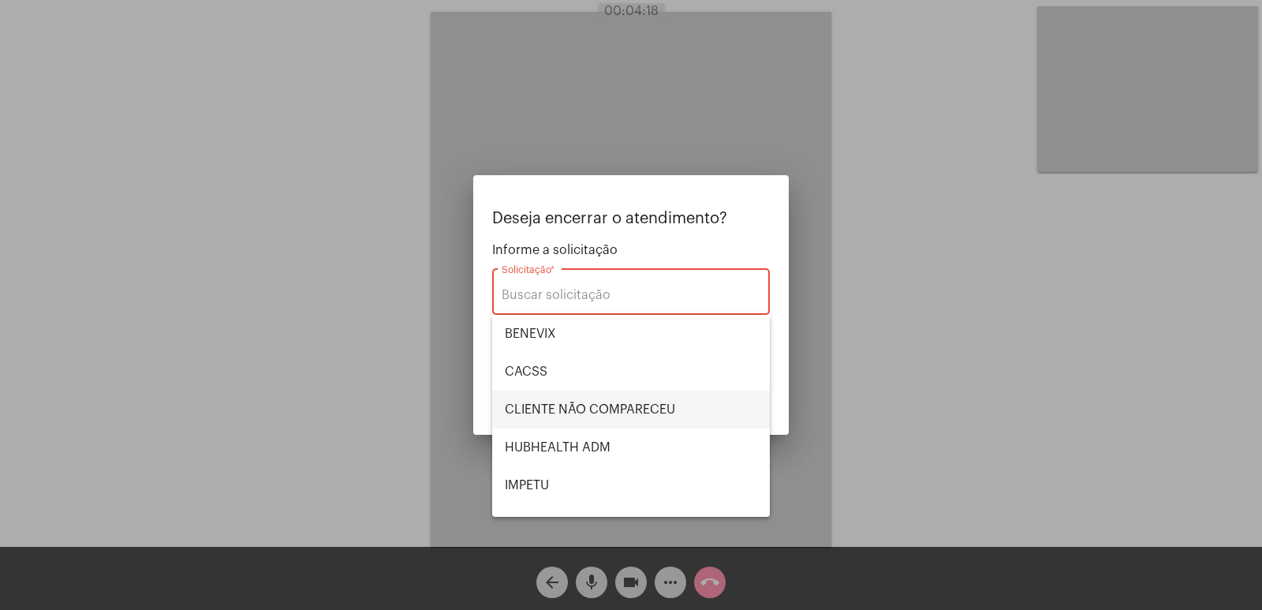
click at [617, 407] on span "CLIENTE NÃO COMPARECEU" at bounding box center [631, 410] width 252 height 38
type input "CLIENTE NÃO COMPARECEU"
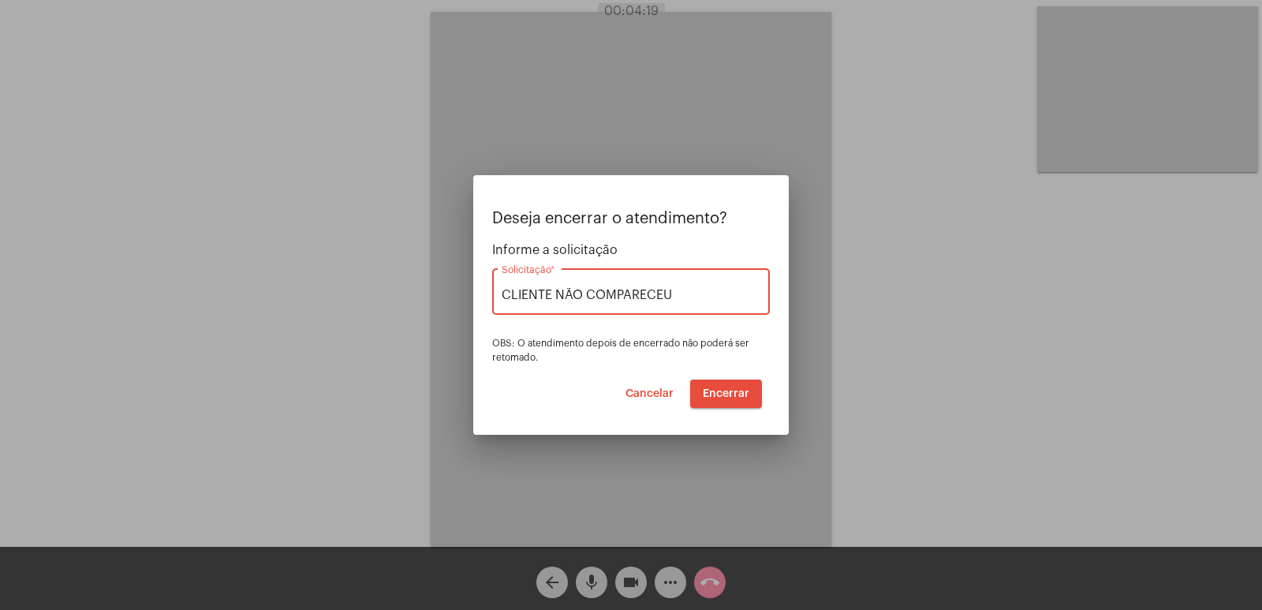
click at [741, 403] on button "Encerrar" at bounding box center [726, 394] width 72 height 28
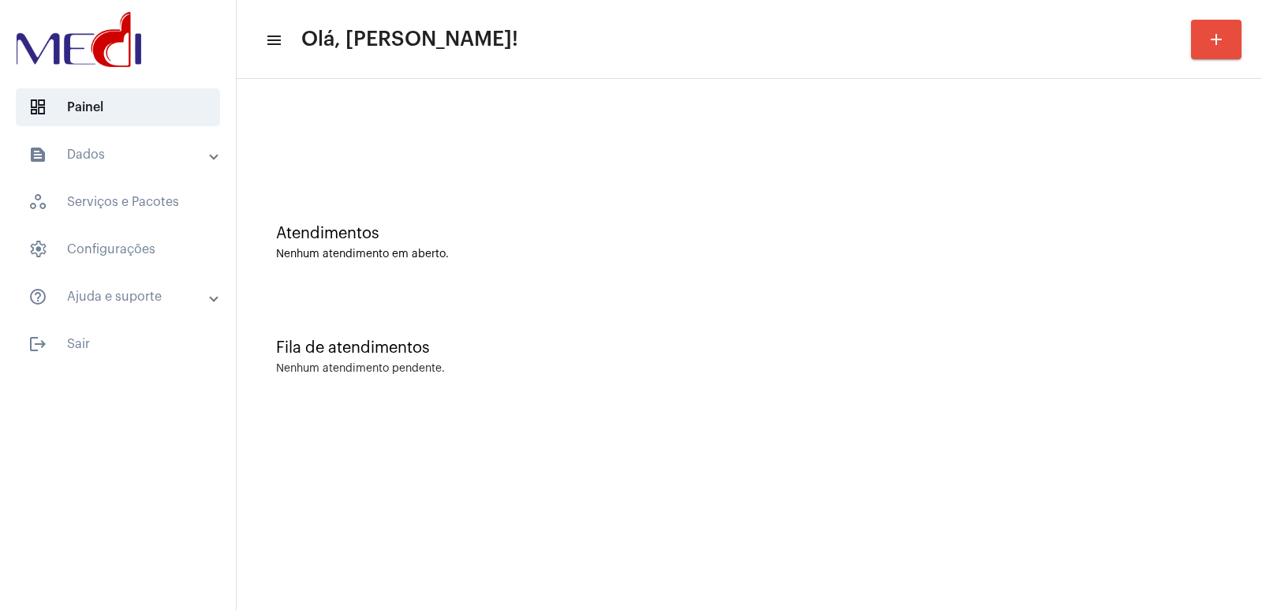
click at [1139, 401] on div "Fila de atendimentos Nenhum atendimento pendente." at bounding box center [750, 349] width 1010 height 114
